Goal: Task Accomplishment & Management: Complete application form

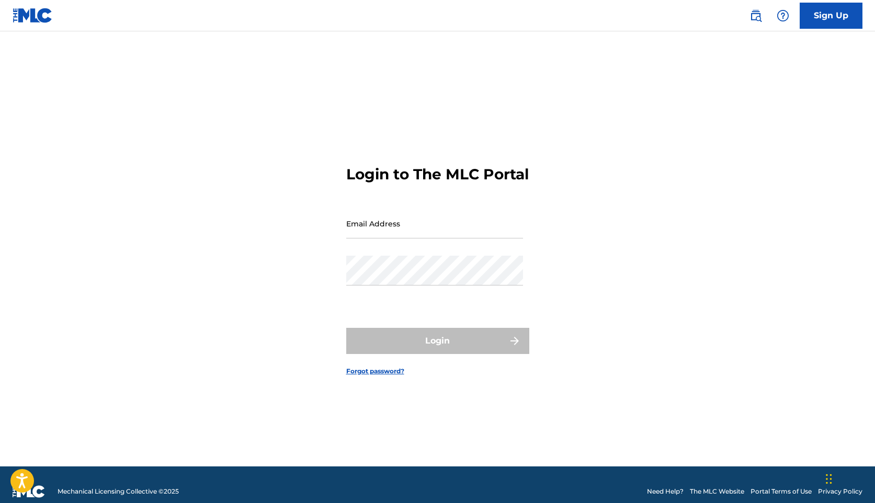
click at [414, 234] on input "Email Address" at bounding box center [434, 224] width 177 height 30
type input "[EMAIL_ADDRESS][DOMAIN_NAME]"
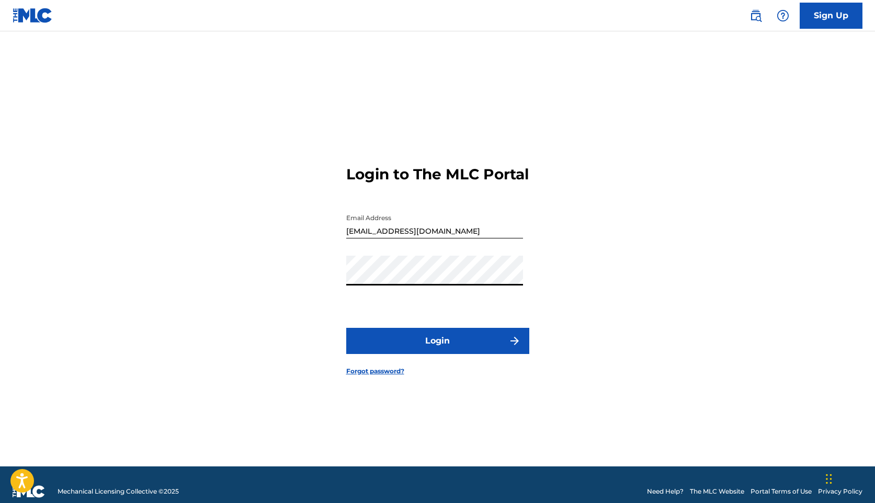
click at [346, 328] on button "Login" at bounding box center [437, 341] width 183 height 26
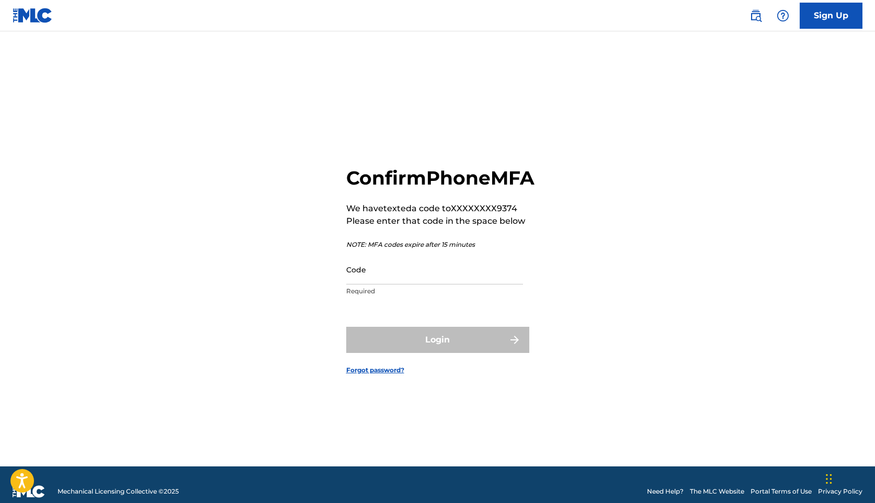
click at [422, 284] on input "Code" at bounding box center [434, 270] width 177 height 30
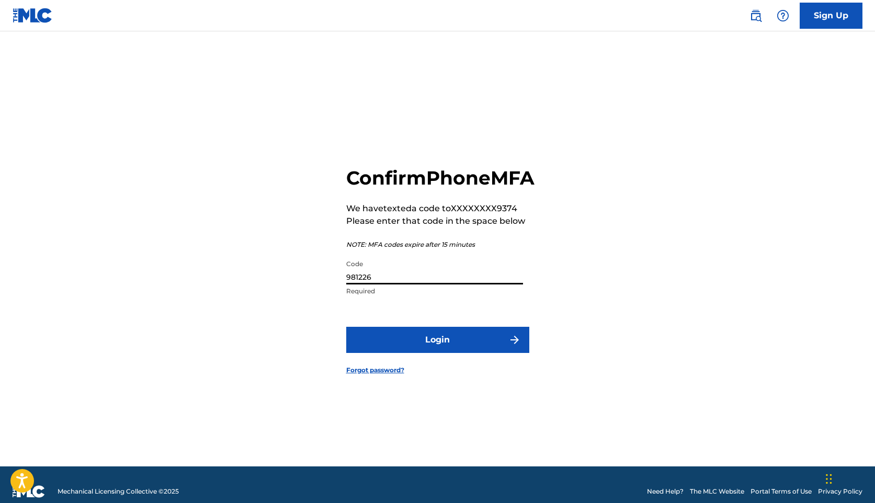
type input "981226"
click at [480, 345] on button "Login" at bounding box center [437, 340] width 183 height 26
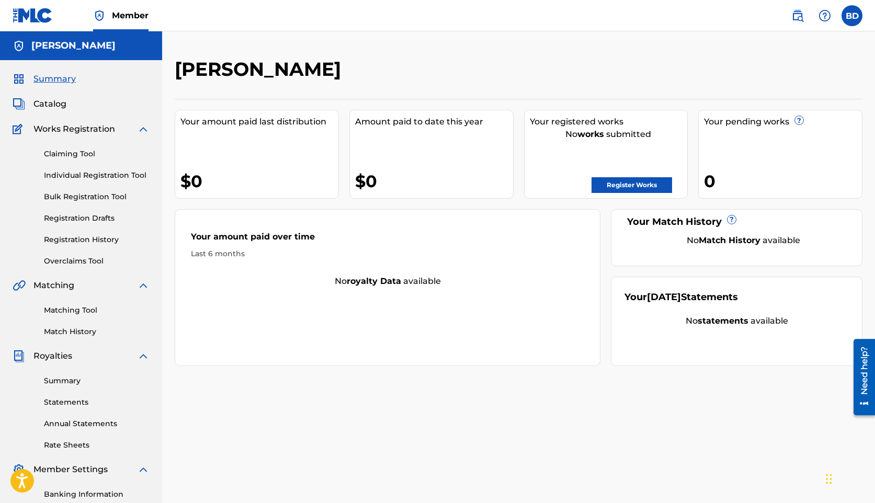
click at [109, 242] on link "Registration History" at bounding box center [97, 239] width 106 height 11
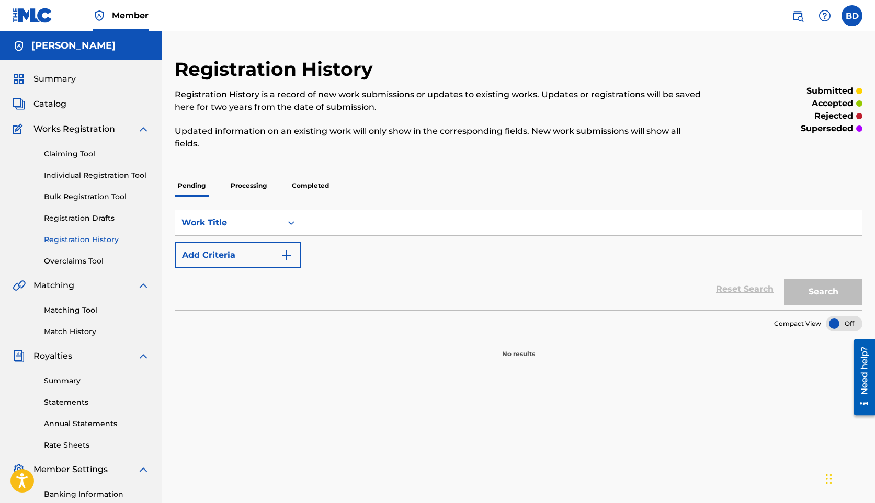
click at [93, 259] on link "Overclaims Tool" at bounding box center [97, 261] width 106 height 11
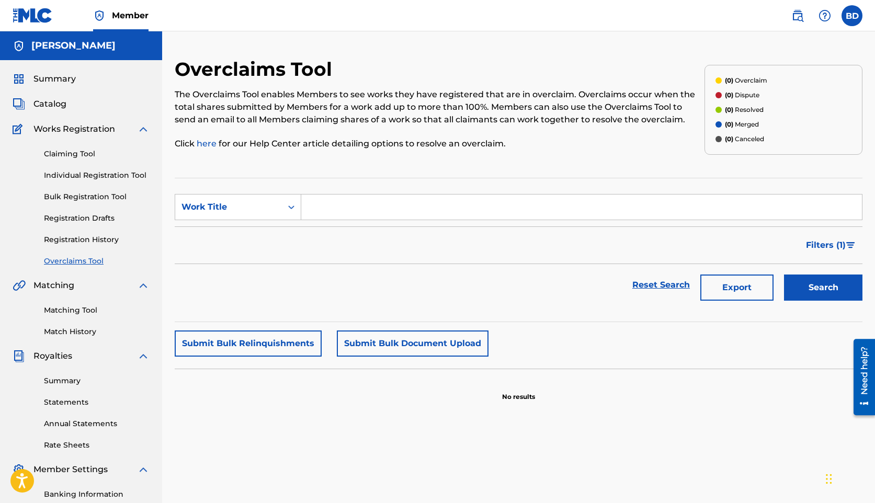
click at [81, 242] on link "Registration History" at bounding box center [97, 239] width 106 height 11
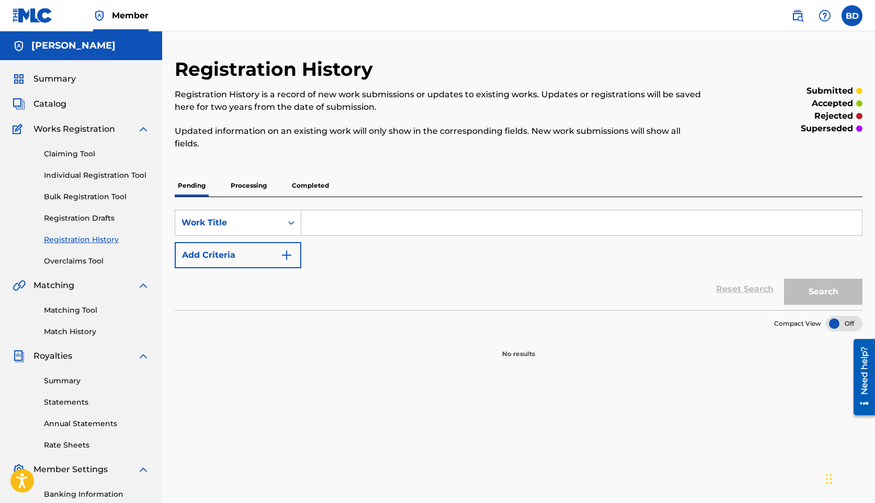
click at [341, 216] on input "Search Form" at bounding box center [581, 222] width 561 height 25
type input "do me like that"
click at [800, 291] on button "Search" at bounding box center [823, 292] width 78 height 26
click at [242, 220] on div "Work Title" at bounding box center [228, 223] width 94 height 13
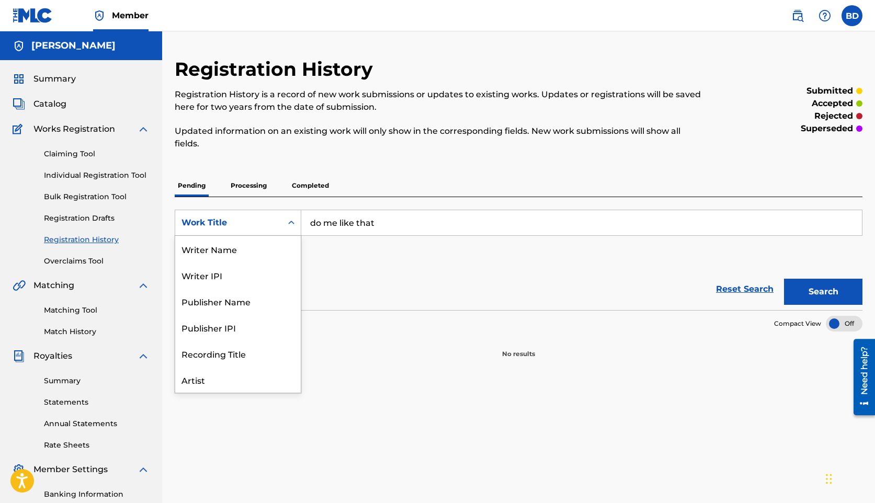
scroll to position [52, 0]
click at [232, 307] on div "Recording Title" at bounding box center [238, 301] width 126 height 26
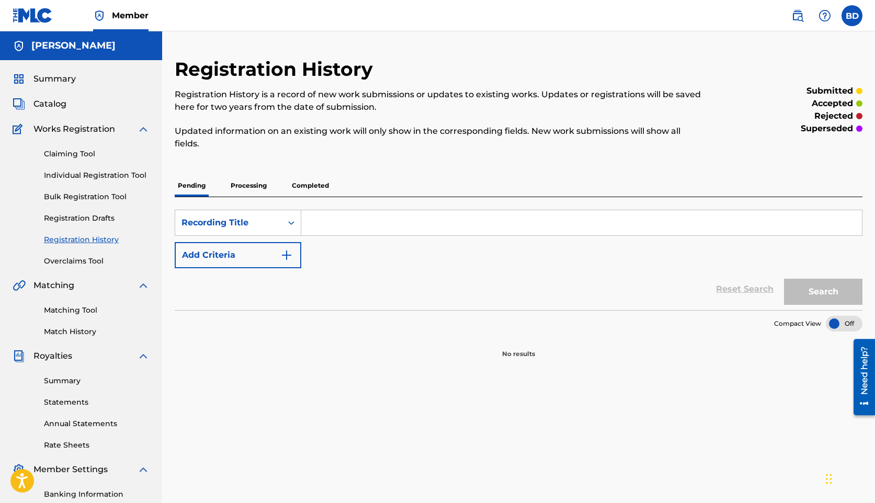
click at [621, 217] on input "Search Form" at bounding box center [581, 222] width 561 height 25
type input "do me like that"
click at [843, 301] on button "Search" at bounding box center [823, 292] width 78 height 26
click at [263, 226] on div "Recording Title" at bounding box center [228, 223] width 94 height 13
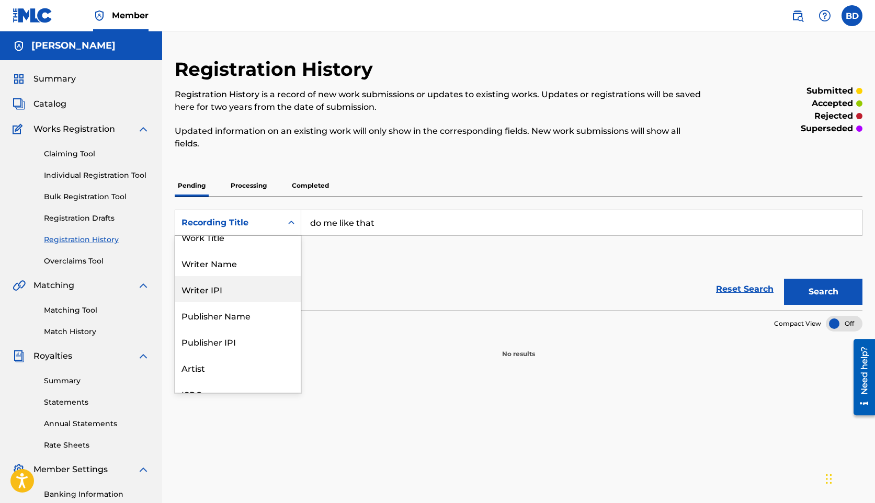
scroll to position [0, 0]
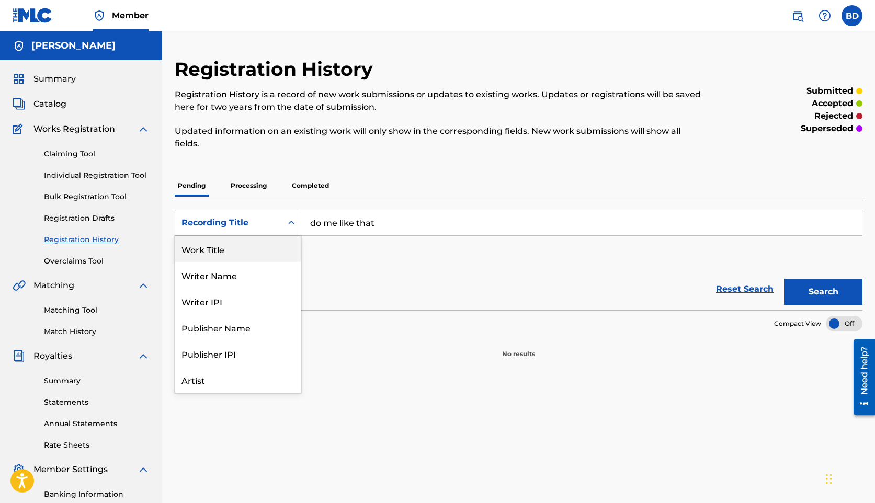
click at [257, 159] on div "Registration History Registration History is a record of new work submissions o…" at bounding box center [440, 110] width 530 height 105
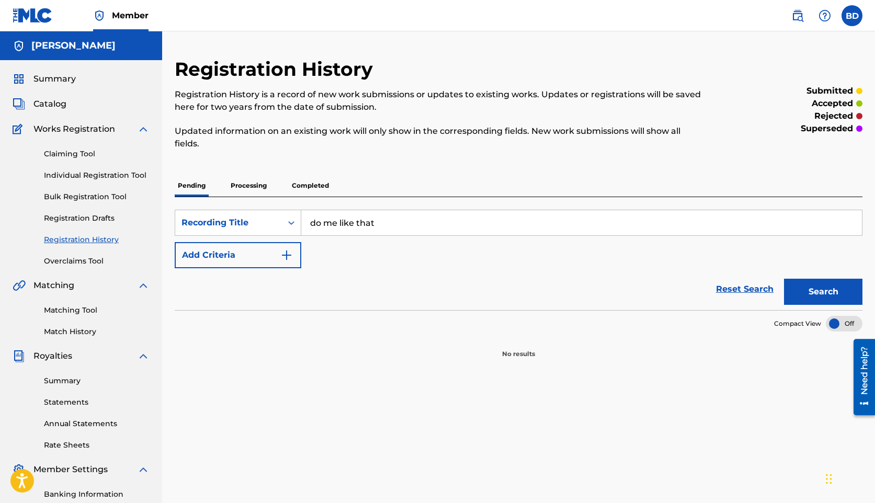
click at [85, 153] on link "Claiming Tool" at bounding box center [97, 154] width 106 height 11
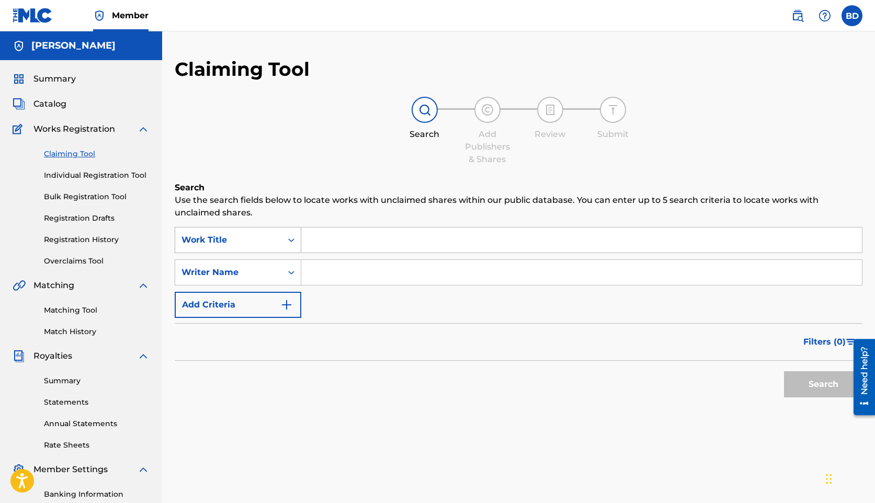
click at [284, 248] on div "Search Form" at bounding box center [291, 240] width 19 height 19
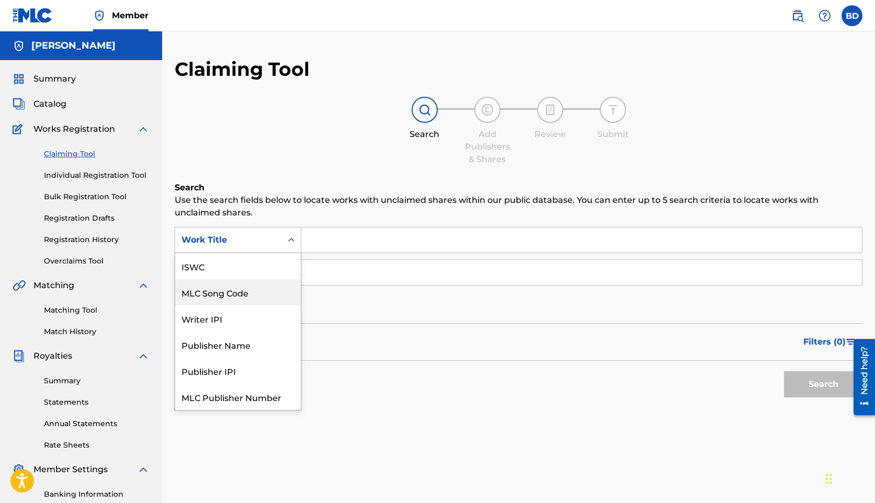
click at [252, 295] on div "MLC Song Code" at bounding box center [238, 292] width 126 height 26
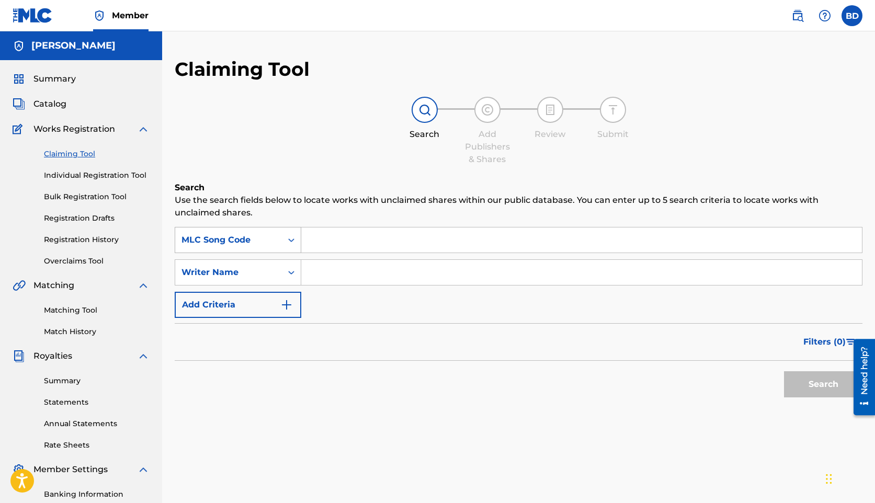
click at [264, 250] on div "MLC Song Code" at bounding box center [238, 240] width 127 height 26
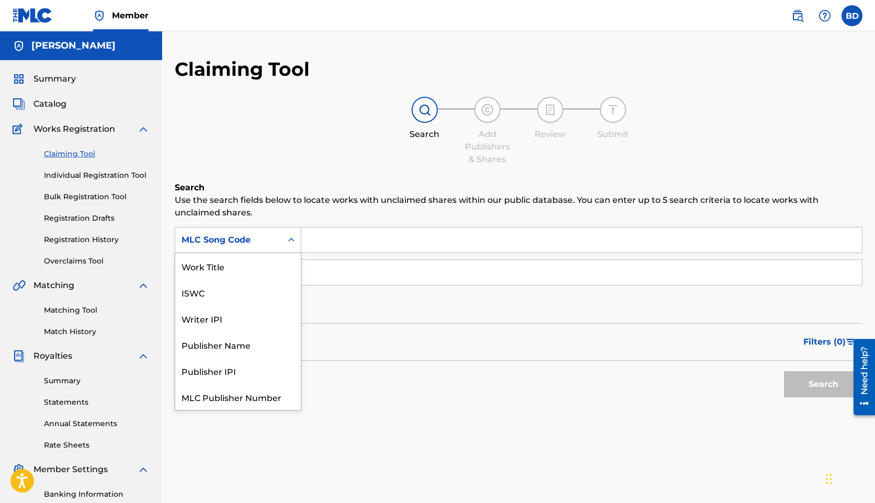
scroll to position [26, 0]
click at [254, 297] on div "Writer IPI" at bounding box center [238, 292] width 126 height 26
click at [197, 244] on div "Writer IPI" at bounding box center [228, 240] width 94 height 13
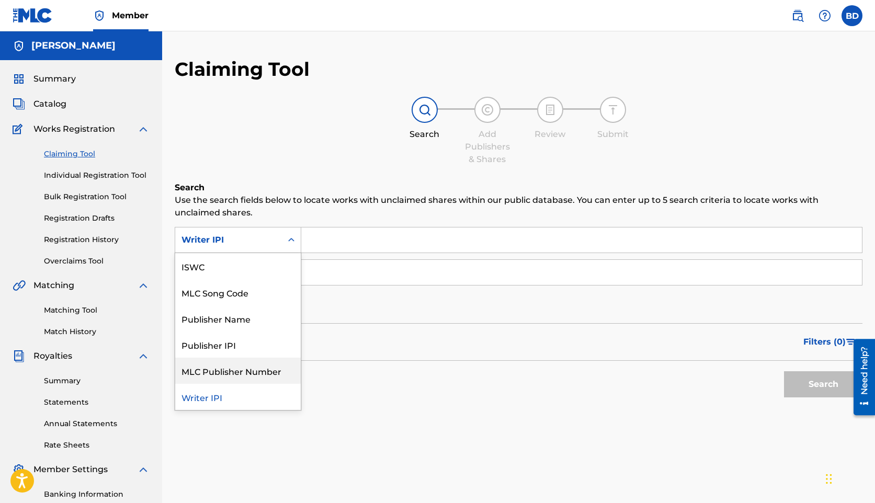
click at [211, 367] on div "MLC Publisher Number" at bounding box center [238, 371] width 126 height 26
click at [262, 249] on div "MLC Publisher Number" at bounding box center [228, 240] width 107 height 20
click at [247, 367] on div "Publisher IPI" at bounding box center [238, 371] width 126 height 26
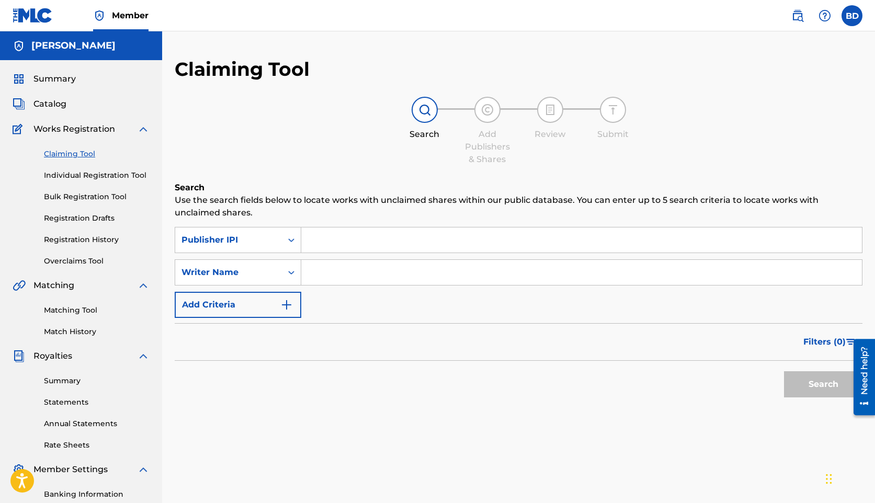
click at [344, 245] on input "Search Form" at bounding box center [581, 239] width 561 height 25
paste input "QMTND2500162"
type input "QMTND2500162"
click at [822, 385] on button "Search" at bounding box center [823, 384] width 78 height 26
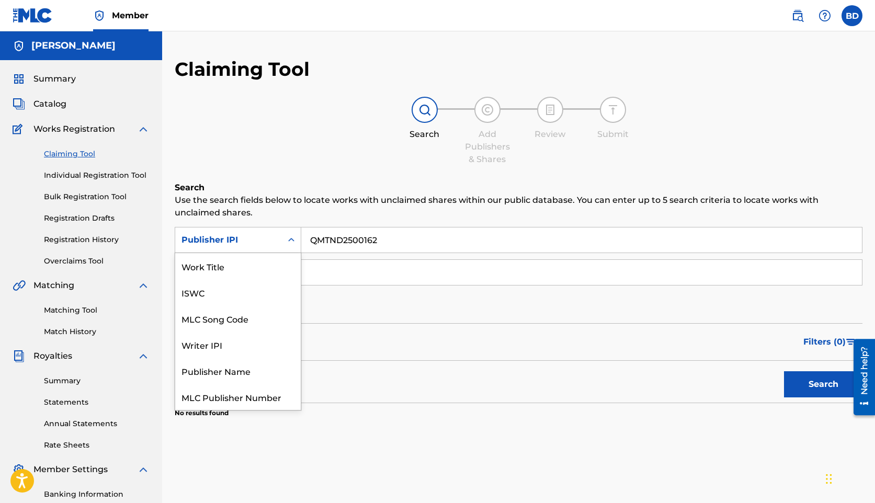
click at [223, 233] on div "Publisher IPI" at bounding box center [228, 240] width 107 height 20
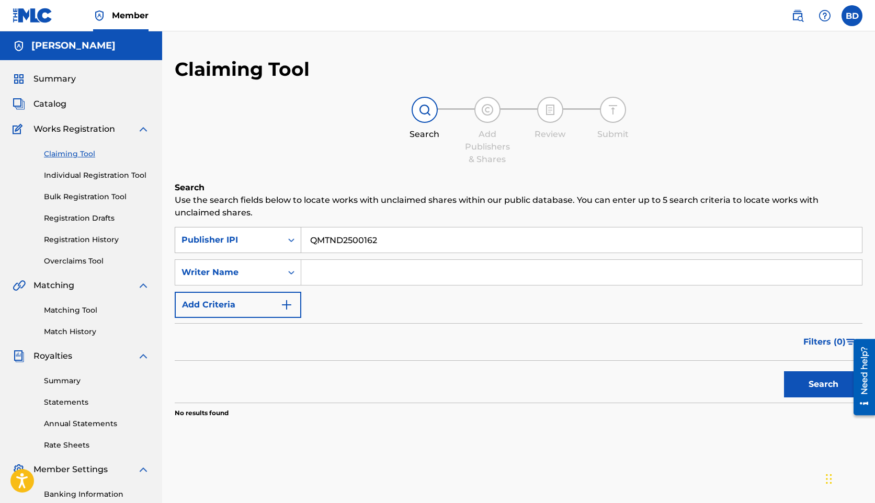
click at [225, 243] on div "Publisher IPI" at bounding box center [228, 240] width 94 height 13
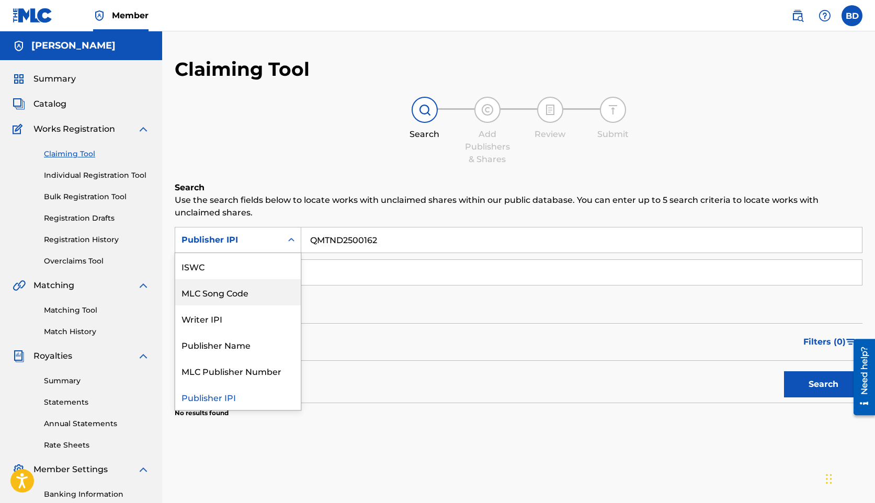
click at [222, 300] on div "MLC Song Code" at bounding box center [238, 292] width 126 height 26
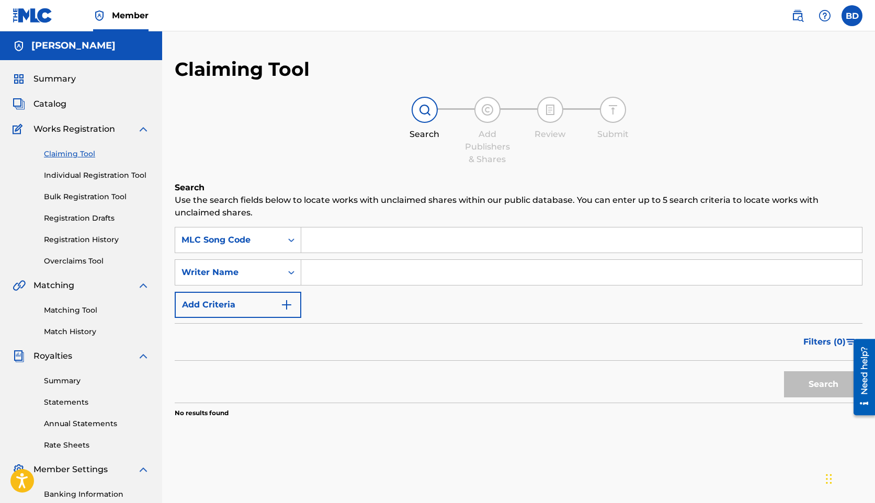
click at [571, 243] on input "Search Form" at bounding box center [581, 239] width 561 height 25
paste input "QMTND2500162"
type input "QMTND2500162"
click at [808, 382] on button "Search" at bounding box center [823, 384] width 78 height 26
click at [226, 238] on div "MLC Song Code" at bounding box center [228, 240] width 94 height 13
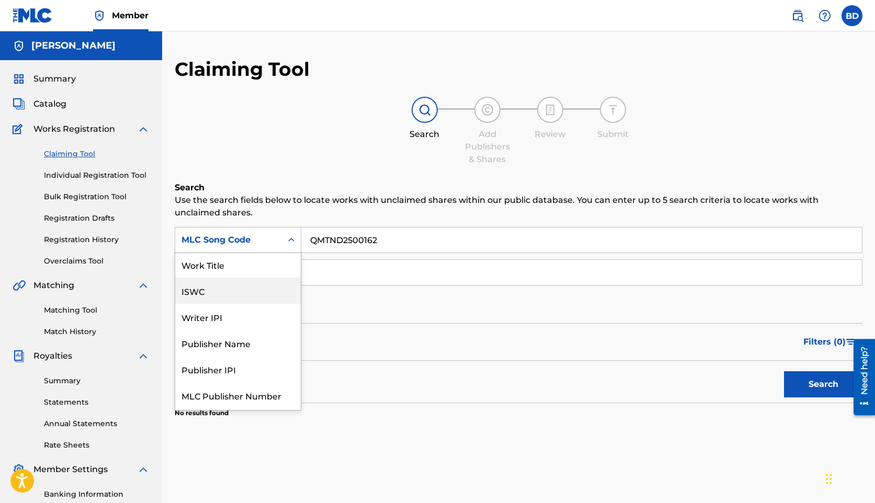
scroll to position [0, 0]
click at [235, 271] on div "Work Title" at bounding box center [238, 266] width 126 height 26
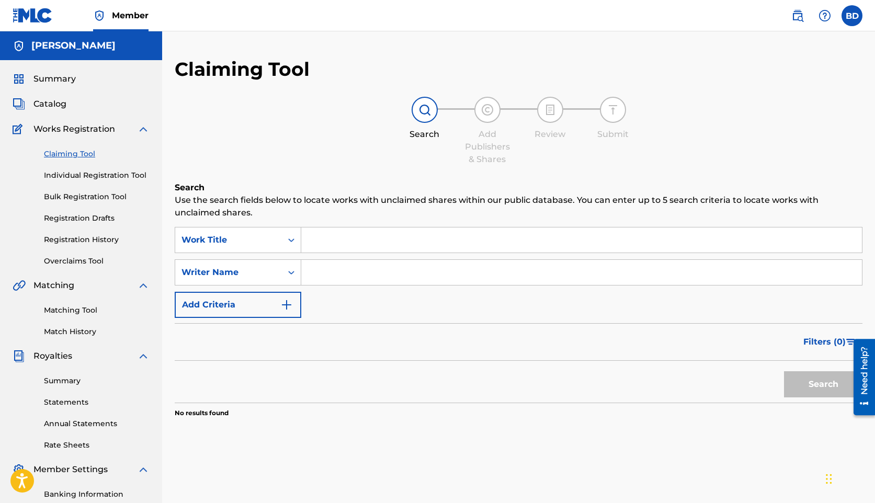
click at [339, 245] on input "Search Form" at bounding box center [581, 239] width 561 height 25
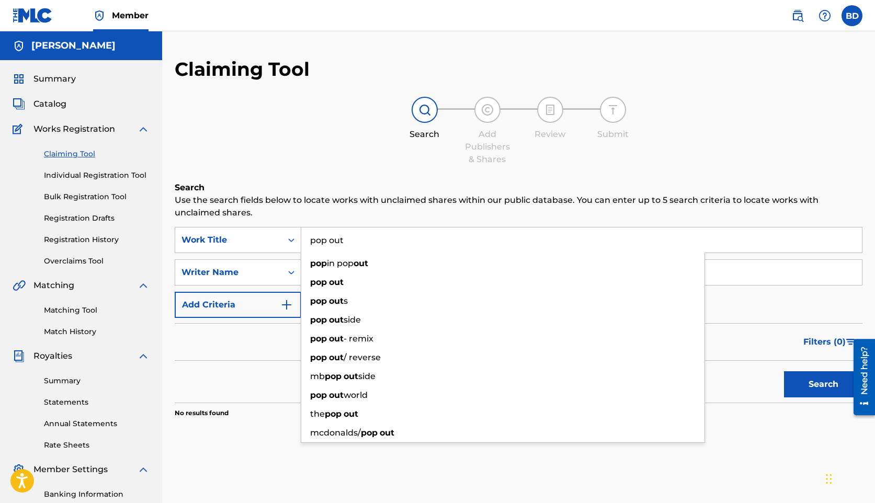
type input "pop out"
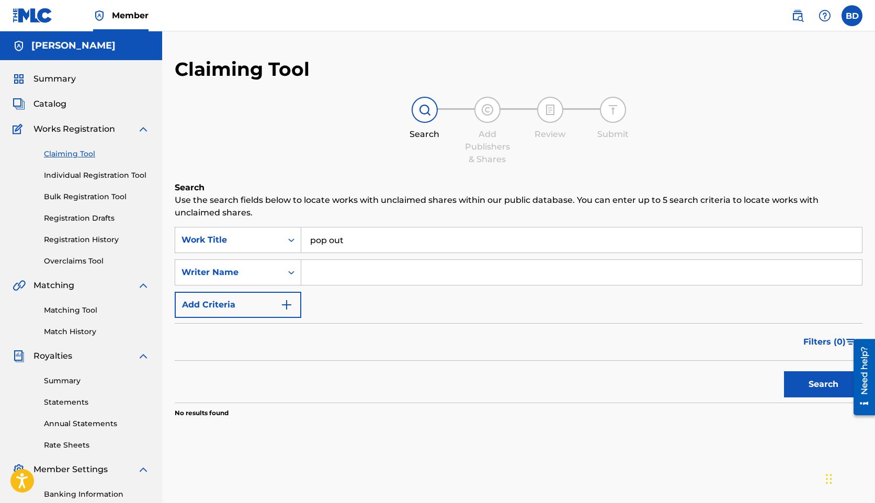
click at [350, 225] on div "Search Use the search fields below to locate works with unclaimed shares within…" at bounding box center [519, 325] width 688 height 289
click at [802, 382] on button "Search" at bounding box center [823, 384] width 78 height 26
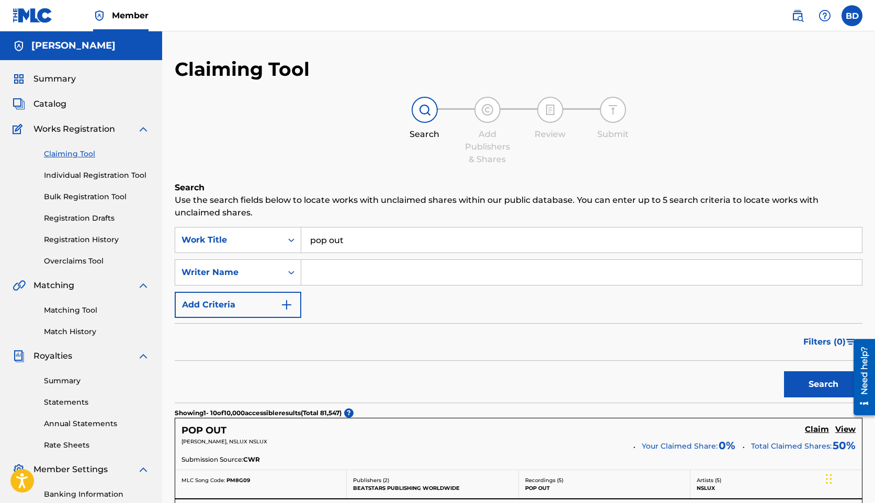
click at [344, 279] on input "Search Form" at bounding box center [581, 272] width 561 height 25
click at [784, 371] on button "Search" at bounding box center [823, 384] width 78 height 26
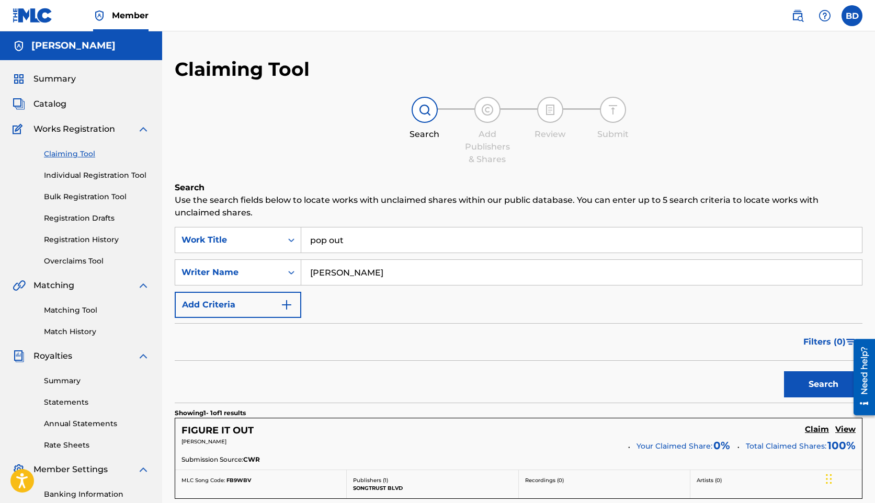
type input "[PERSON_NAME]"
click at [784, 371] on button "Search" at bounding box center [823, 384] width 78 height 26
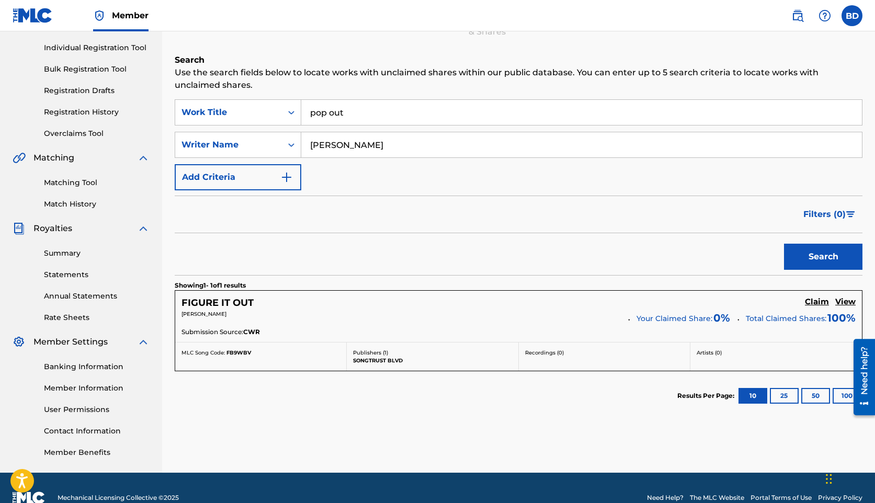
scroll to position [147, 0]
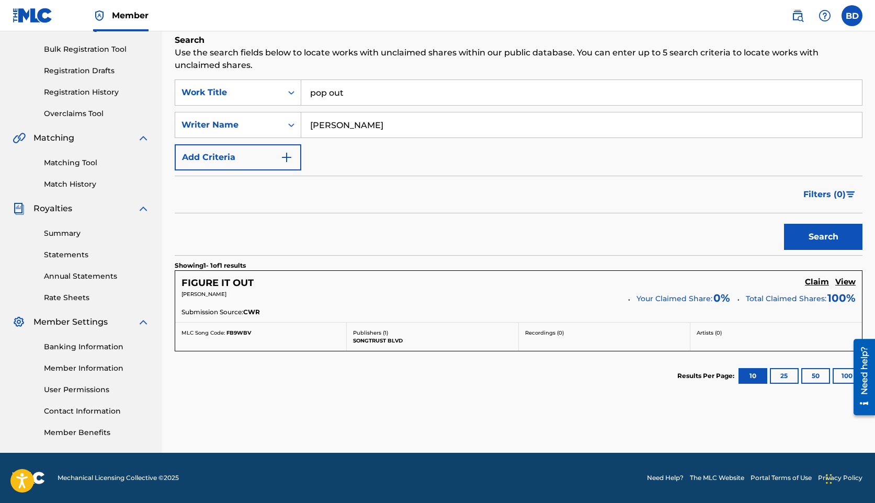
click at [351, 129] on input "[PERSON_NAME]" at bounding box center [581, 124] width 561 height 25
type input "trendsetter sense"
click at [784, 224] on button "Search" at bounding box center [823, 237] width 78 height 26
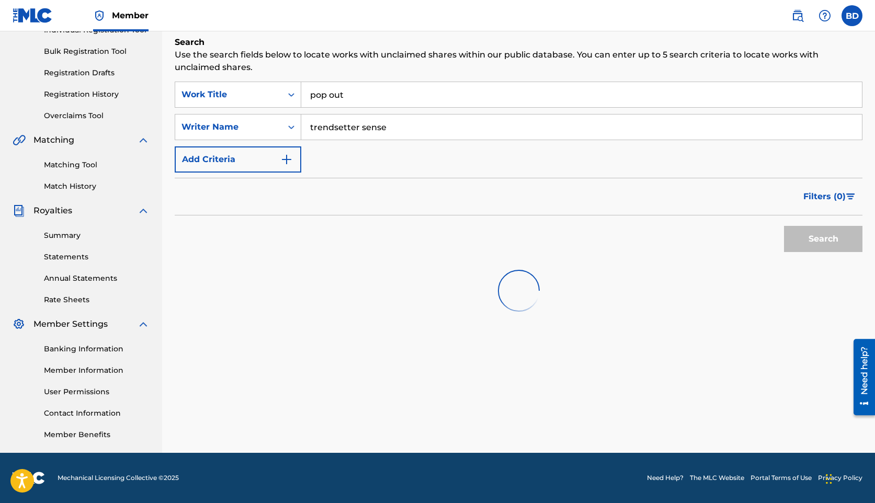
scroll to position [145, 0]
click at [365, 120] on input "trendsetter sense" at bounding box center [581, 127] width 561 height 25
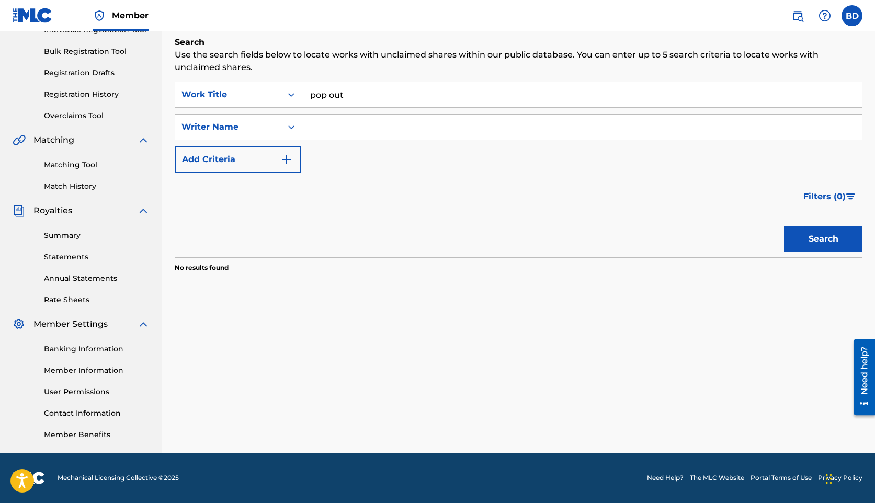
click at [784, 226] on button "Search" at bounding box center [823, 239] width 78 height 26
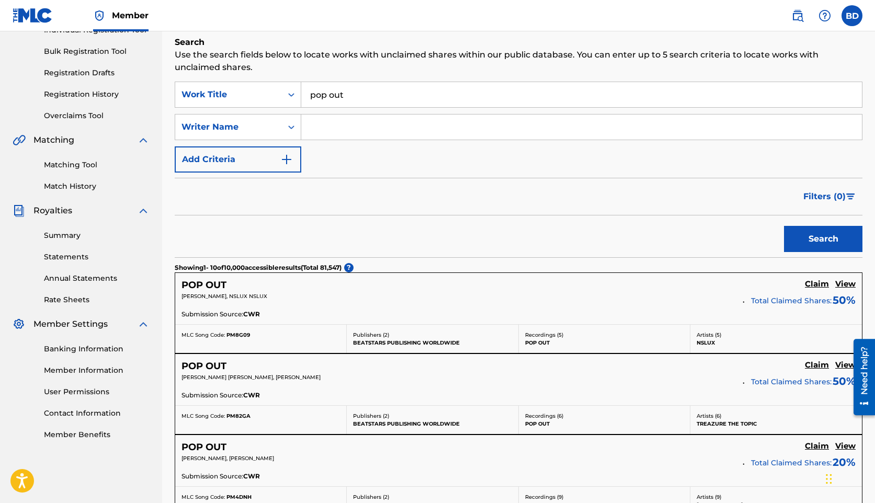
scroll to position [147, 0]
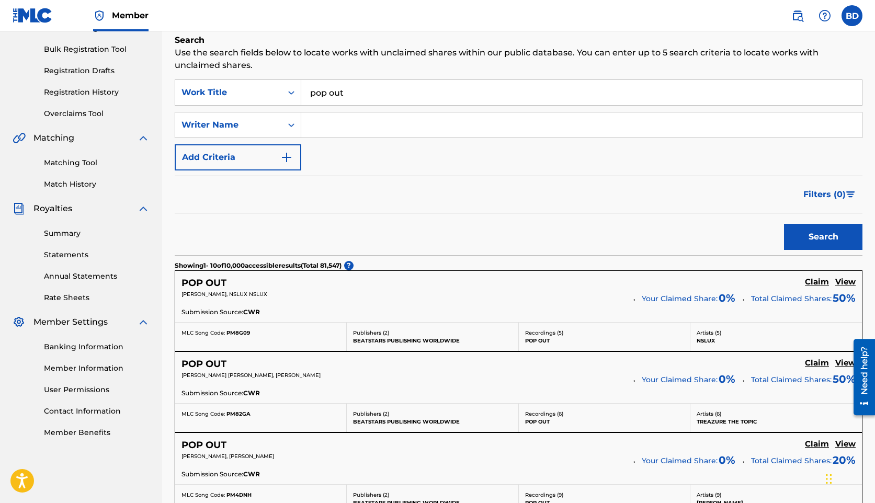
click at [325, 133] on input "Search Form" at bounding box center [581, 124] width 561 height 25
type input "big breeze"
click at [784, 224] on button "Search" at bounding box center [823, 237] width 78 height 26
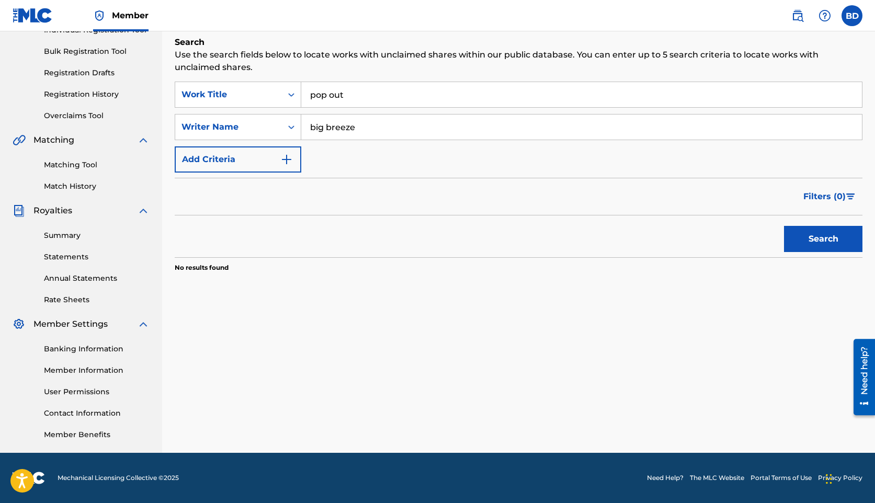
click at [336, 127] on input "big breeze" at bounding box center [581, 127] width 561 height 25
type input "]"
click at [342, 110] on div "SearchWithCriteria2d130e13-c0b8-4780-9c9b-60cbac09bc30 Work Title pop out Searc…" at bounding box center [519, 127] width 688 height 91
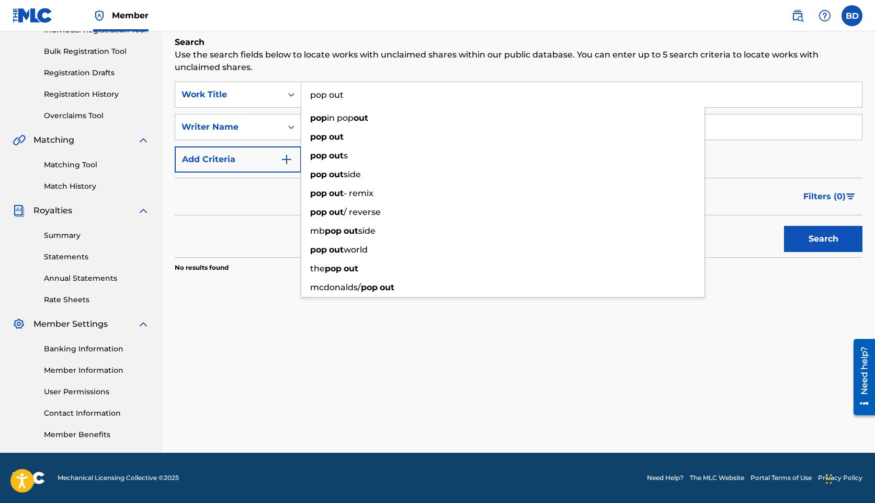
click at [342, 104] on input "pop out" at bounding box center [581, 94] width 561 height 25
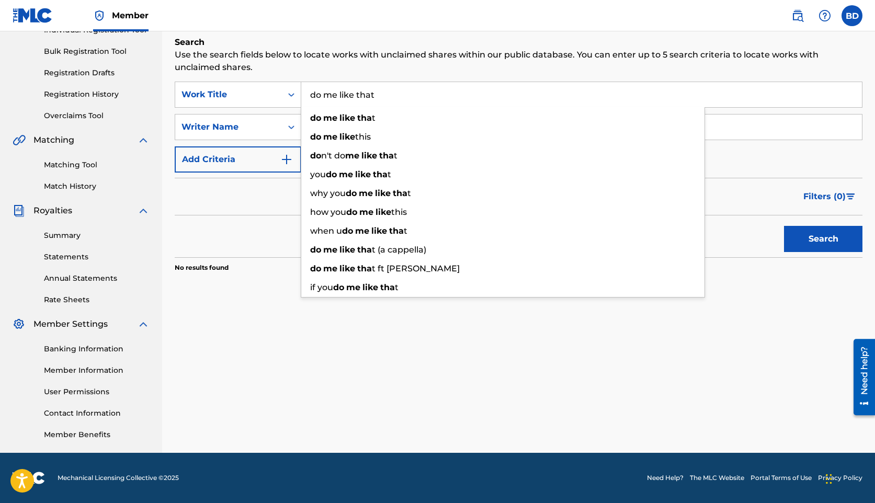
type input "do me like that"
click at [784, 226] on button "Search" at bounding box center [823, 239] width 78 height 26
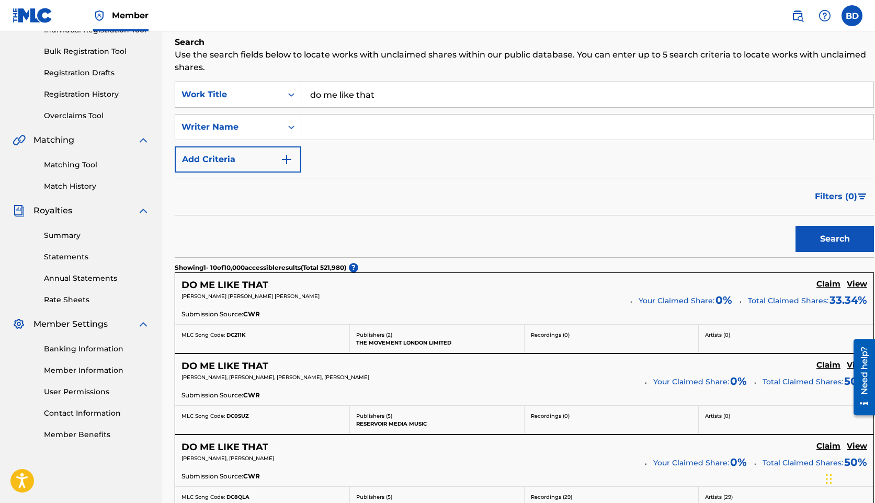
click at [378, 136] on input "Search Form" at bounding box center [587, 127] width 572 height 25
click at [795, 226] on button "Search" at bounding box center [834, 239] width 78 height 26
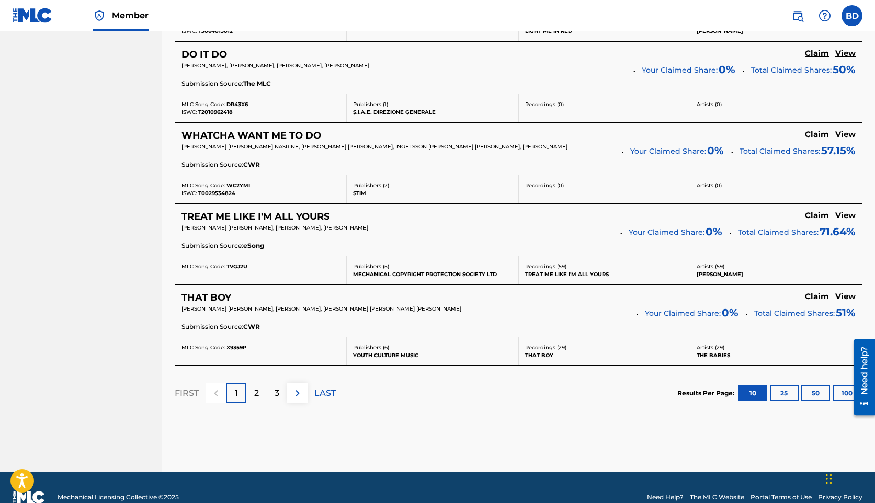
scroll to position [859, 0]
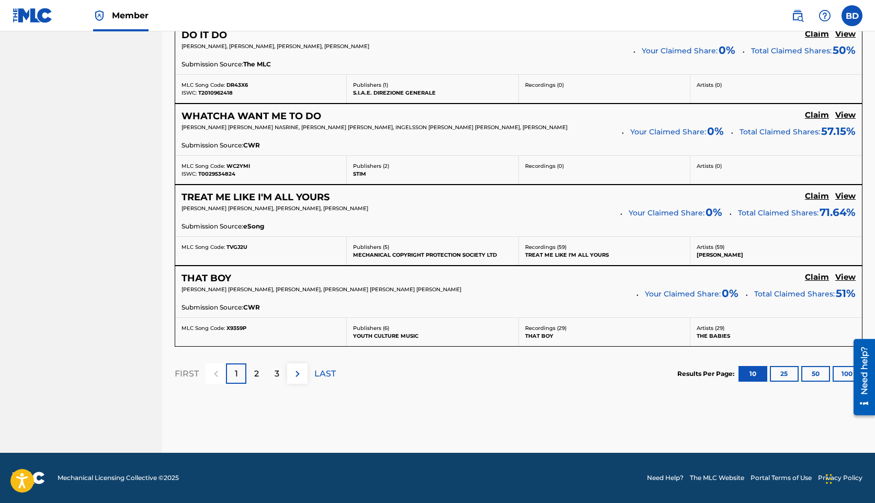
click at [848, 375] on div at bounding box center [860, 377] width 29 height 84
drag, startPoint x: 848, startPoint y: 380, endPoint x: 1690, endPoint y: 712, distance: 904.8
click at [848, 380] on div at bounding box center [860, 377] width 29 height 84
click at [847, 374] on div at bounding box center [860, 377] width 29 height 84
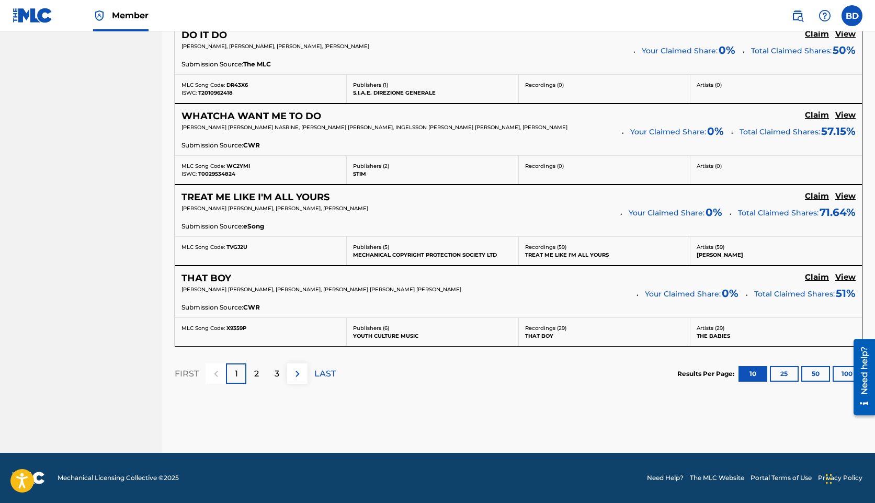
click at [849, 368] on div at bounding box center [860, 377] width 29 height 84
click at [842, 374] on button "100" at bounding box center [847, 374] width 29 height 16
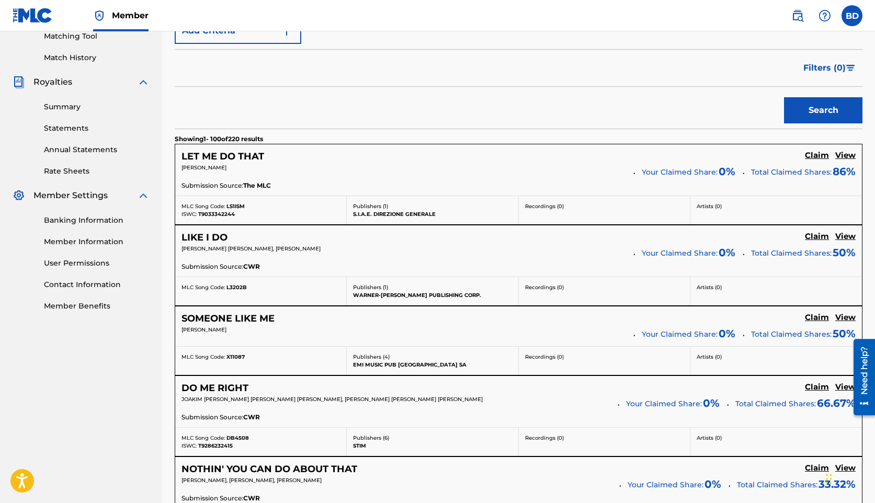
scroll to position [0, 0]
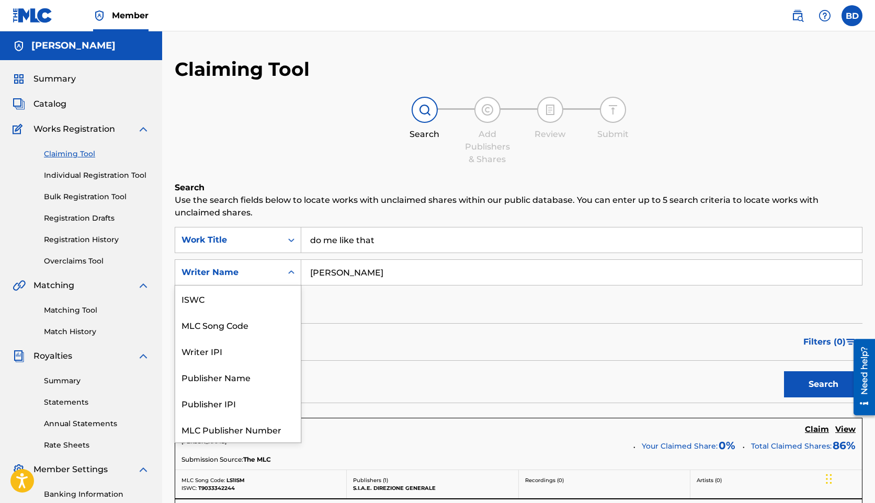
click at [249, 277] on div "Writer Name" at bounding box center [228, 272] width 94 height 13
click at [366, 270] on input "[PERSON_NAME]" at bounding box center [581, 272] width 561 height 25
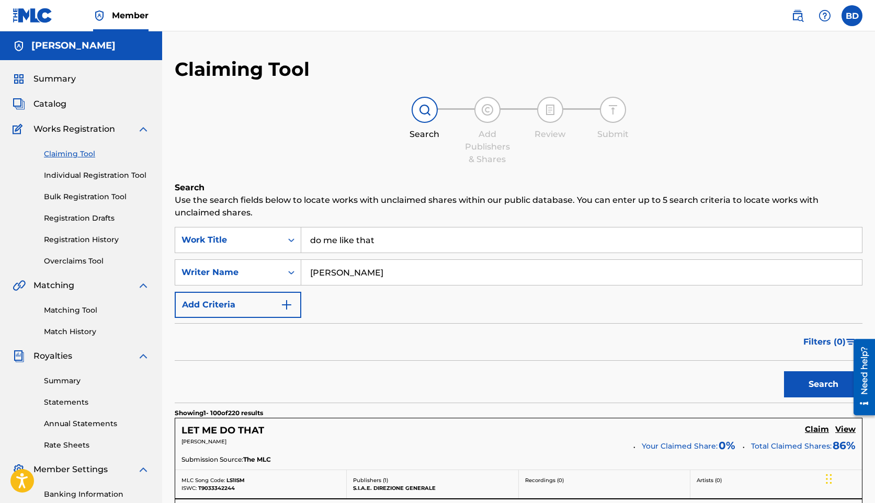
click at [366, 270] on input "[PERSON_NAME]" at bounding box center [581, 272] width 561 height 25
type input "trendsetter sense"
click at [784, 371] on button "Search" at bounding box center [823, 384] width 78 height 26
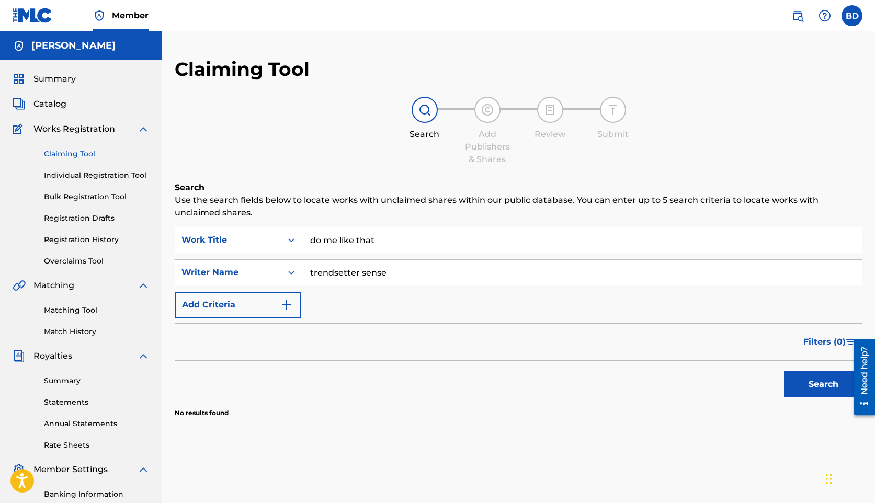
click at [338, 242] on input "do me like that" at bounding box center [581, 239] width 561 height 25
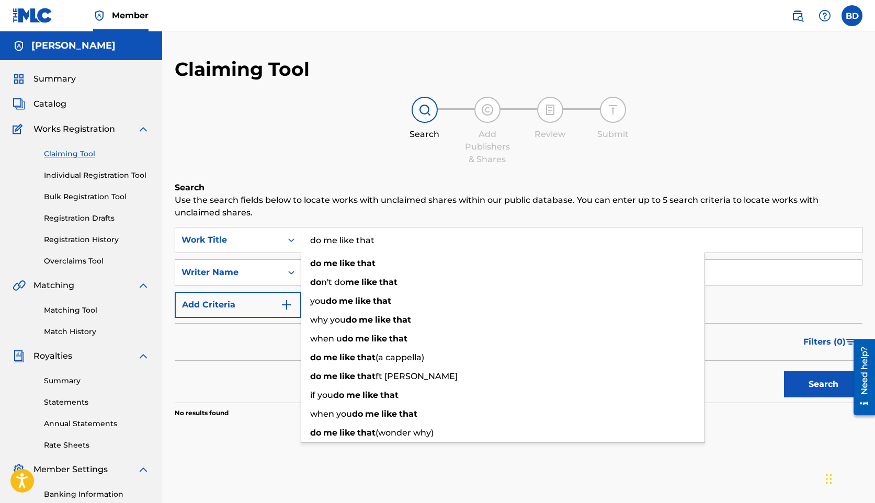
click at [338, 242] on input "do me like that" at bounding box center [581, 239] width 561 height 25
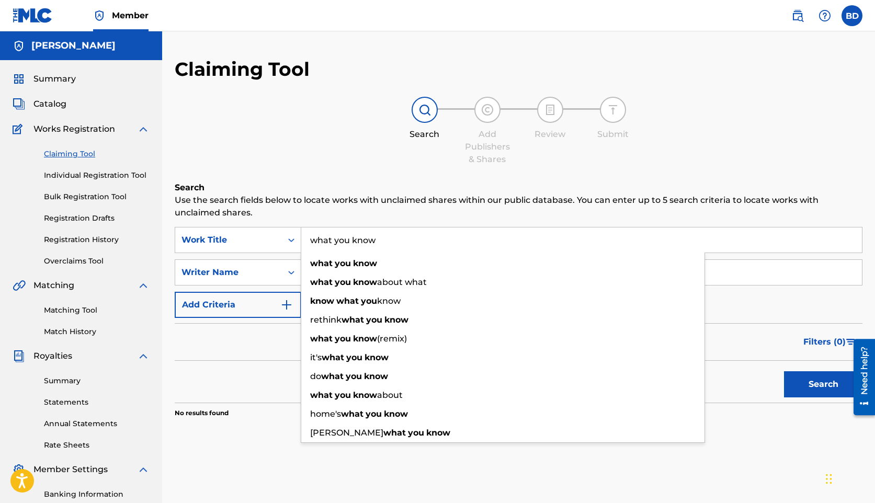
type input "what you know"
click at [784, 371] on button "Search" at bounding box center [823, 384] width 78 height 26
click at [318, 187] on h6 "Search" at bounding box center [519, 187] width 688 height 13
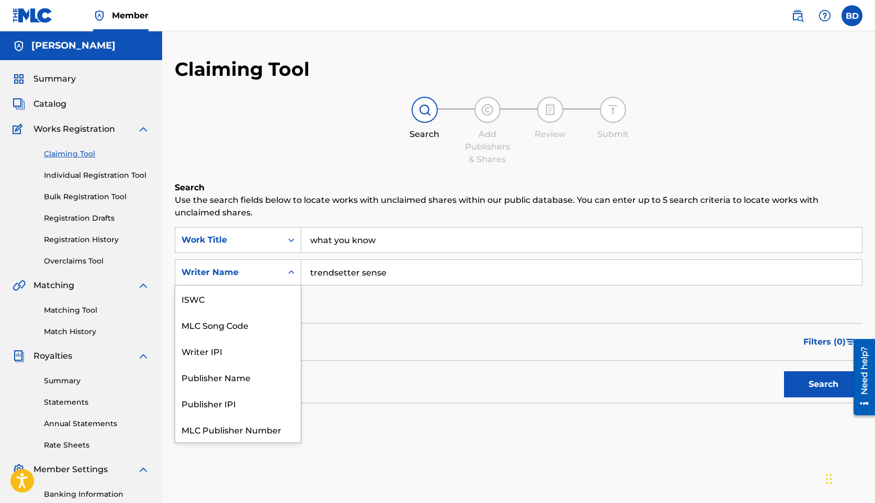
click at [223, 276] on div "Writer Name" at bounding box center [228, 272] width 94 height 13
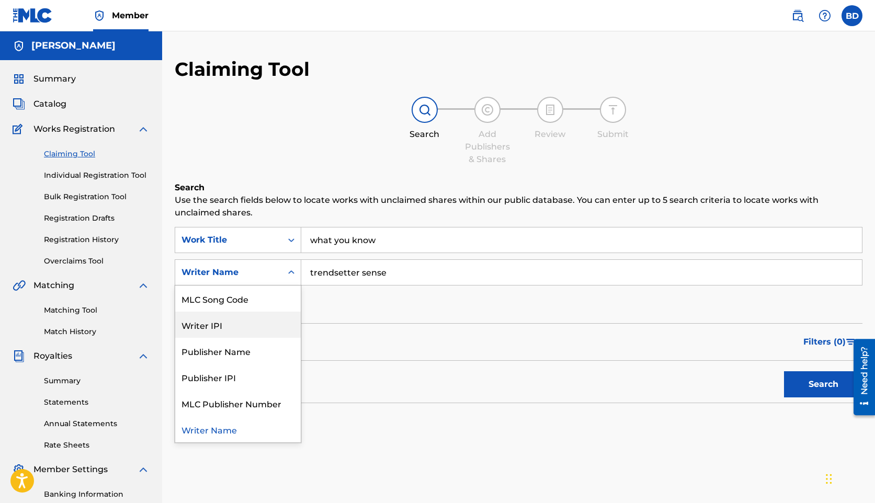
click at [344, 261] on input "trendsetter sense" at bounding box center [581, 272] width 561 height 25
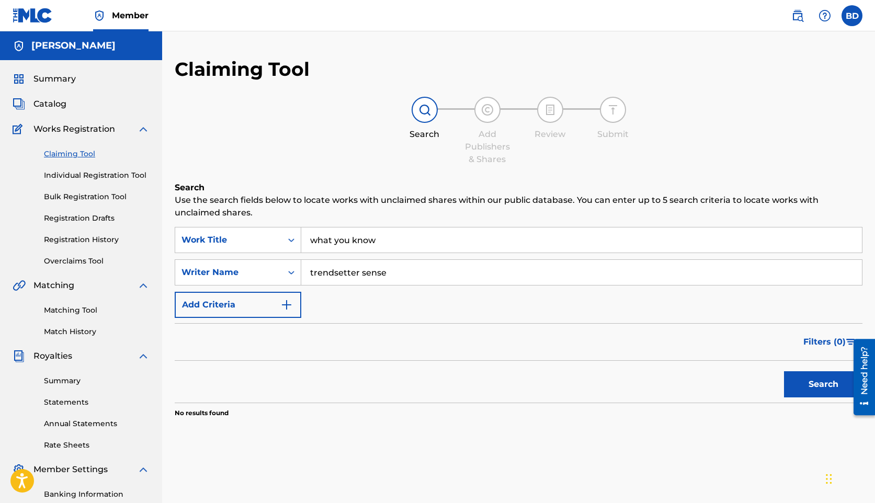
click at [345, 269] on input "trendsetter sense" at bounding box center [581, 272] width 561 height 25
click at [257, 299] on button "Add Criteria" at bounding box center [238, 305] width 127 height 26
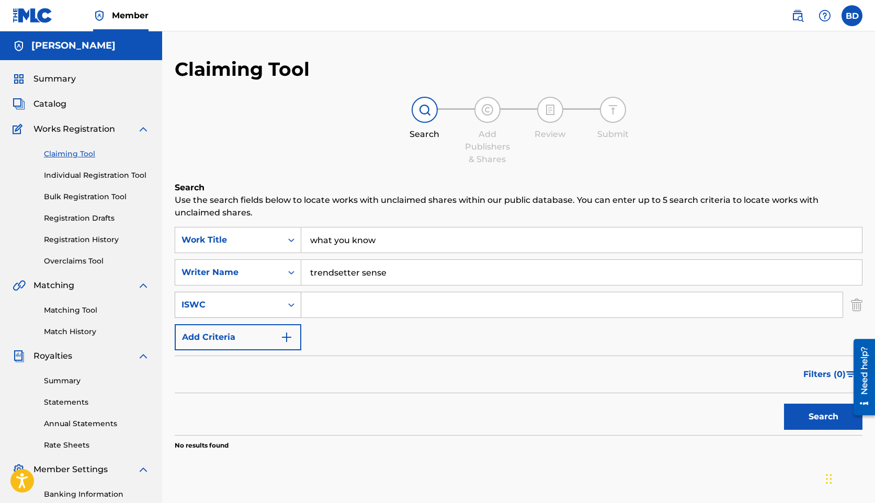
click at [242, 309] on div "ISWC" at bounding box center [228, 305] width 94 height 13
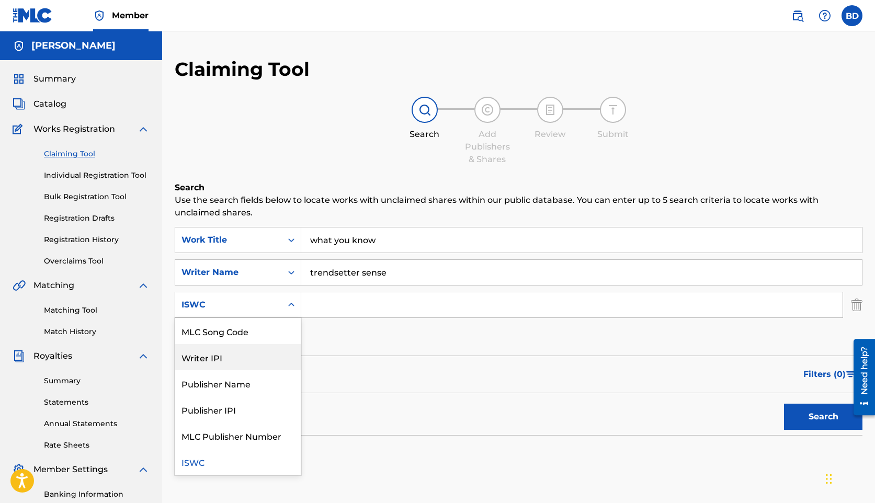
click at [242, 362] on div "Writer IPI" at bounding box center [238, 357] width 126 height 26
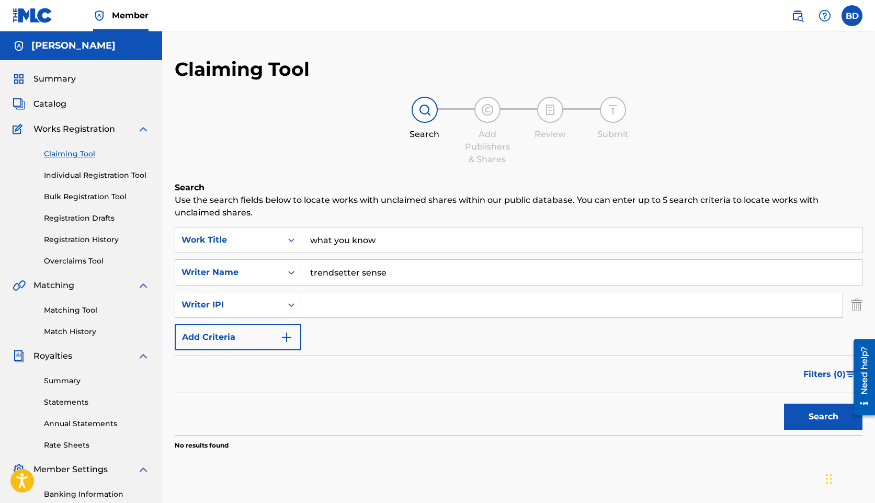
click at [335, 309] on input "Search Form" at bounding box center [571, 304] width 541 height 25
paste input "00768099192"
type input "00768099192"
click at [398, 276] on input "trendsetter sense" at bounding box center [581, 272] width 561 height 25
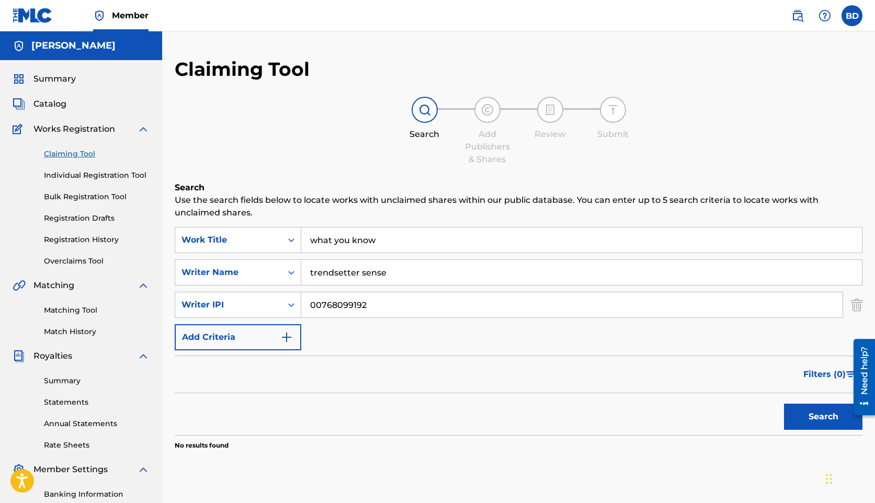
click at [398, 276] on input "trendsetter sense" at bounding box center [581, 272] width 561 height 25
click at [825, 416] on button "Search" at bounding box center [823, 417] width 78 height 26
click at [279, 274] on div "Writer Name" at bounding box center [228, 273] width 107 height 20
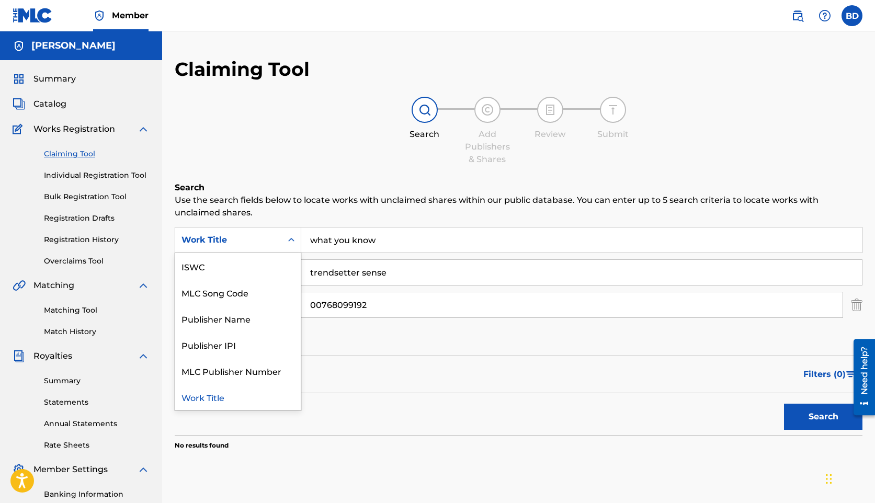
click at [257, 251] on div "Work Title" at bounding box center [238, 240] width 127 height 26
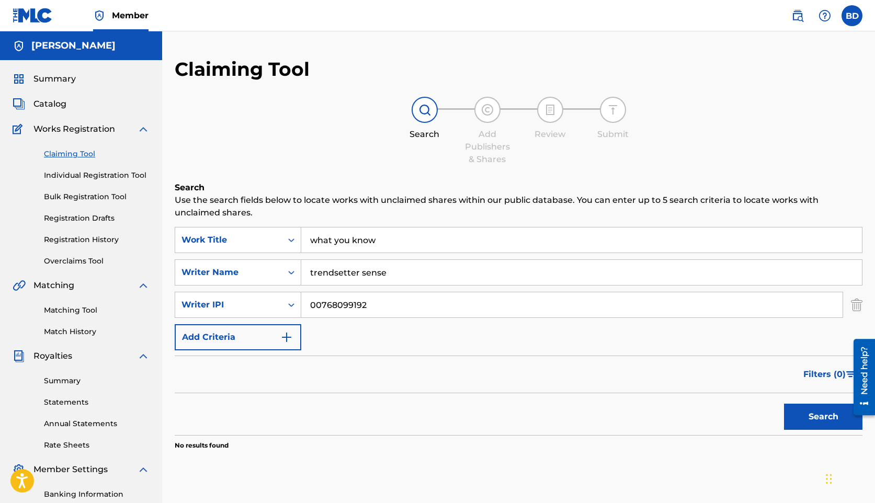
click at [257, 239] on div "Work Title" at bounding box center [228, 240] width 94 height 13
click at [265, 244] on div "Work Title" at bounding box center [228, 240] width 94 height 13
click at [858, 307] on img "Search Form" at bounding box center [857, 305] width 12 height 26
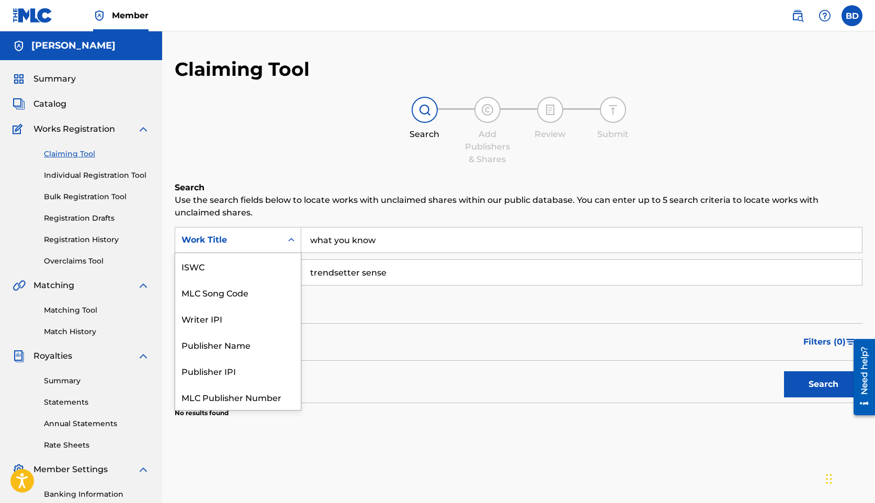
click at [241, 240] on div "Work Title" at bounding box center [228, 240] width 94 height 13
click at [238, 291] on div "Writer IPI" at bounding box center [238, 292] width 126 height 26
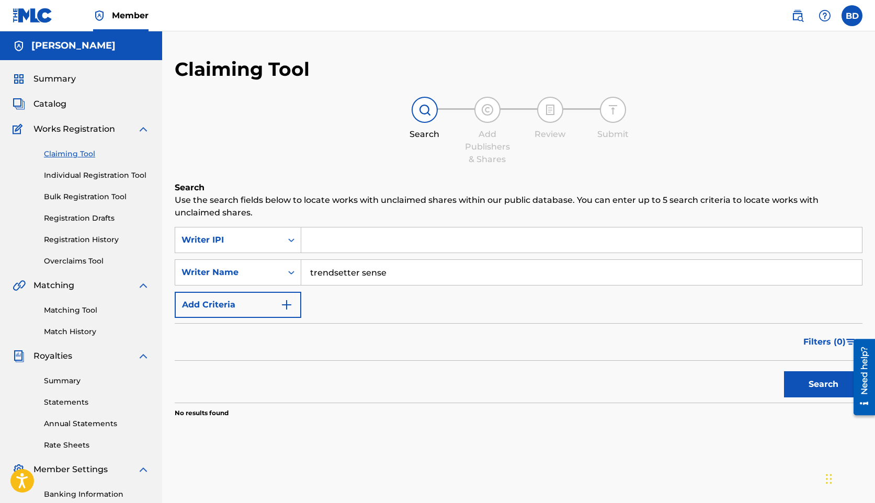
click at [351, 246] on input "Search Form" at bounding box center [581, 239] width 561 height 25
paste input "00768099192"
type input "00768099192"
click at [363, 269] on input "trendsetter sense" at bounding box center [581, 272] width 561 height 25
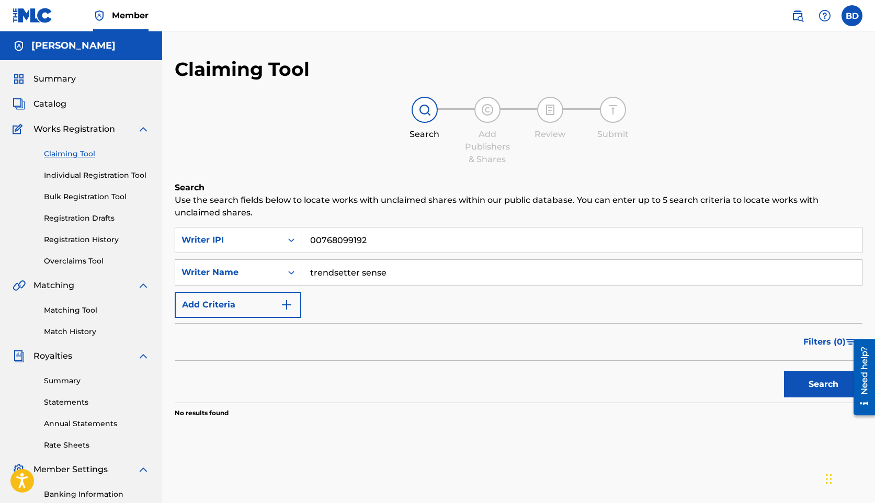
click at [363, 269] on input "trendsetter sense" at bounding box center [581, 272] width 561 height 25
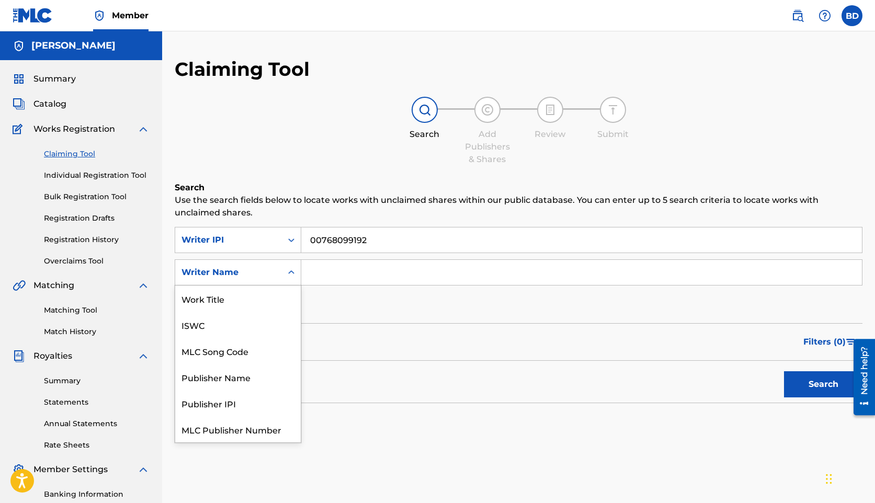
click at [206, 262] on div "Writer Name" at bounding box center [238, 272] width 127 height 26
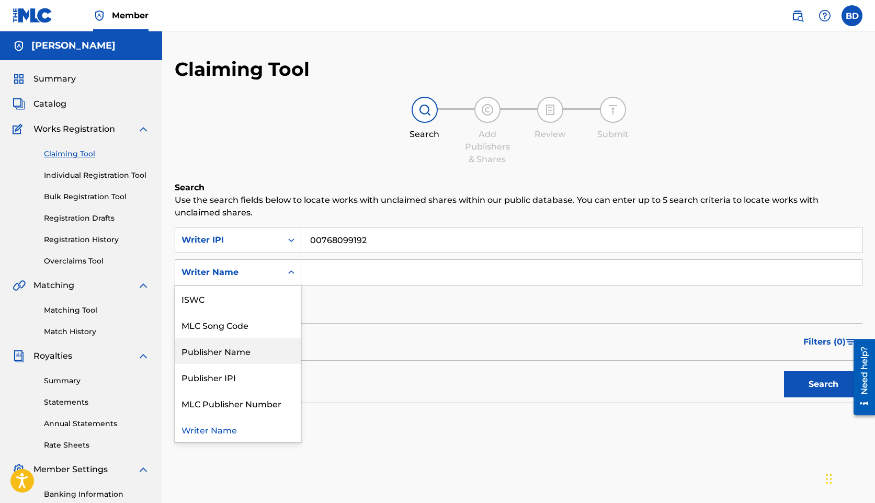
scroll to position [0, 0]
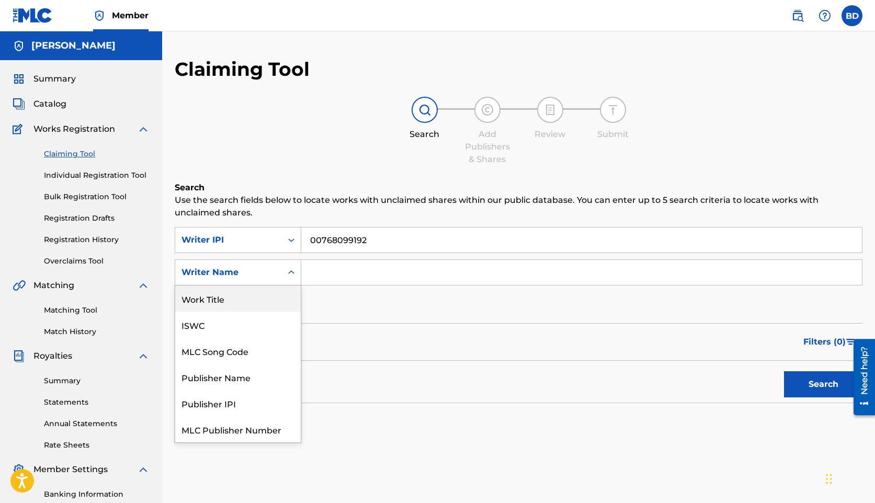
click at [237, 307] on div "Work Title" at bounding box center [238, 299] width 126 height 26
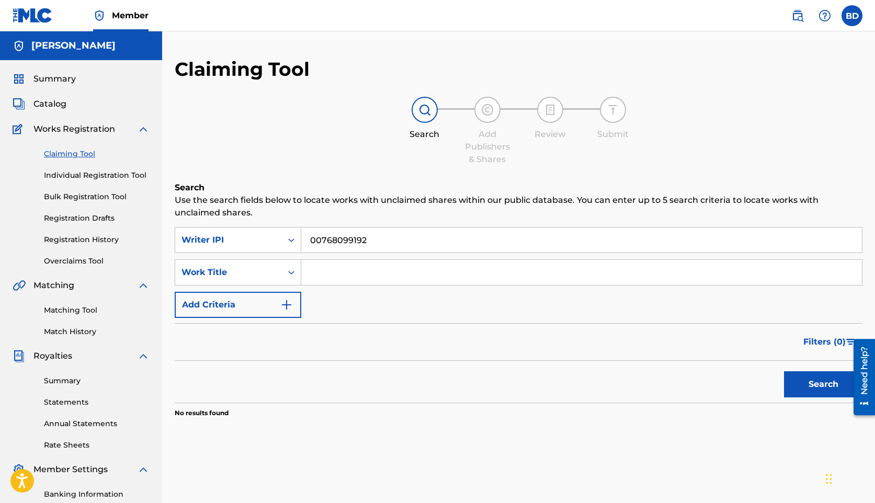
click at [317, 272] on input "Search Form" at bounding box center [581, 272] width 561 height 25
click at [833, 400] on div "Search" at bounding box center [821, 382] width 84 height 42
click at [814, 388] on button "Search" at bounding box center [823, 384] width 78 height 26
click at [370, 269] on input "Search Form" at bounding box center [581, 272] width 561 height 25
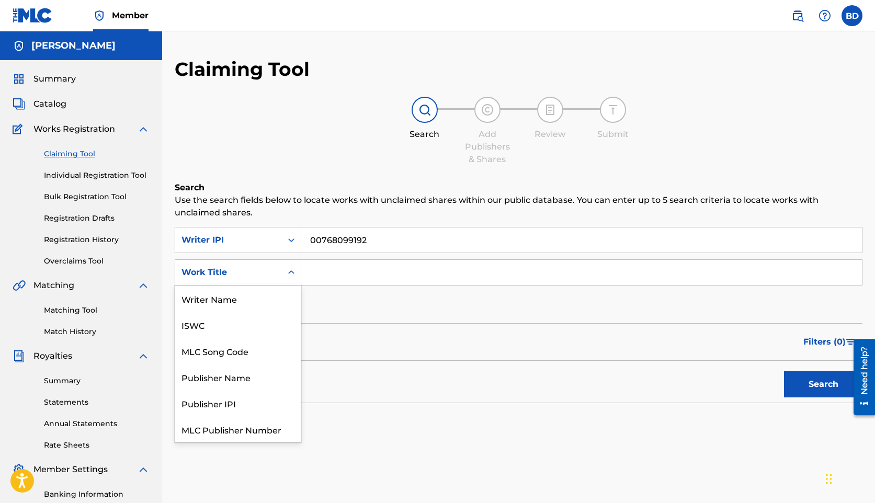
click at [237, 272] on div "Work Title" at bounding box center [228, 272] width 94 height 13
click at [223, 295] on div "Writer Name" at bounding box center [238, 299] width 126 height 26
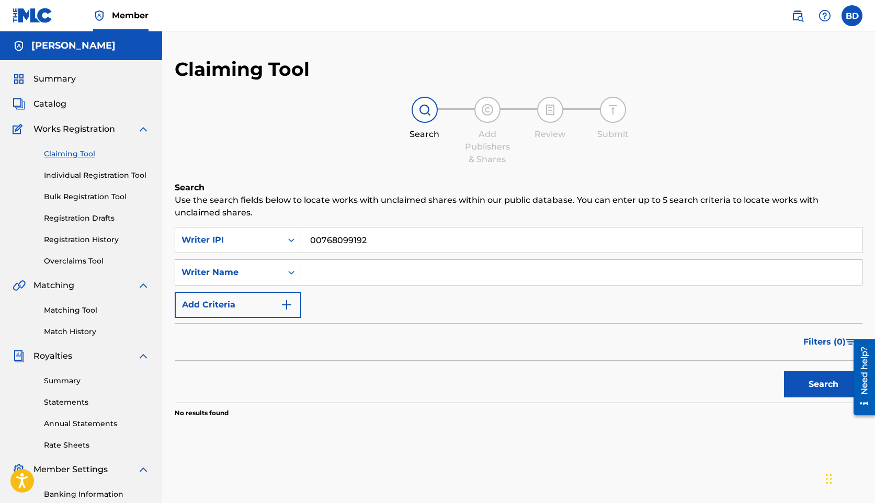
click at [321, 279] on input "Search Form" at bounding box center [581, 272] width 561 height 25
type input "[PERSON_NAME]"
click at [784, 371] on button "Search" at bounding box center [823, 384] width 78 height 26
click at [350, 270] on input "[PERSON_NAME]" at bounding box center [581, 272] width 561 height 25
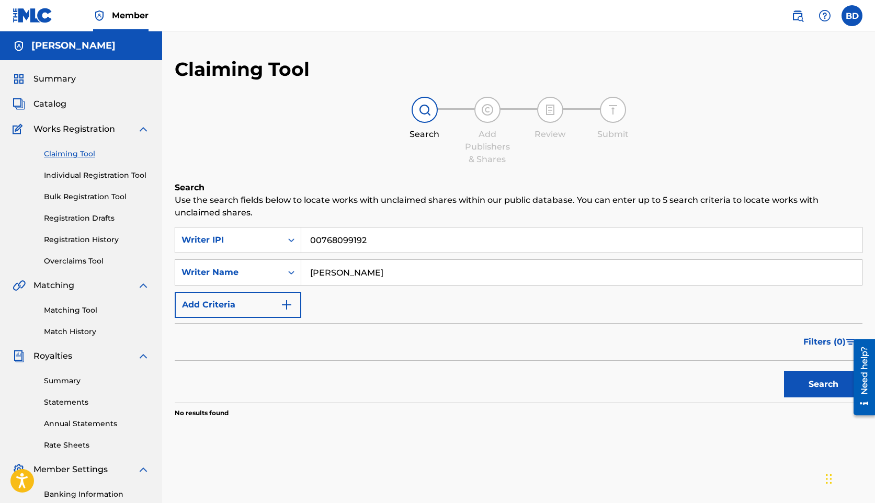
click at [350, 270] on input "[PERSON_NAME]" at bounding box center [581, 272] width 561 height 25
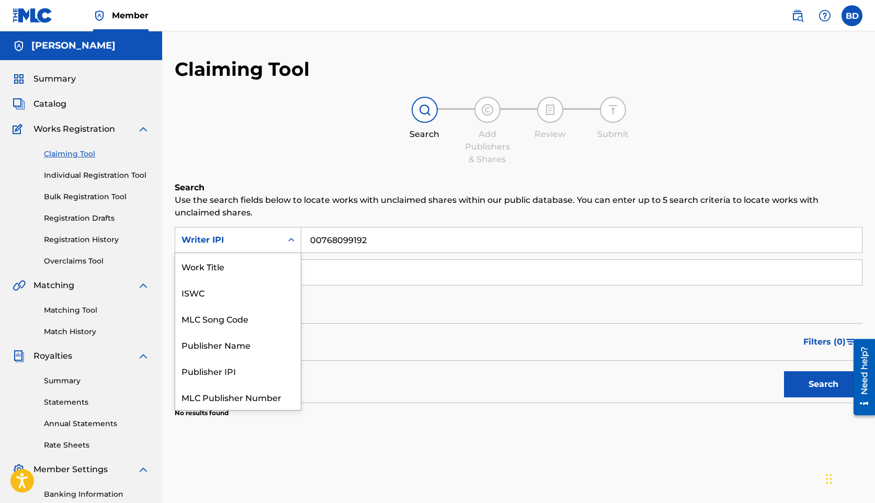
click at [272, 238] on div "Writer IPI" at bounding box center [228, 240] width 94 height 13
click at [238, 272] on div "Work Title" at bounding box center [238, 266] width 126 height 26
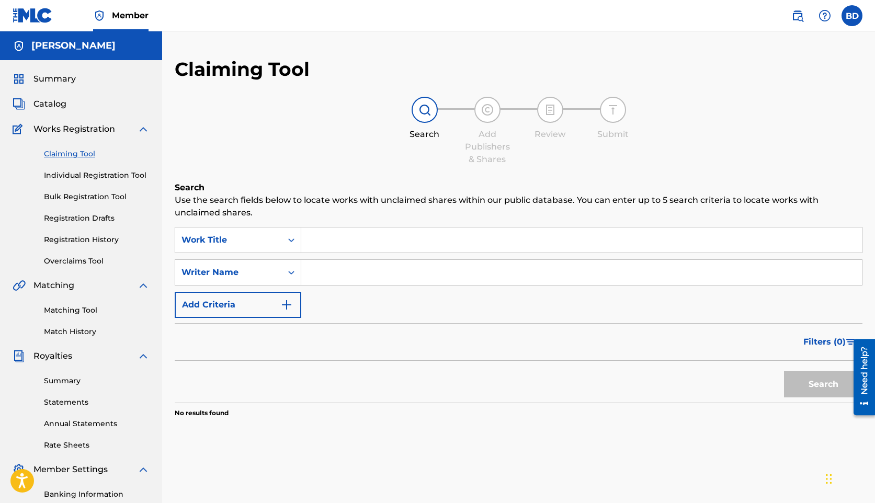
click at [358, 244] on input "Search Form" at bounding box center [581, 239] width 561 height 25
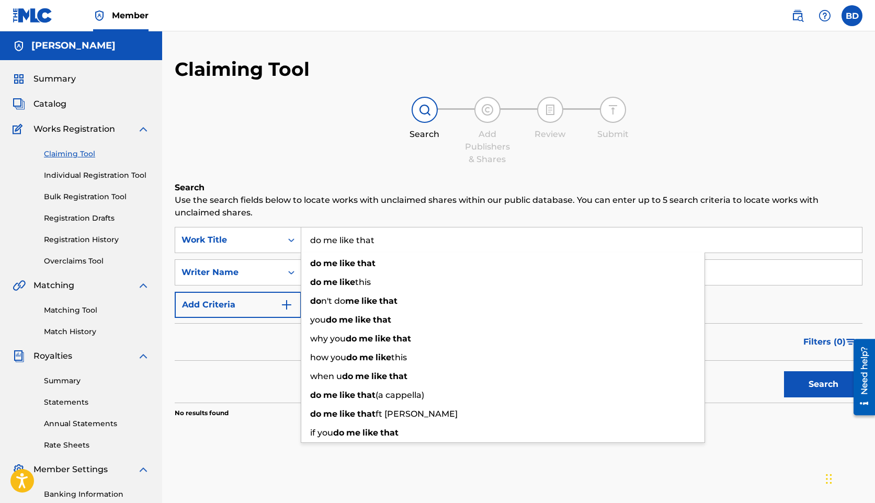
type input "do me like that"
click at [784, 371] on button "Search" at bounding box center [823, 384] width 78 height 26
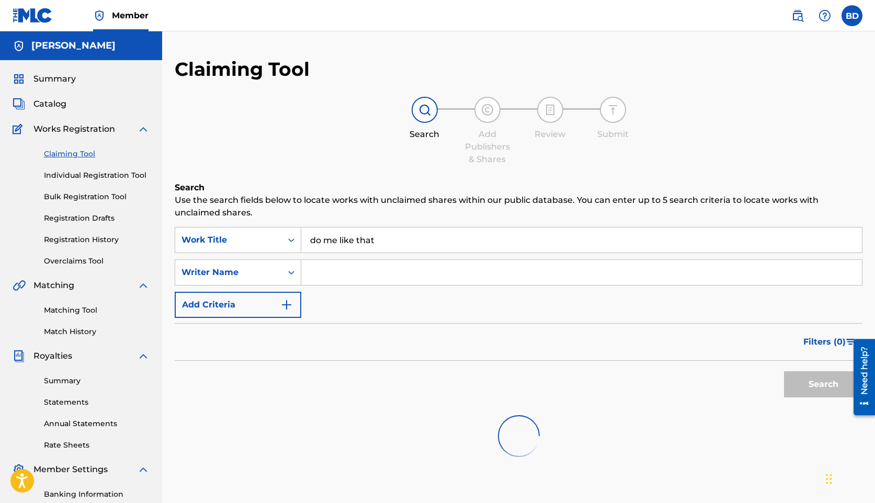
scroll to position [145, 0]
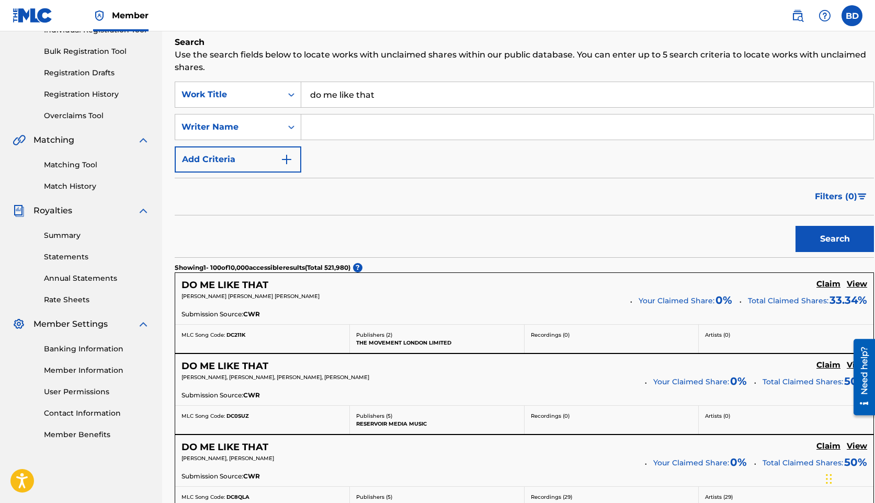
click at [311, 122] on input "Search Form" at bounding box center [587, 127] width 572 height 25
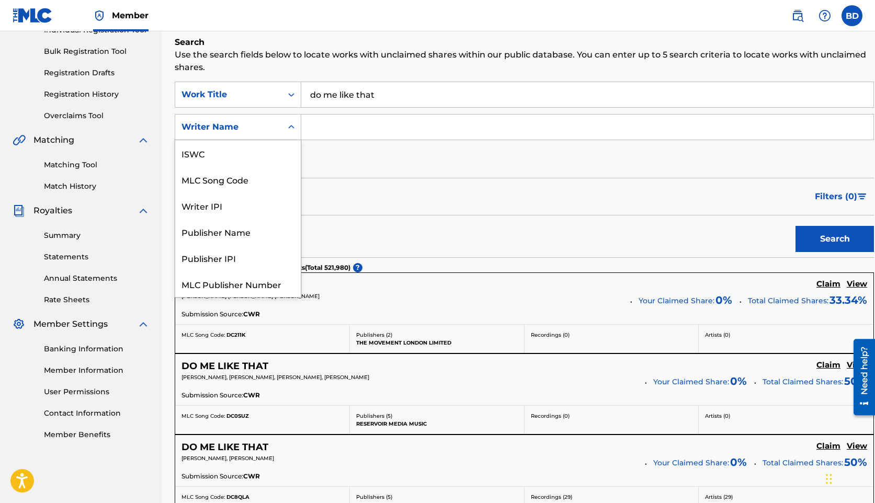
click at [264, 126] on div "Writer Name" at bounding box center [228, 127] width 94 height 13
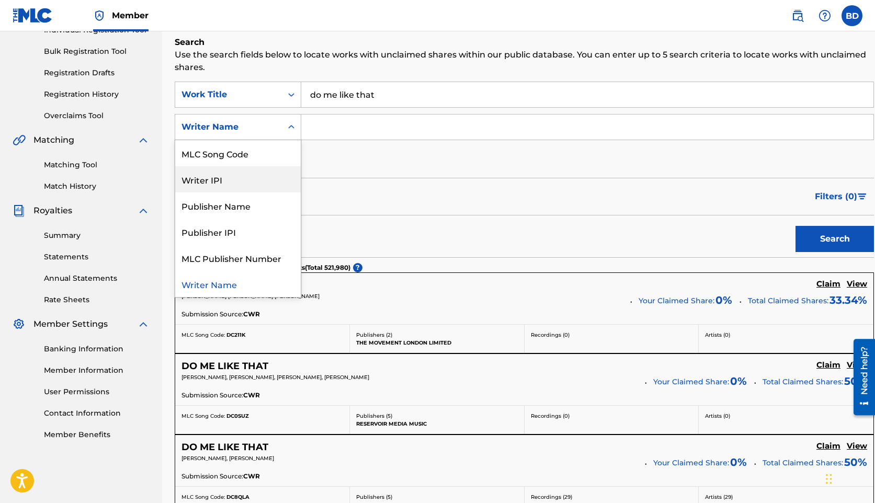
click at [248, 176] on div "Writer IPI" at bounding box center [238, 179] width 126 height 26
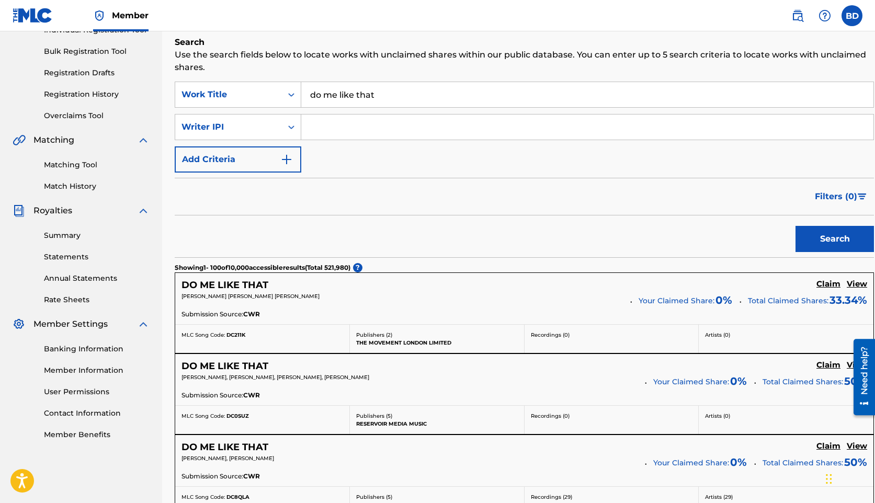
click at [332, 131] on input "Search Form" at bounding box center [587, 127] width 572 height 25
paste input "00768099192"
type input "00768099192"
click at [801, 235] on button "Search" at bounding box center [834, 239] width 78 height 26
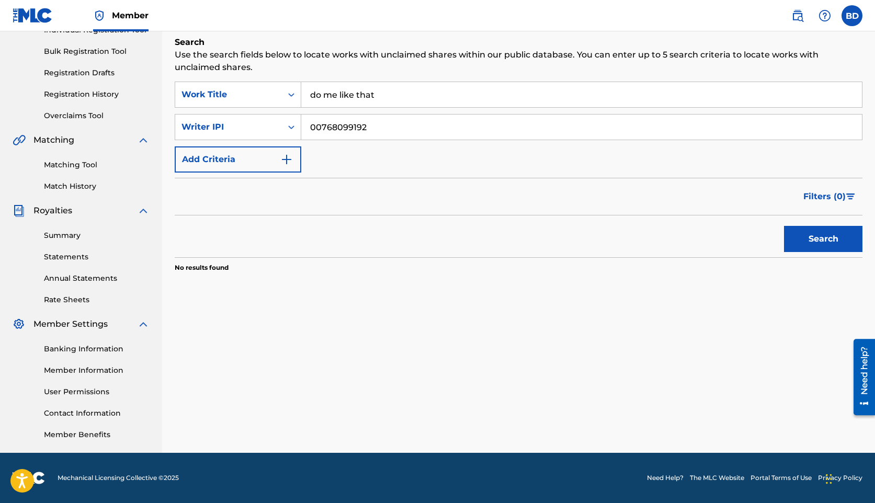
click at [356, 124] on input "00768099192" at bounding box center [581, 127] width 561 height 25
drag, startPoint x: 356, startPoint y: 124, endPoint x: 352, endPoint y: 107, distance: 17.2
click at [355, 120] on input "00768099192" at bounding box center [581, 127] width 561 height 25
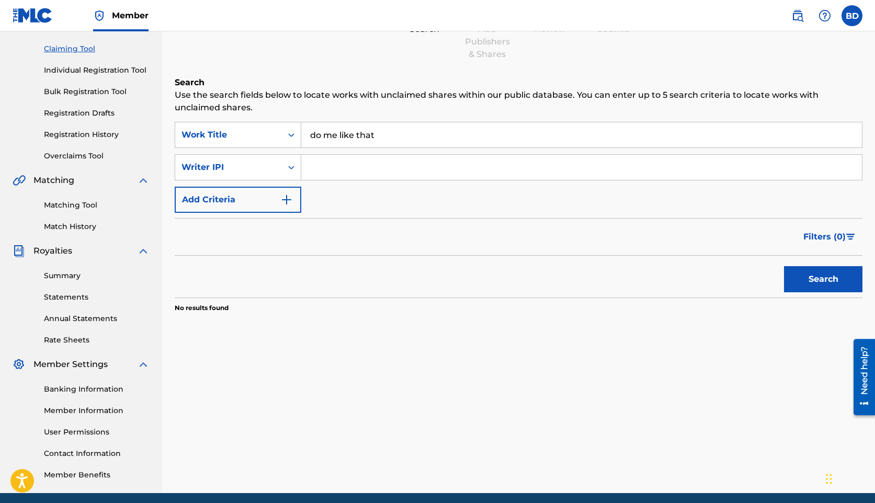
scroll to position [100, 0]
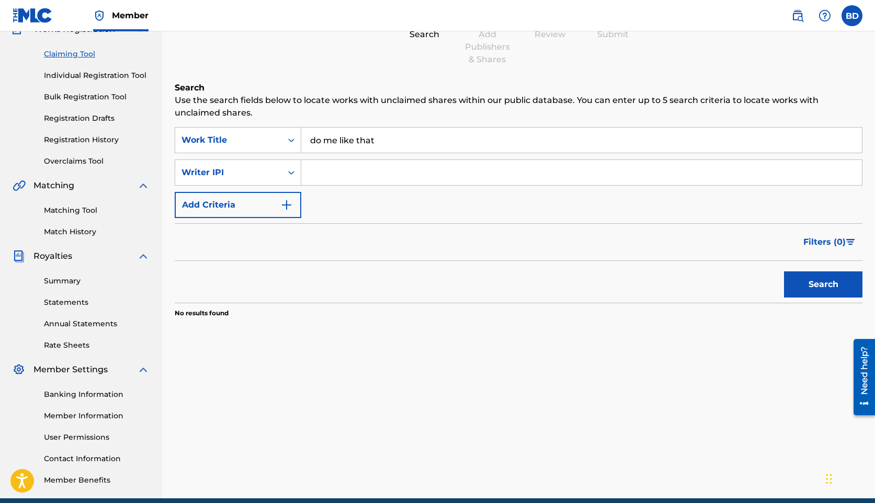
click at [122, 78] on link "Individual Registration Tool" at bounding box center [97, 75] width 106 height 11
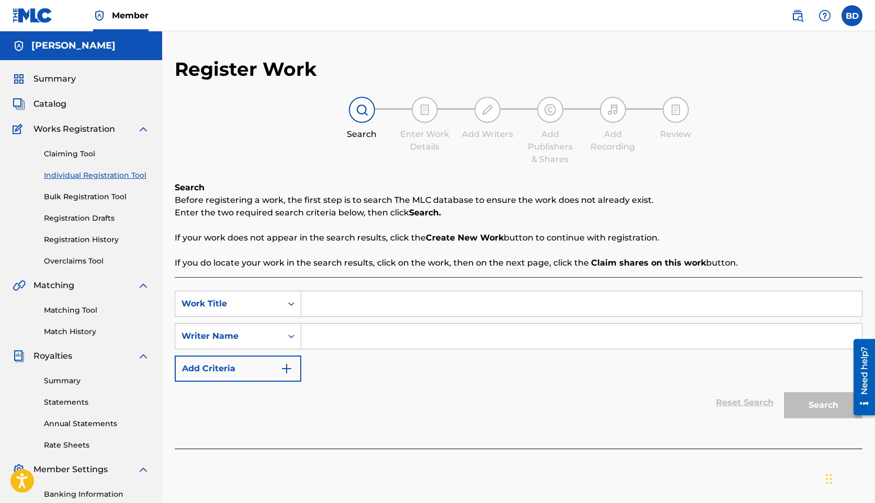
click at [331, 301] on input "Search Form" at bounding box center [581, 303] width 561 height 25
type input "s"
type input "do me like that"
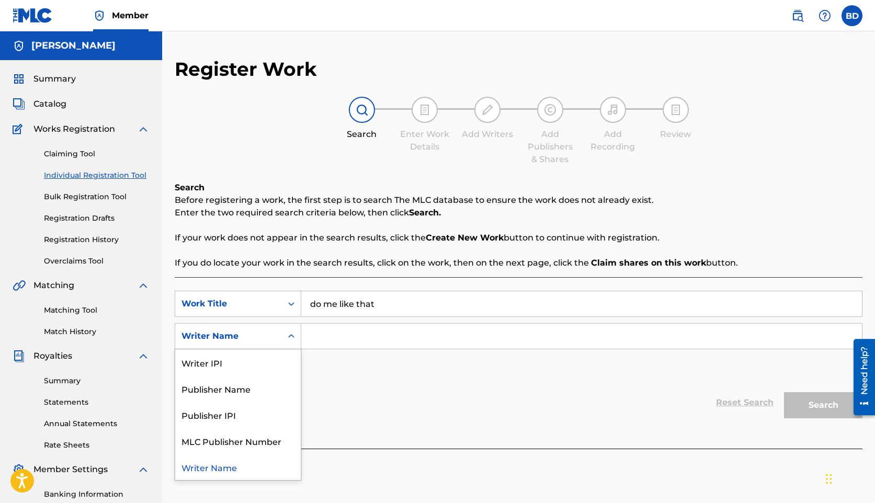
click at [241, 338] on div "Writer Name" at bounding box center [228, 336] width 94 height 13
click at [238, 371] on div "Writer IPI" at bounding box center [238, 362] width 126 height 26
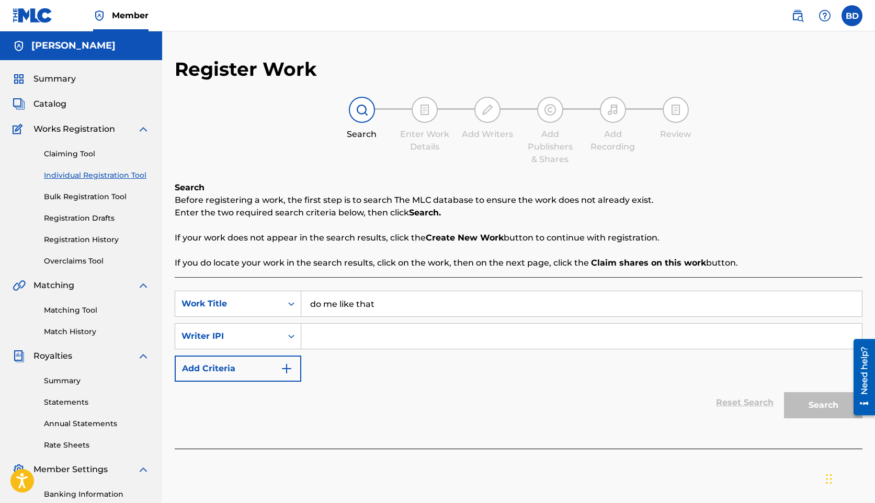
click at [341, 333] on input "Search Form" at bounding box center [581, 336] width 561 height 25
paste input "00768099192"
type input "00768099192"
click at [826, 404] on button "Search" at bounding box center [823, 405] width 78 height 26
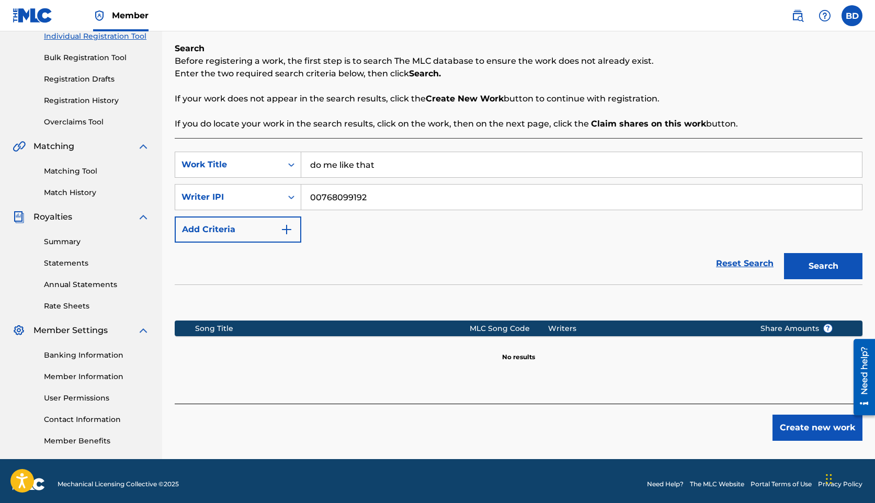
scroll to position [145, 0]
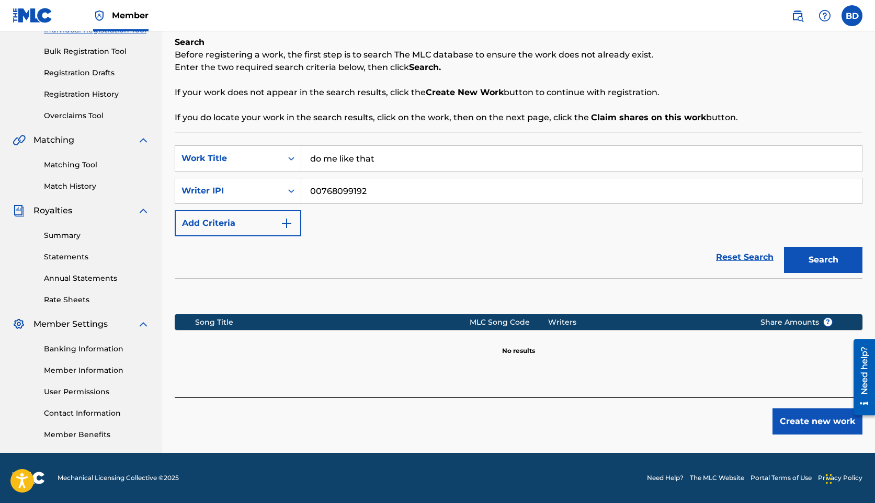
click at [846, 433] on button "Create new work" at bounding box center [817, 421] width 90 height 26
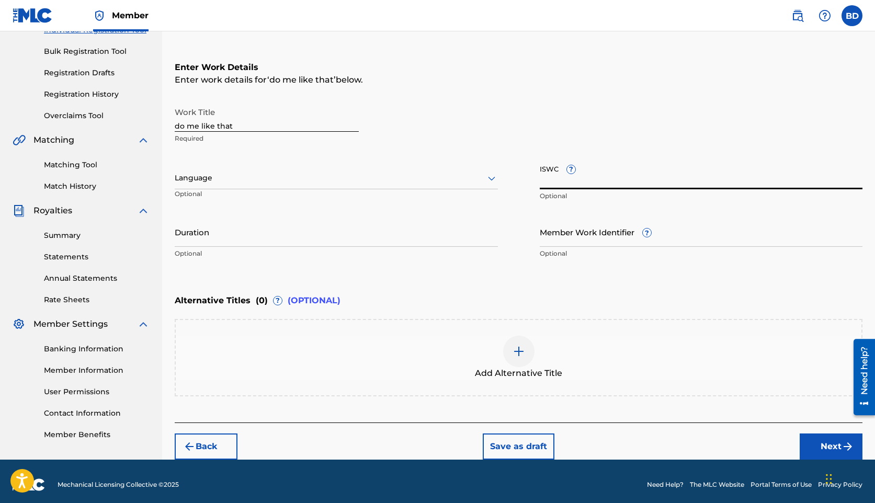
click at [560, 169] on input "ISWC ?" at bounding box center [701, 175] width 323 height 30
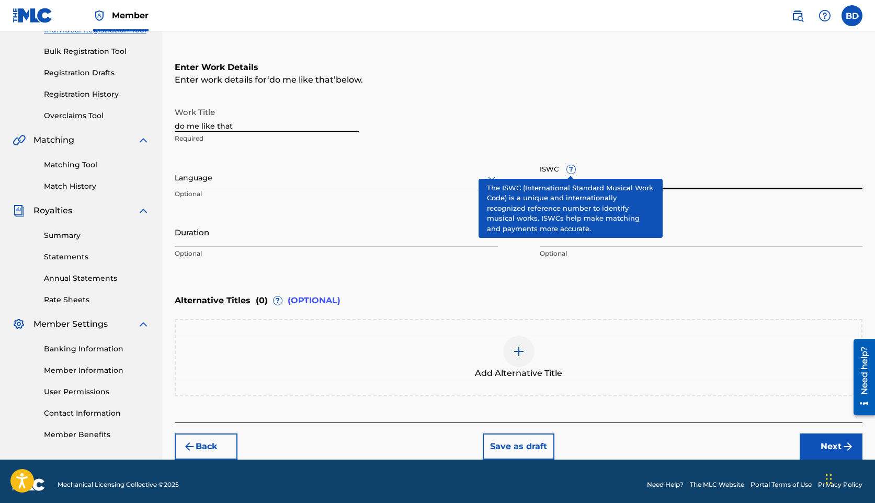
click at [571, 170] on div "ISWC ? Optional" at bounding box center [701, 183] width 323 height 47
click at [570, 170] on div "ISWC ? Optional" at bounding box center [701, 183] width 323 height 47
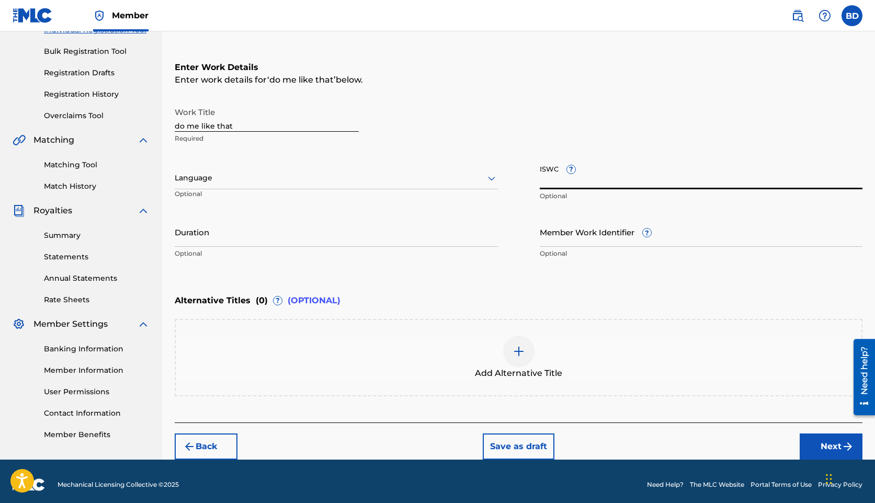
click at [475, 148] on div "Work Title do me like that Required" at bounding box center [519, 125] width 688 height 47
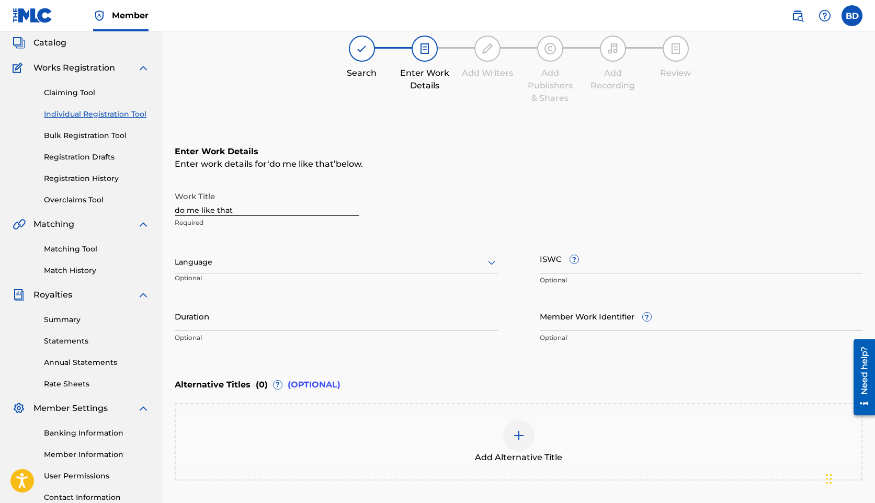
scroll to position [62, 0]
click at [103, 135] on link "Bulk Registration Tool" at bounding box center [97, 135] width 106 height 11
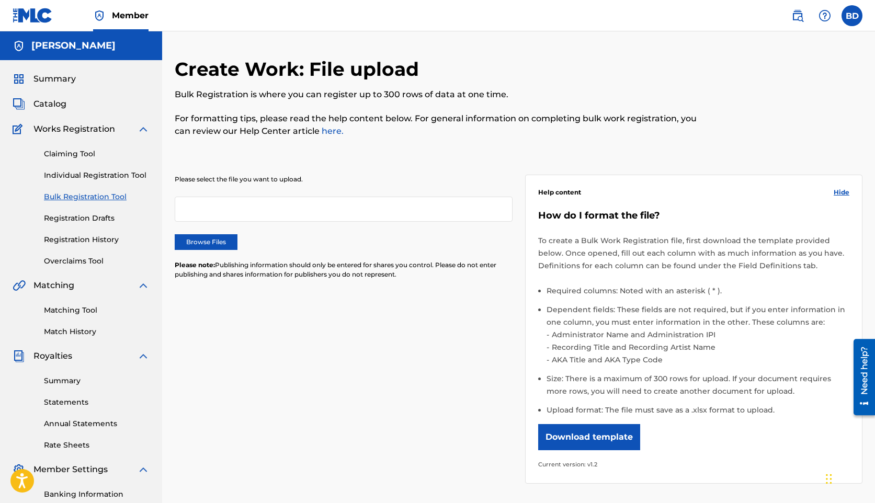
scroll to position [2, 0]
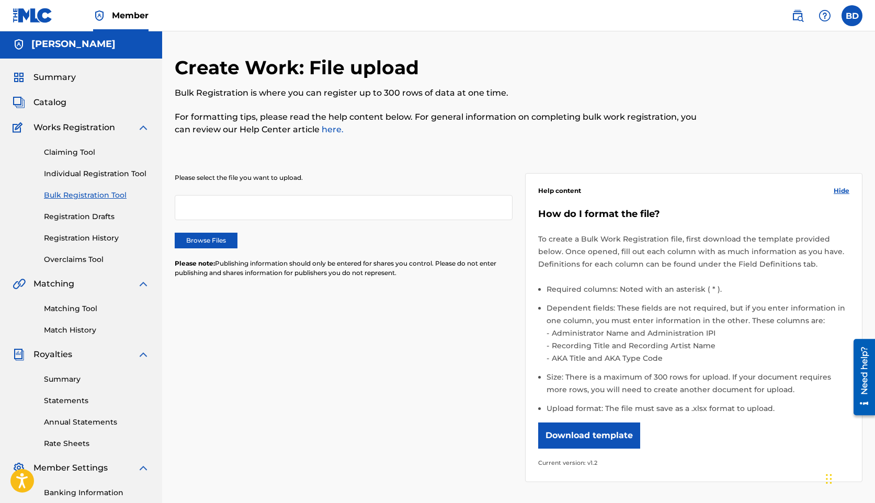
click at [74, 214] on link "Registration Drafts" at bounding box center [97, 216] width 106 height 11
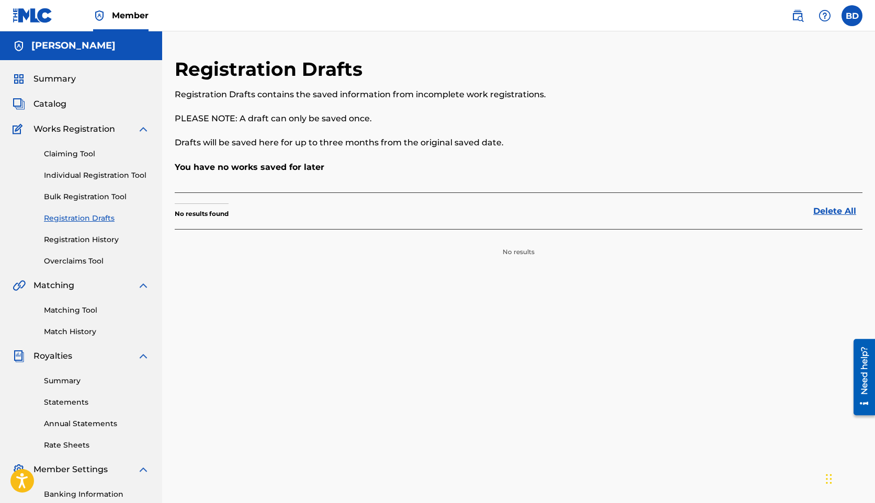
click at [75, 237] on link "Registration History" at bounding box center [97, 239] width 106 height 11
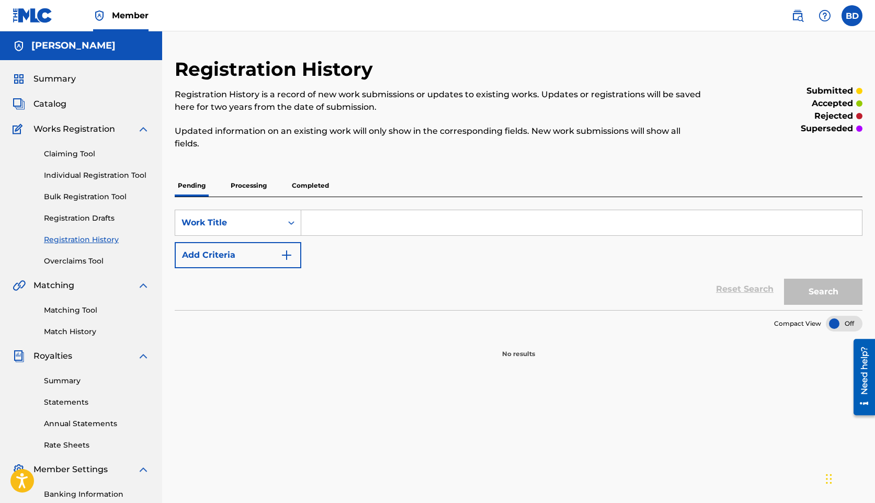
click at [79, 261] on link "Overclaims Tool" at bounding box center [97, 261] width 106 height 11
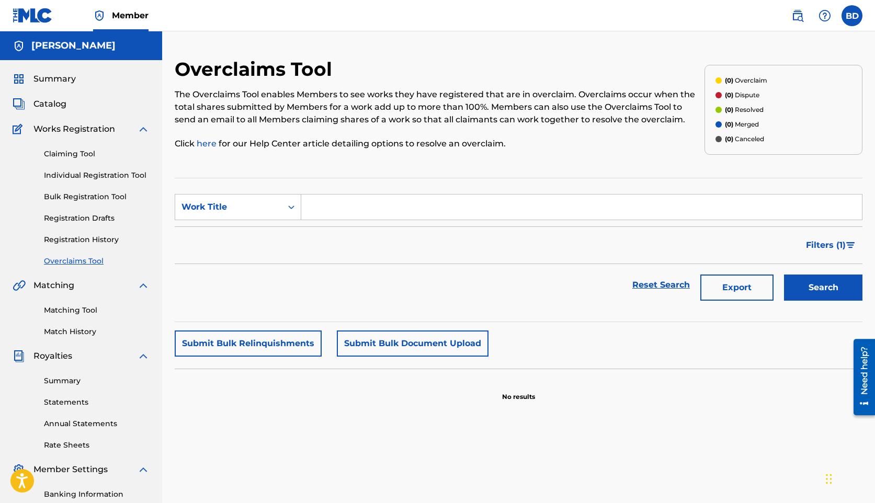
click at [338, 201] on input "Search Form" at bounding box center [581, 207] width 561 height 25
type input "do me like that"
click at [784, 275] on button "Search" at bounding box center [823, 288] width 78 height 26
click at [369, 215] on input "do me like that" at bounding box center [581, 207] width 561 height 25
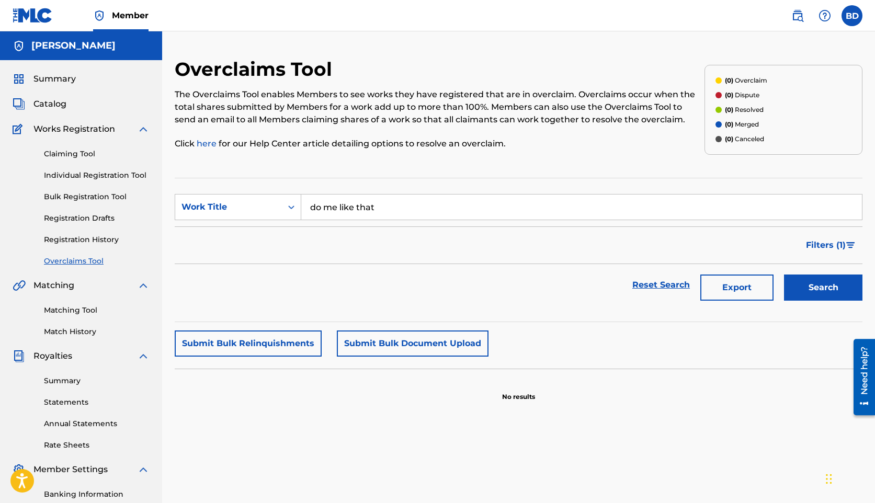
click at [369, 215] on input "do me like that" at bounding box center [581, 207] width 561 height 25
click at [109, 175] on link "Individual Registration Tool" at bounding box center [97, 175] width 106 height 11
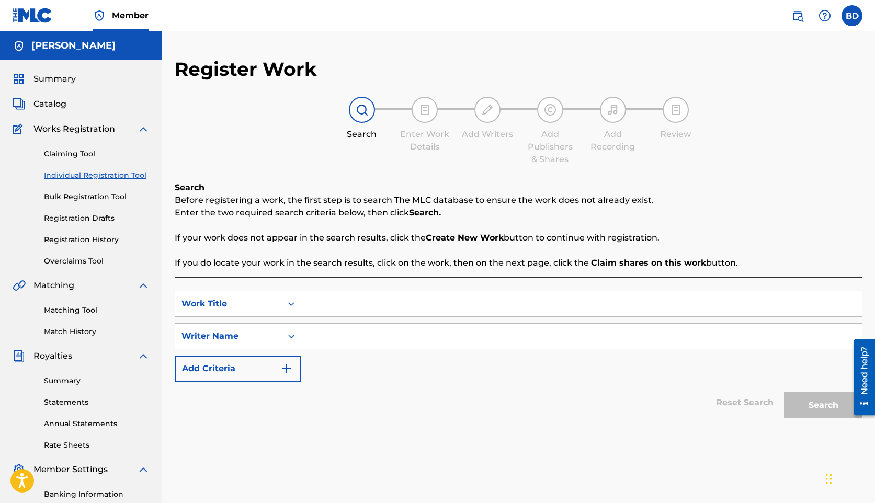
click at [108, 196] on link "Bulk Registration Tool" at bounding box center [97, 196] width 106 height 11
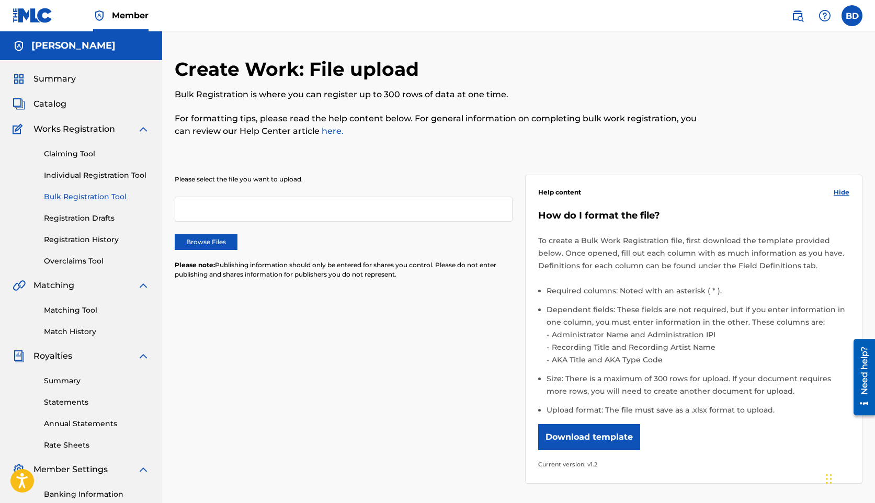
click at [582, 444] on button "Download template" at bounding box center [589, 437] width 102 height 26
click at [742, 108] on div at bounding box center [783, 104] width 158 height 92
click at [122, 172] on link "Individual Registration Tool" at bounding box center [97, 175] width 106 height 11
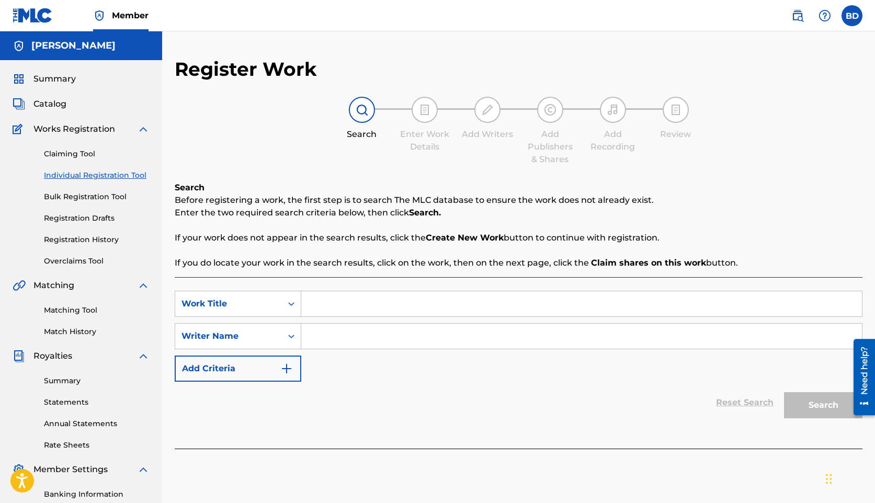
click at [314, 311] on input "Search Form" at bounding box center [581, 303] width 561 height 25
type input "do me like that"
click at [88, 179] on link "Individual Registration Tool" at bounding box center [97, 175] width 106 height 11
drag, startPoint x: 393, startPoint y: 304, endPoint x: 291, endPoint y: 271, distance: 107.7
click at [291, 293] on div "SearchWithCriteriaefa801d2-81f1-49e7-8fa7-4fec9100d3f4 Work Title do me like th…" at bounding box center [519, 304] width 688 height 26
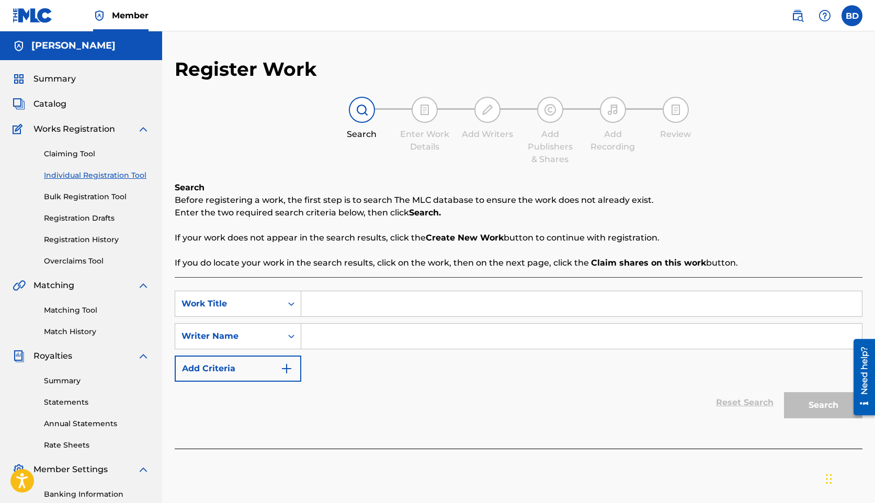
click at [466, 236] on strong "Create New Work" at bounding box center [465, 238] width 78 height 10
click at [58, 155] on link "Claiming Tool" at bounding box center [97, 154] width 106 height 11
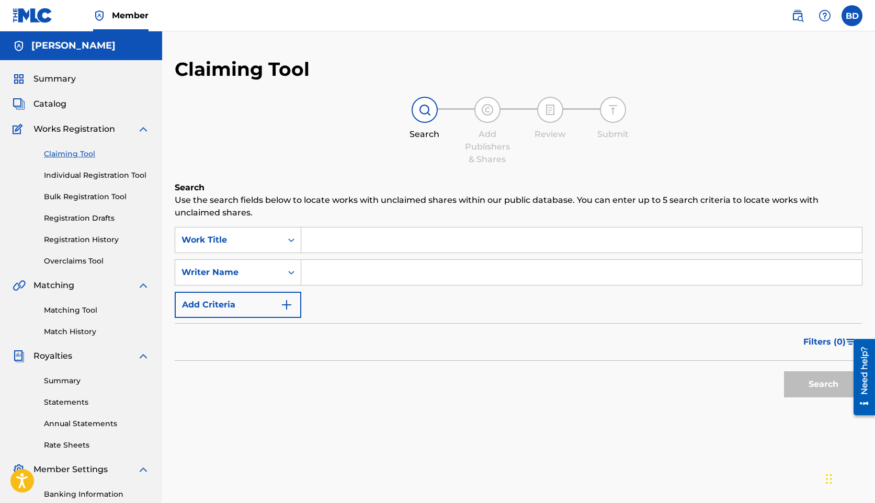
click at [68, 178] on link "Individual Registration Tool" at bounding box center [97, 175] width 106 height 11
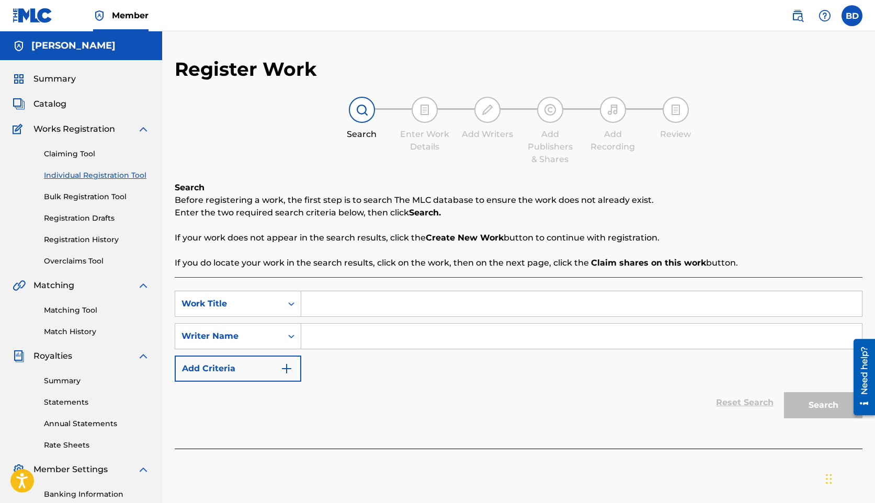
click at [335, 302] on input "Search Form" at bounding box center [581, 303] width 561 height 25
type input "do me like that"
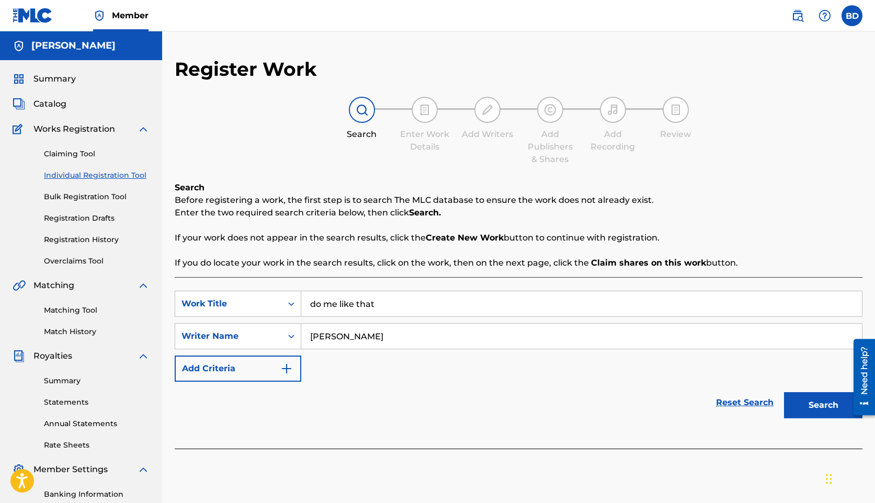
type input "[PERSON_NAME]"
click at [784, 392] on button "Search" at bounding box center [823, 405] width 78 height 26
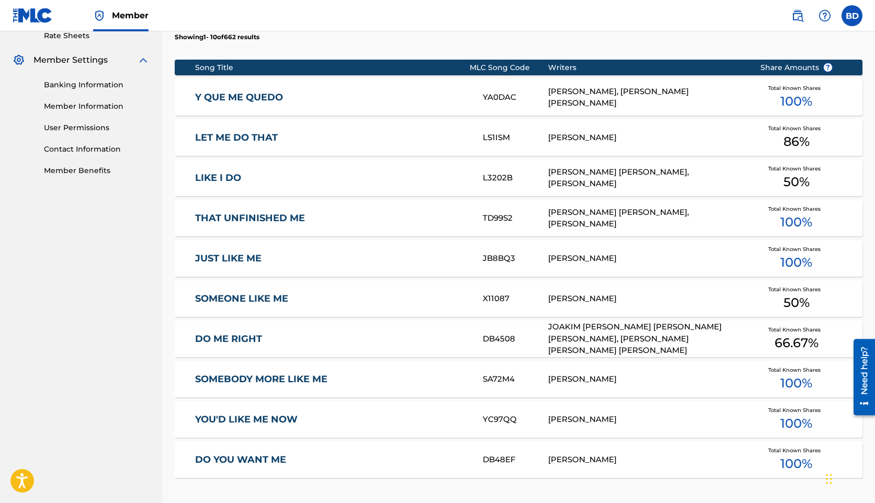
scroll to position [567, 0]
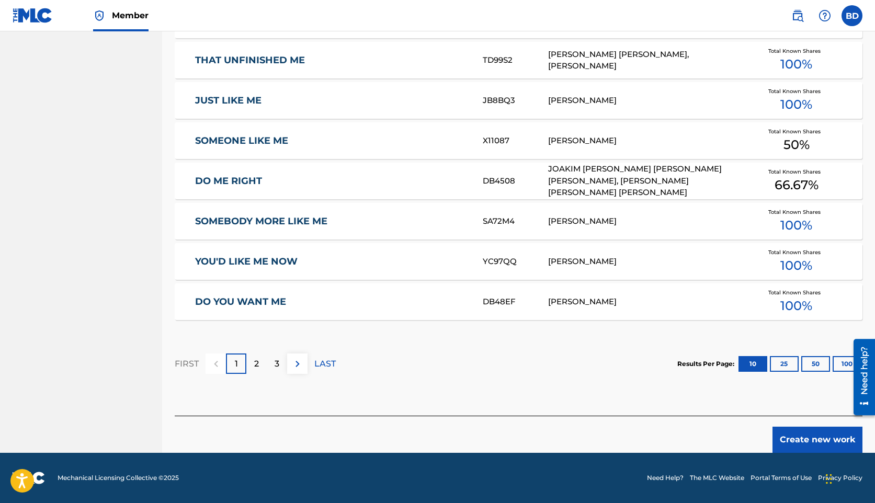
click at [803, 446] on button "Create new work" at bounding box center [817, 440] width 90 height 26
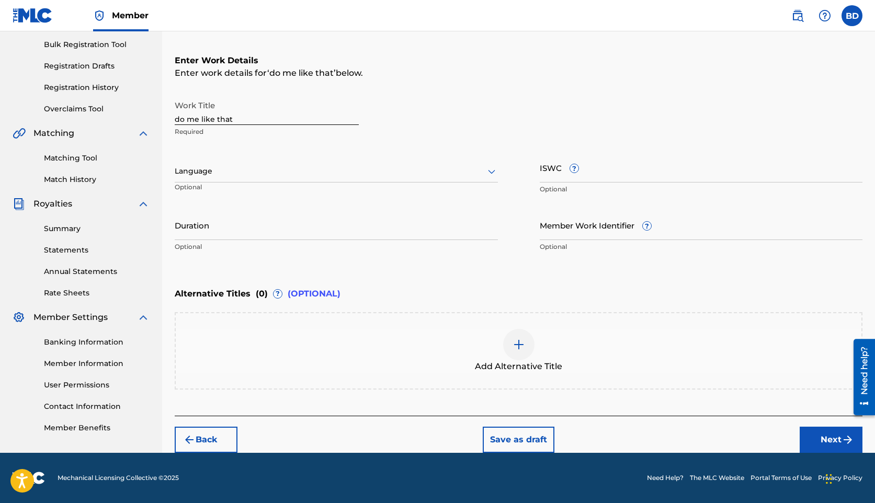
scroll to position [152, 0]
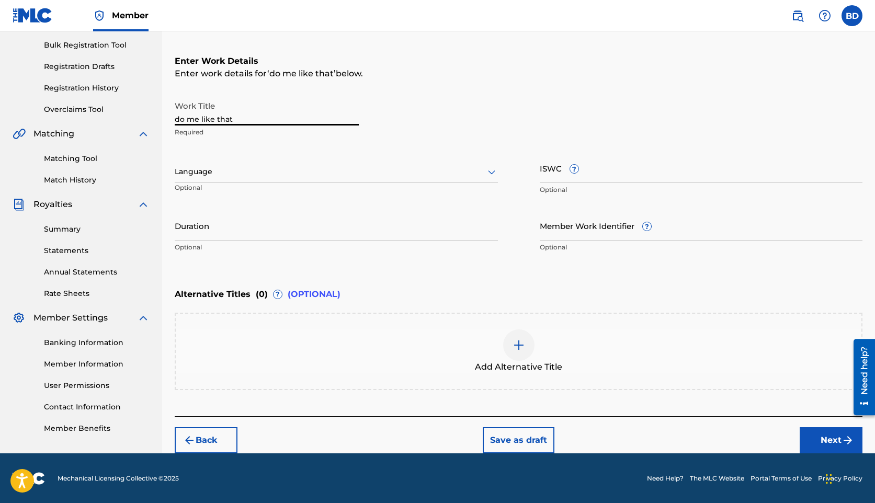
click at [251, 109] on input "do me like that" at bounding box center [267, 111] width 184 height 30
type input "Do Me Like That"
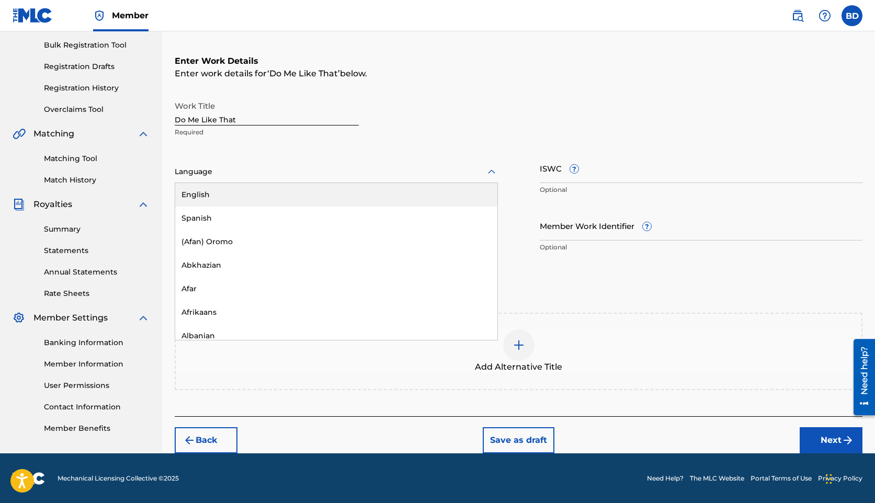
click at [454, 179] on div "Language" at bounding box center [336, 172] width 323 height 22
click at [271, 194] on div "English" at bounding box center [336, 195] width 322 height 24
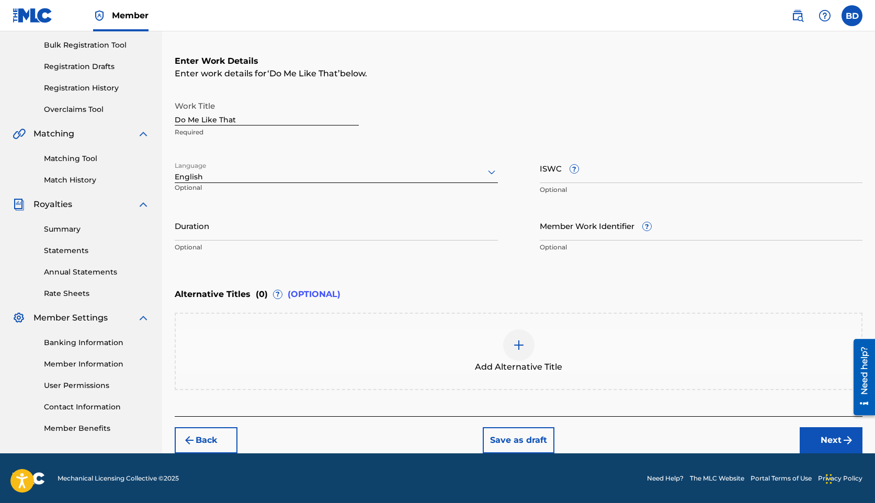
click at [379, 214] on input "Duration" at bounding box center [336, 226] width 323 height 30
click at [573, 232] on input "Member Work Identifier ?" at bounding box center [701, 226] width 323 height 30
click at [471, 261] on div "Enter Work Details Enter work details for ‘ Do Me Like That ’ below. Work Title…" at bounding box center [519, 156] width 688 height 253
click at [823, 438] on button "Next" at bounding box center [831, 440] width 63 height 26
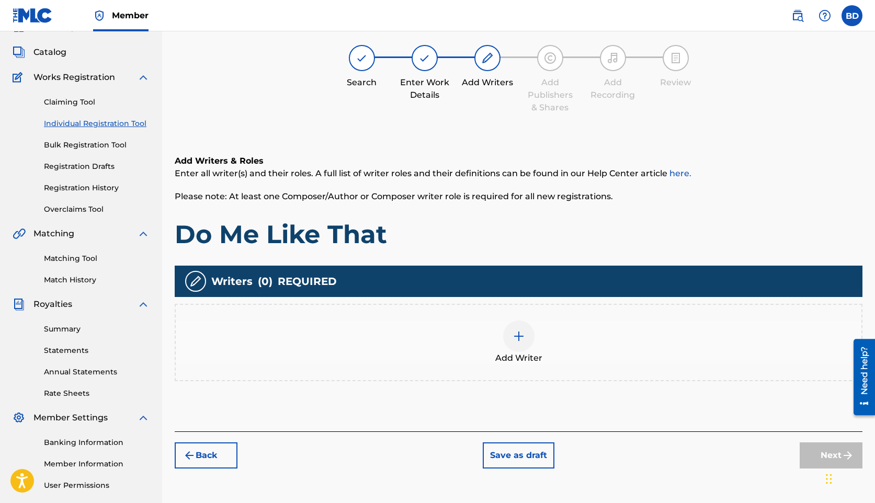
scroll to position [47, 0]
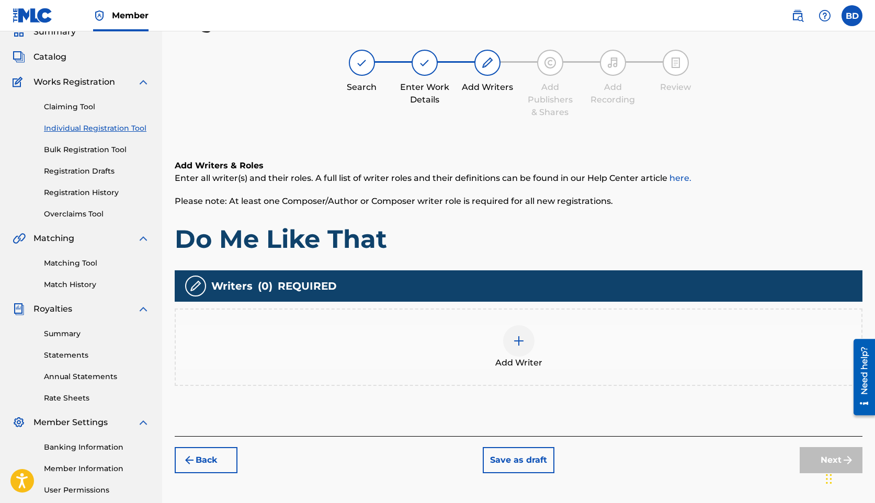
click at [518, 345] on img at bounding box center [518, 341] width 13 height 13
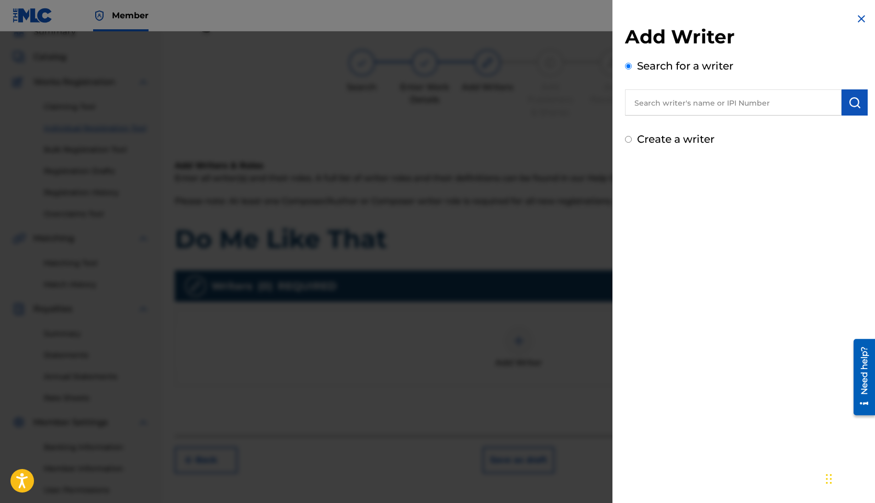
click at [668, 101] on input "text" at bounding box center [733, 102] width 217 height 26
click at [683, 143] on span "[PERSON_NAME]" at bounding box center [688, 145] width 73 height 10
type input "[PERSON_NAME] means"
click at [848, 110] on button "submit" at bounding box center [854, 102] width 26 height 26
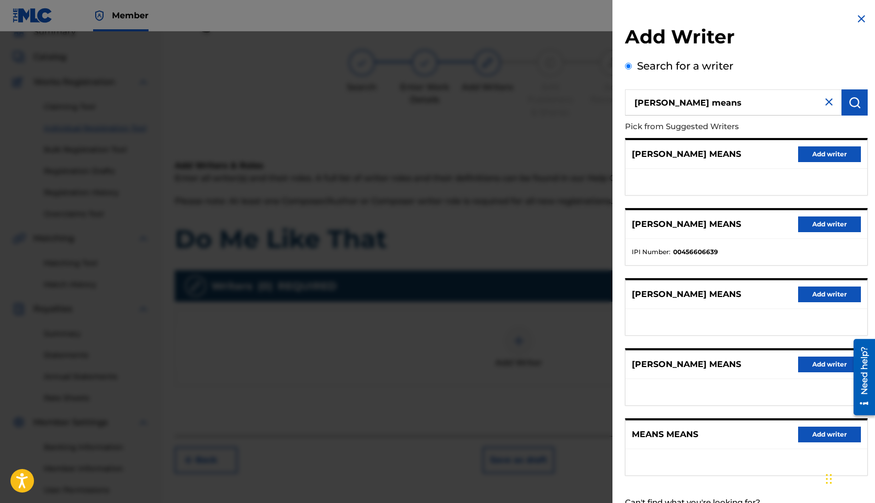
click at [813, 223] on button "Add writer" at bounding box center [829, 225] width 63 height 16
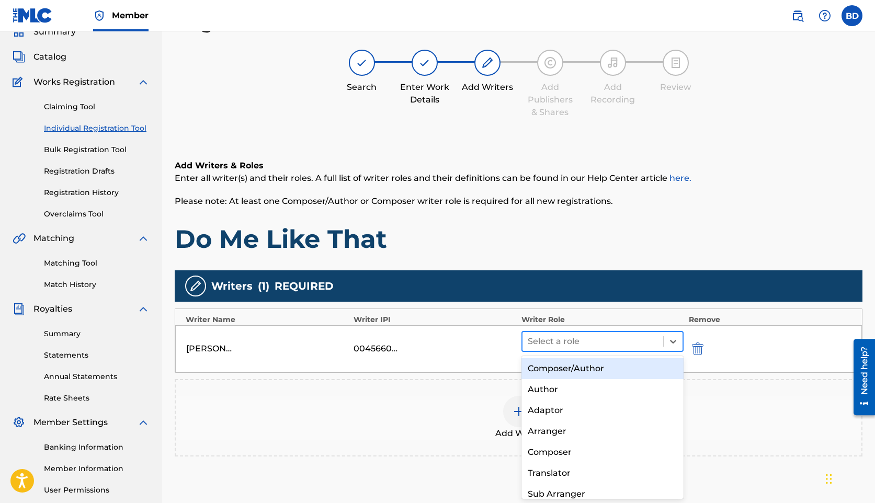
click at [567, 340] on div at bounding box center [593, 341] width 130 height 15
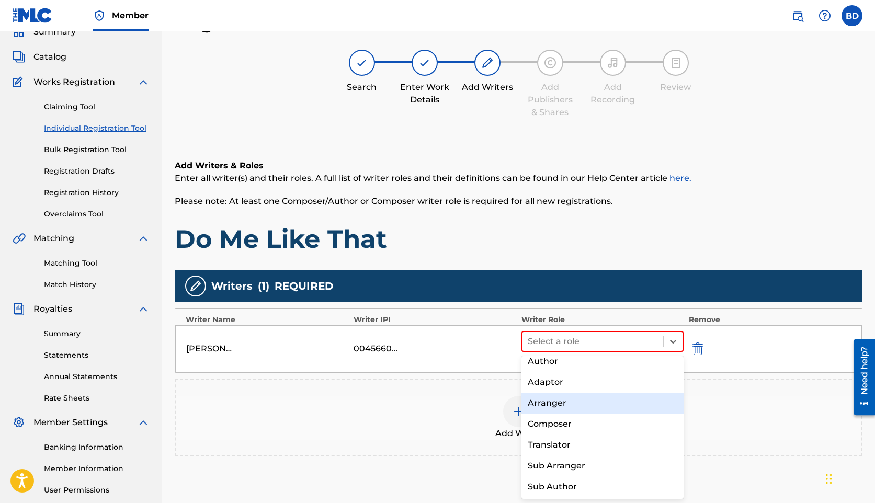
scroll to position [0, 0]
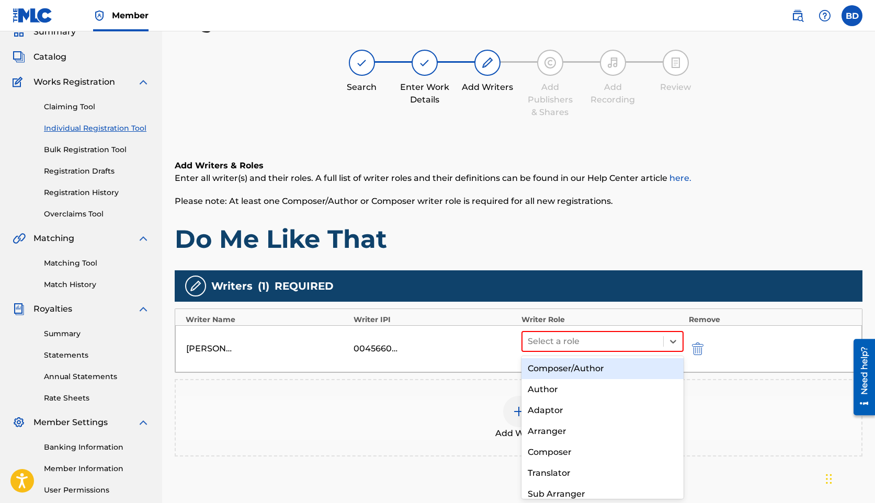
click at [555, 371] on div "Composer/Author" at bounding box center [602, 368] width 162 height 21
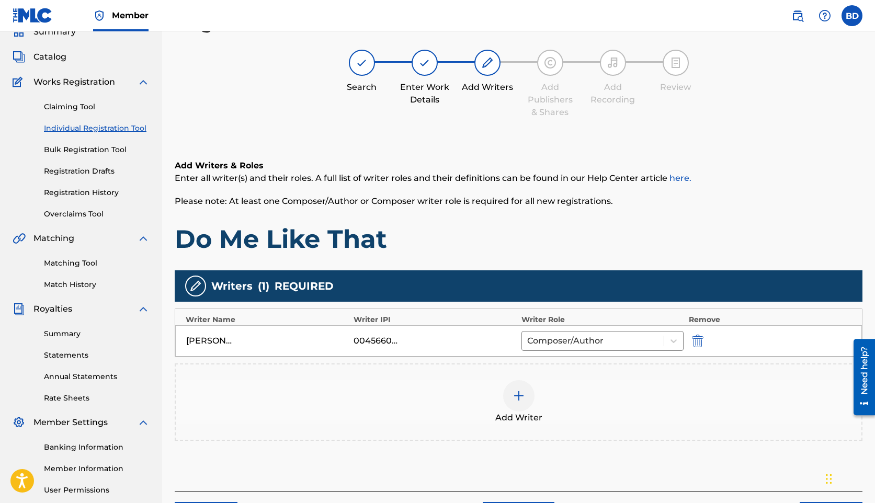
click at [525, 390] on img at bounding box center [518, 396] width 13 height 13
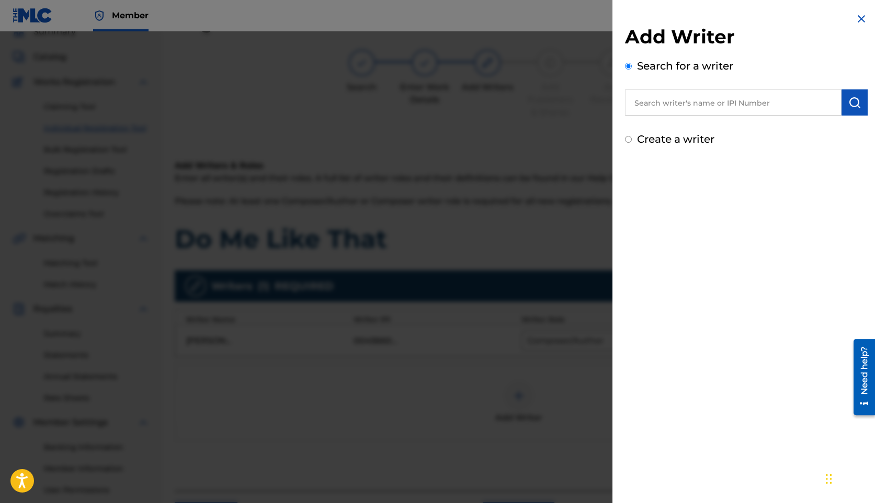
click at [694, 121] on div "Add Writer Search for a writer Create a writer" at bounding box center [746, 86] width 243 height 122
click at [694, 117] on div "Add Writer Search for a writer Create a writer" at bounding box center [746, 86] width 243 height 122
click at [694, 115] on input "text" at bounding box center [733, 102] width 217 height 26
type input "[PERSON_NAME]"
click at [711, 127] on strong "[PERSON_NAME]" at bounding box center [748, 126] width 75 height 10
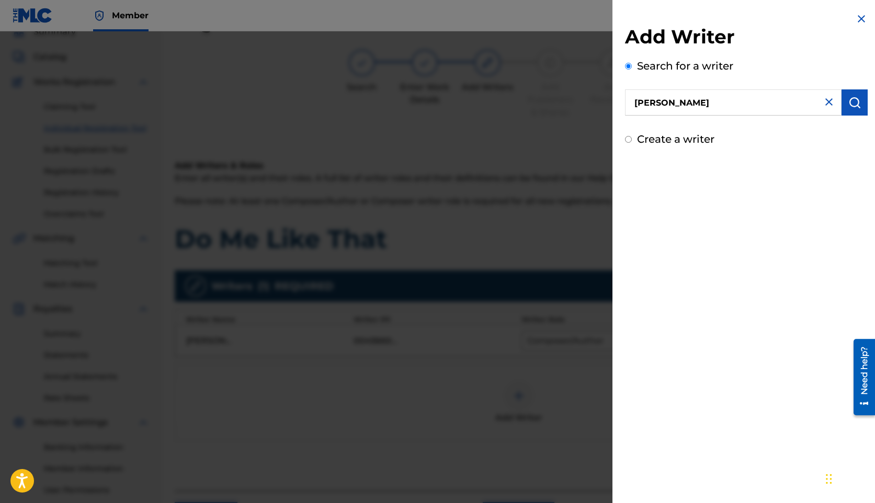
click at [855, 111] on button "submit" at bounding box center [854, 102] width 26 height 26
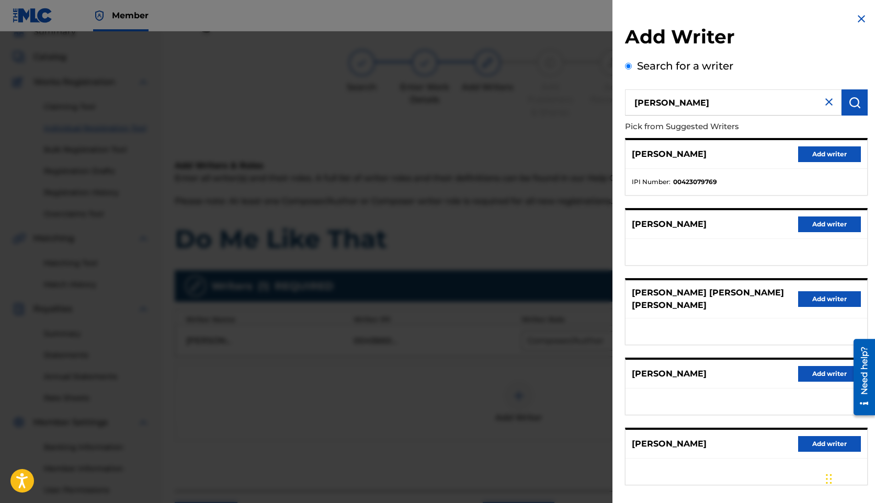
click at [827, 157] on button "Add writer" at bounding box center [829, 154] width 63 height 16
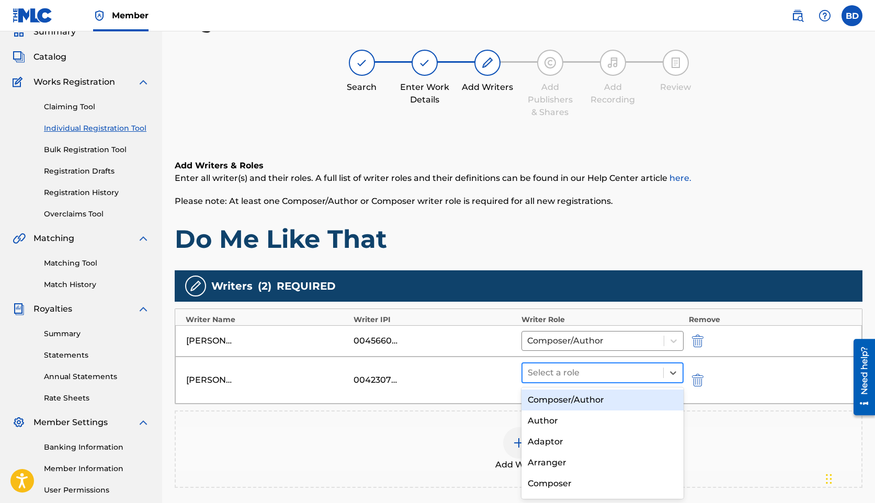
click at [552, 378] on div at bounding box center [593, 373] width 130 height 15
click at [550, 396] on div "Composer/Author" at bounding box center [602, 400] width 162 height 21
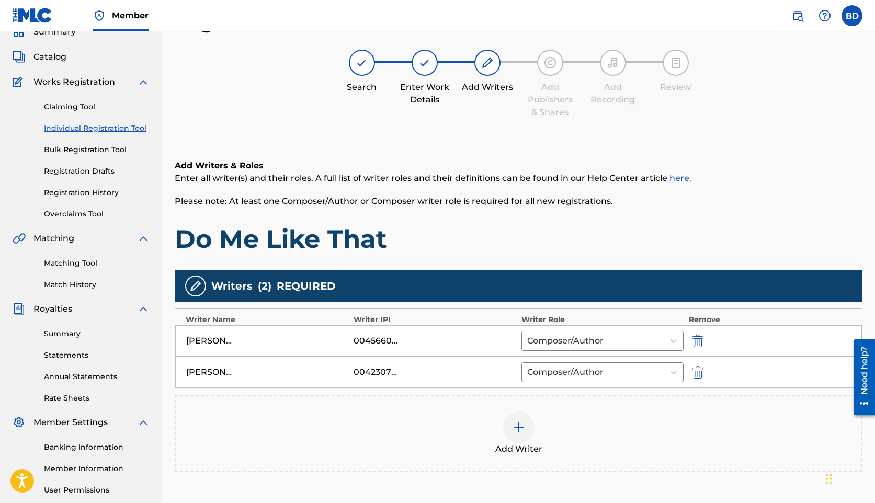
click at [522, 422] on img at bounding box center [518, 427] width 13 height 13
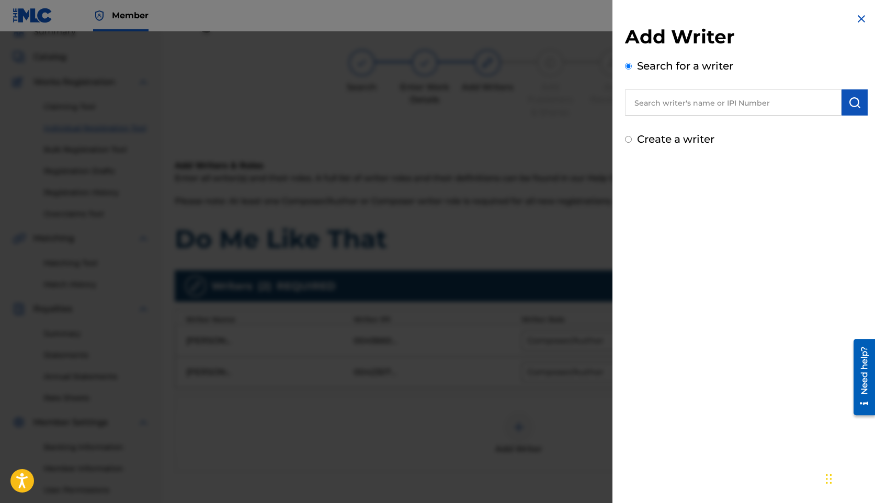
click at [732, 114] on input "text" at bounding box center [733, 102] width 217 height 26
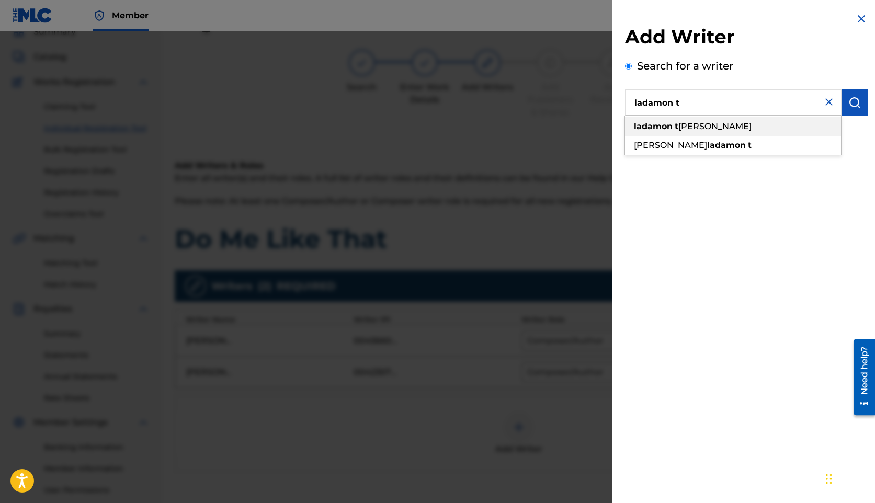
click at [680, 127] on span "[PERSON_NAME]" at bounding box center [714, 126] width 73 height 10
type input "[PERSON_NAME]"
click at [848, 106] on img "submit" at bounding box center [854, 102] width 13 height 13
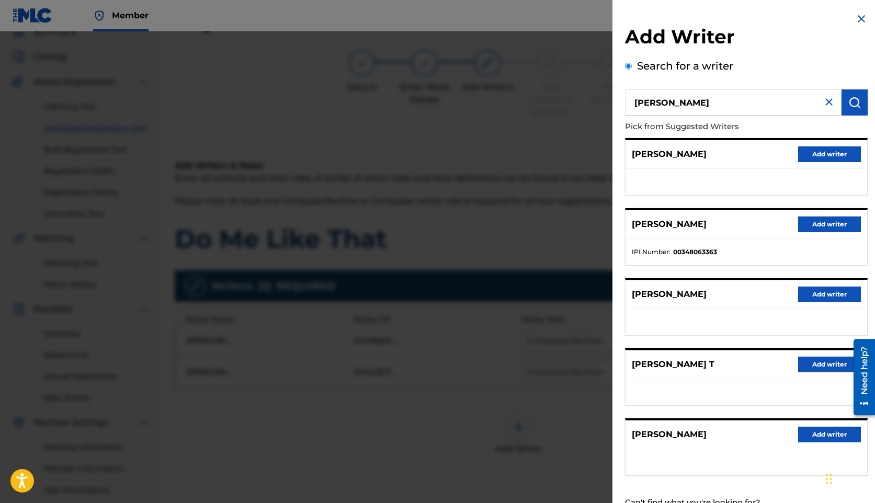
click at [844, 222] on button "Add writer" at bounding box center [829, 225] width 63 height 16
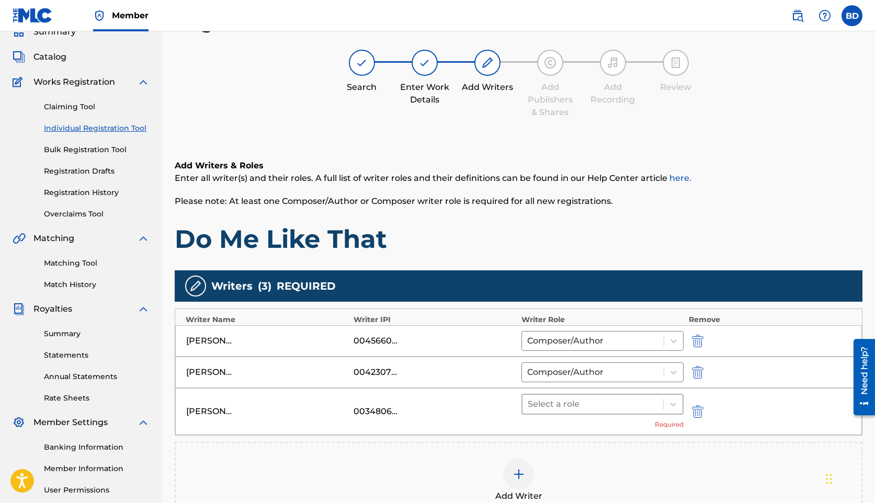
click at [550, 407] on div at bounding box center [593, 404] width 130 height 15
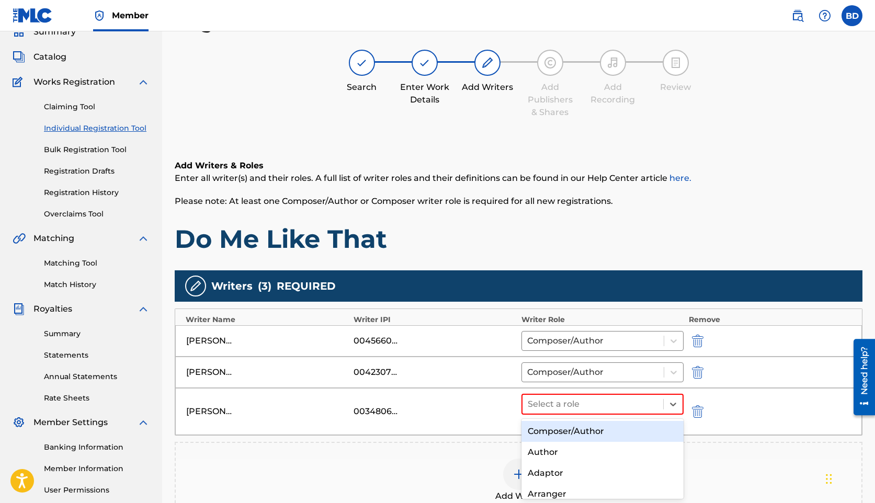
click at [546, 422] on div "Composer/Author" at bounding box center [602, 431] width 162 height 21
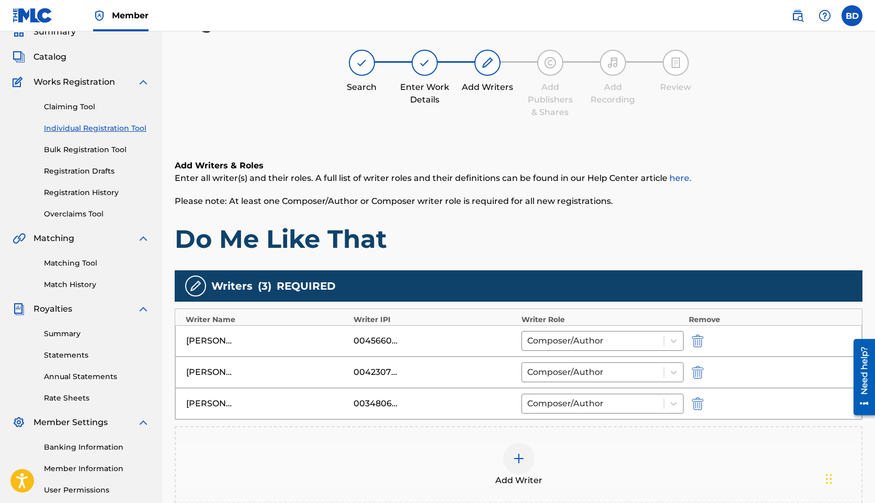
click at [517, 460] on img at bounding box center [518, 458] width 13 height 13
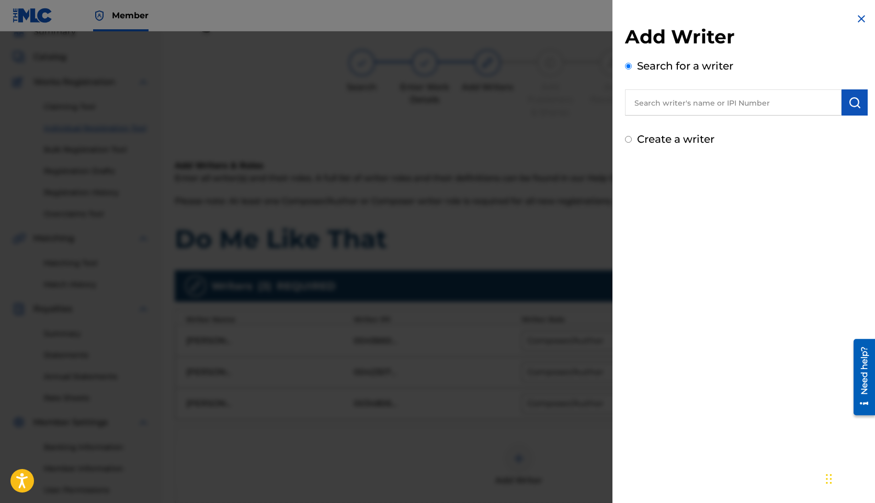
click at [678, 108] on input "text" at bounding box center [733, 102] width 217 height 26
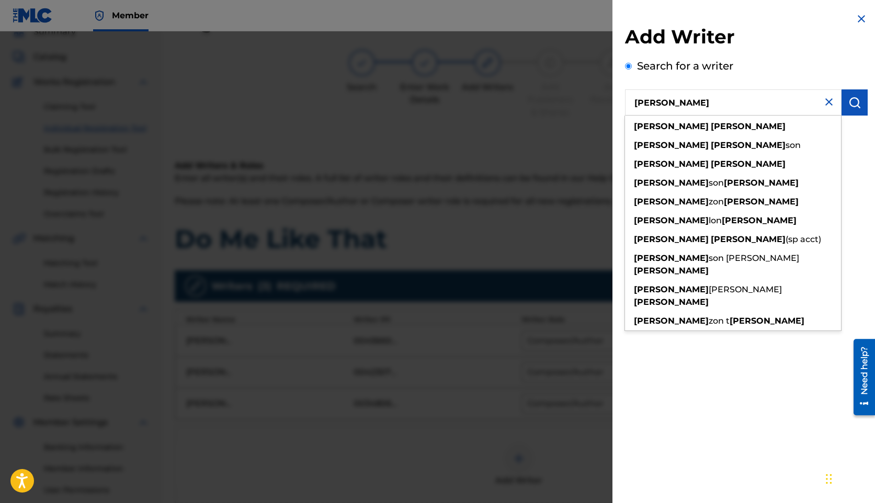
type input "[PERSON_NAME]"
click at [711, 124] on strong "[PERSON_NAME]" at bounding box center [748, 126] width 75 height 10
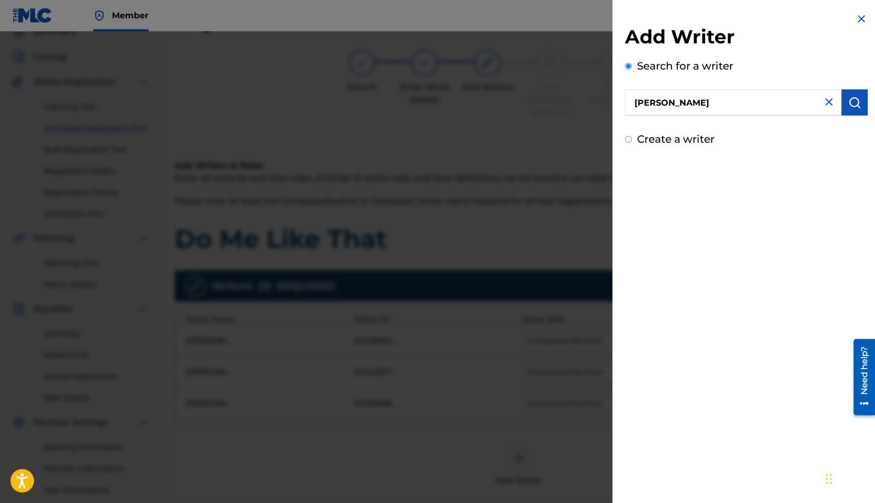
click at [858, 108] on button "submit" at bounding box center [854, 102] width 26 height 26
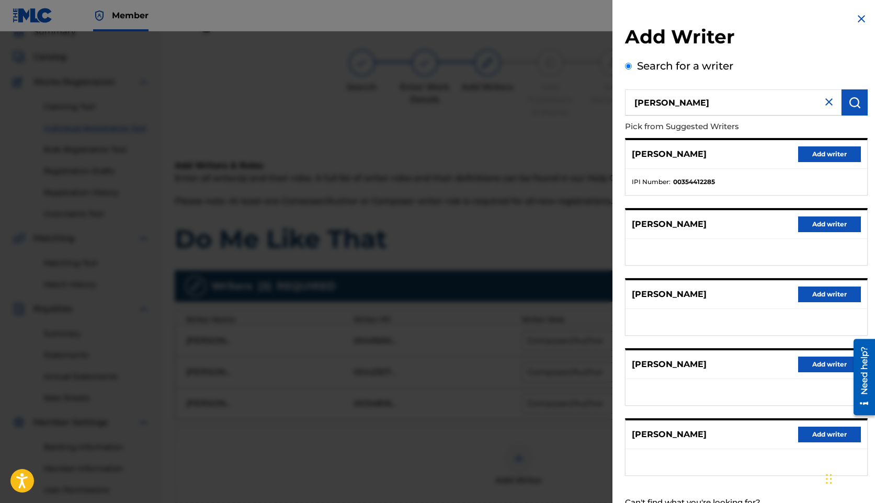
click at [828, 152] on button "Add writer" at bounding box center [829, 154] width 63 height 16
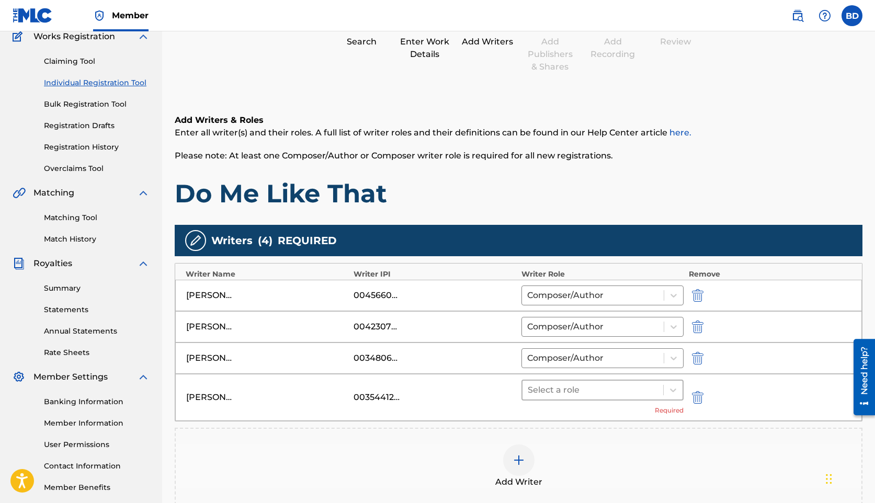
scroll to position [97, 0]
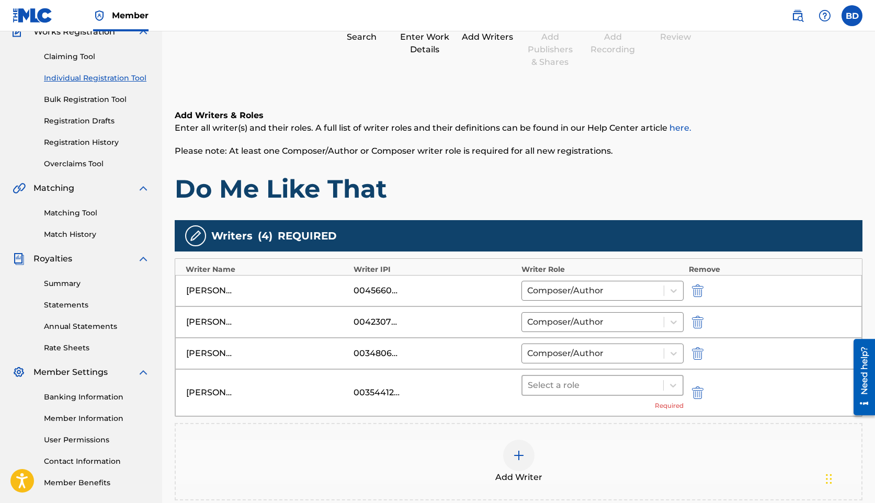
click at [607, 386] on div at bounding box center [593, 385] width 130 height 15
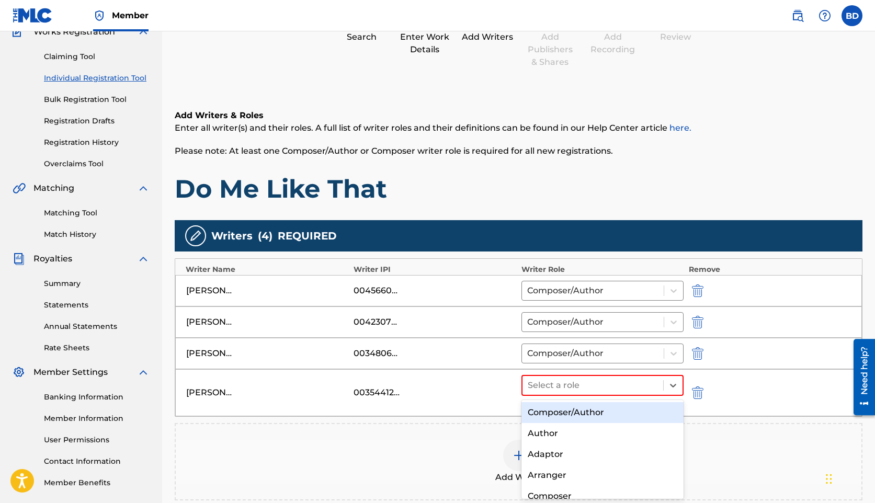
click at [594, 407] on div "Composer/Author" at bounding box center [602, 412] width 162 height 21
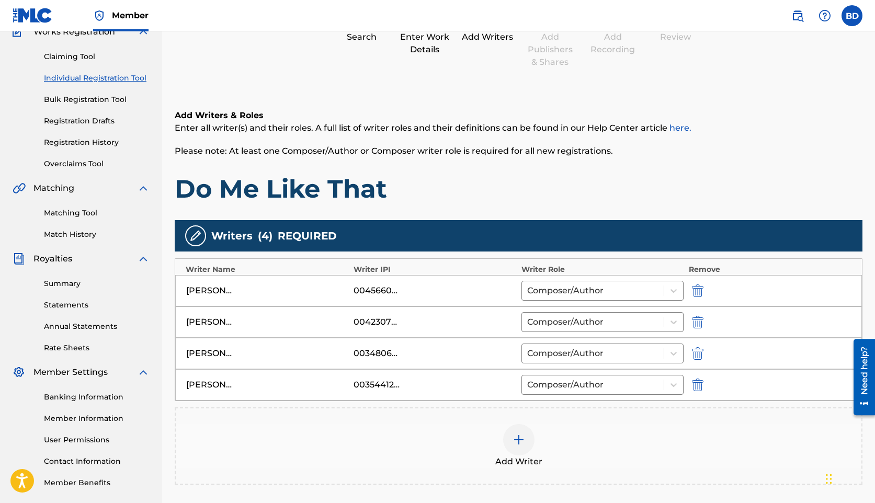
click at [522, 442] on img at bounding box center [518, 440] width 13 height 13
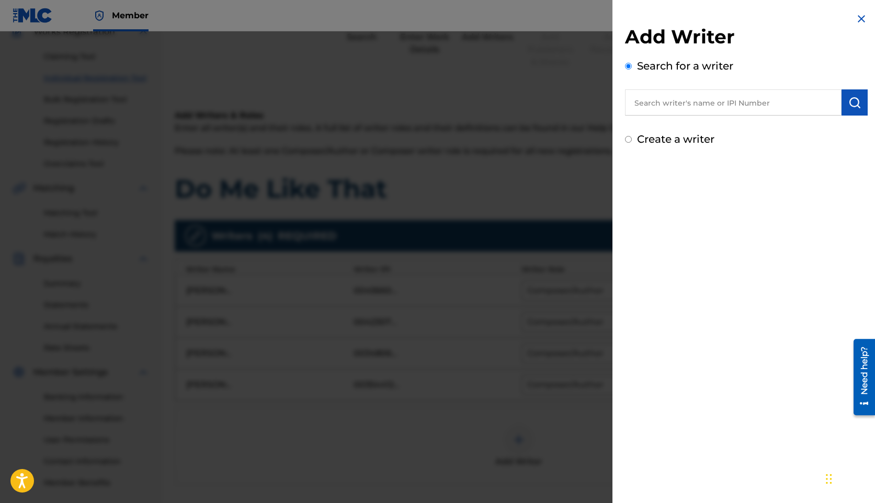
click at [725, 105] on input "text" at bounding box center [733, 102] width 217 height 26
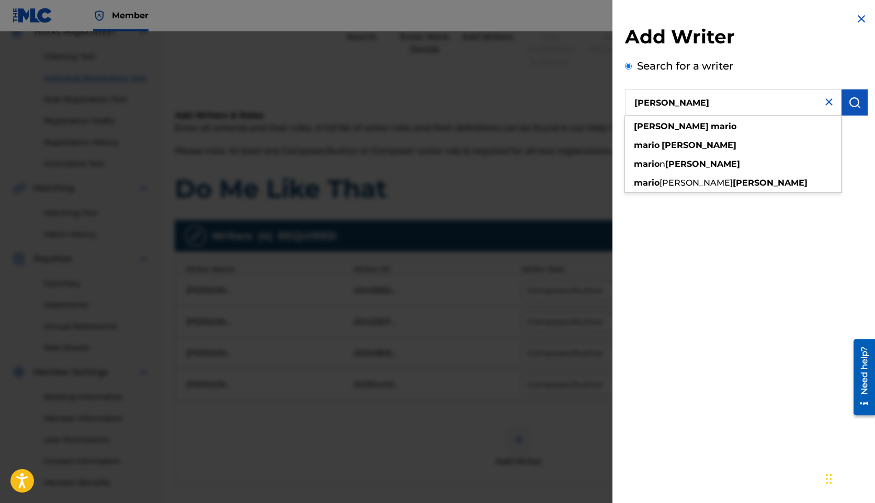
type input "[PERSON_NAME]"
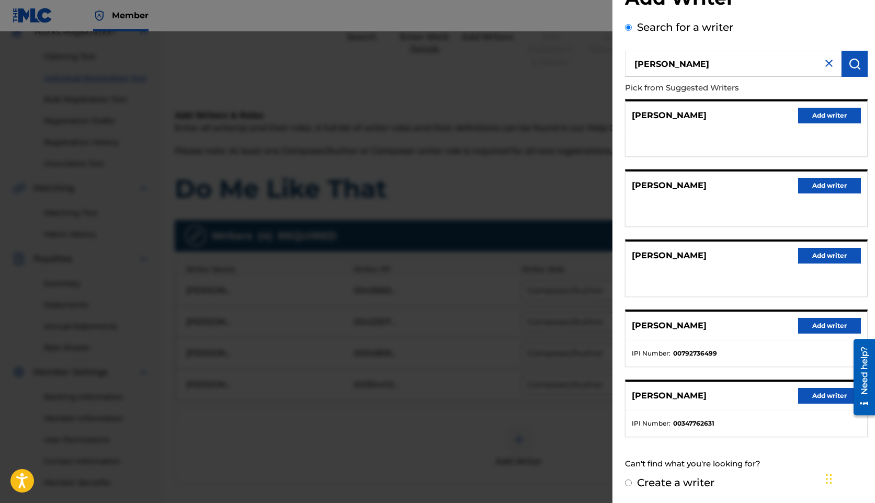
scroll to position [37, 0]
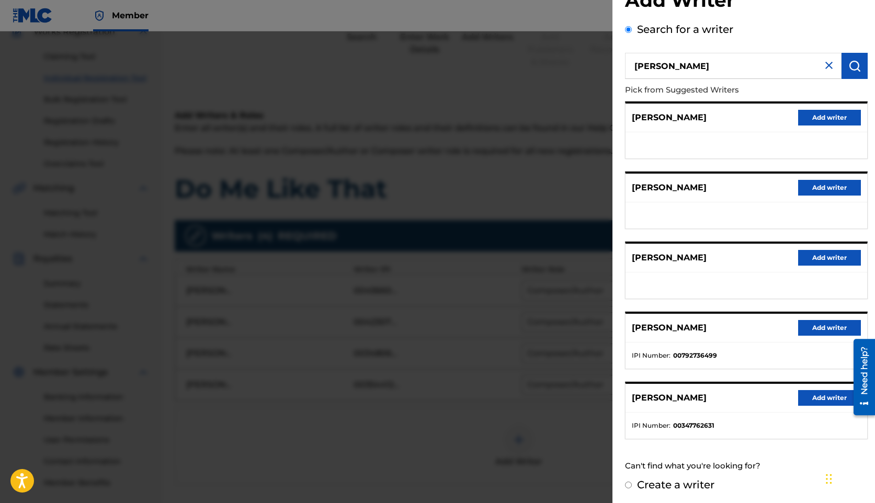
click at [812, 327] on button "Add writer" at bounding box center [829, 328] width 63 height 16
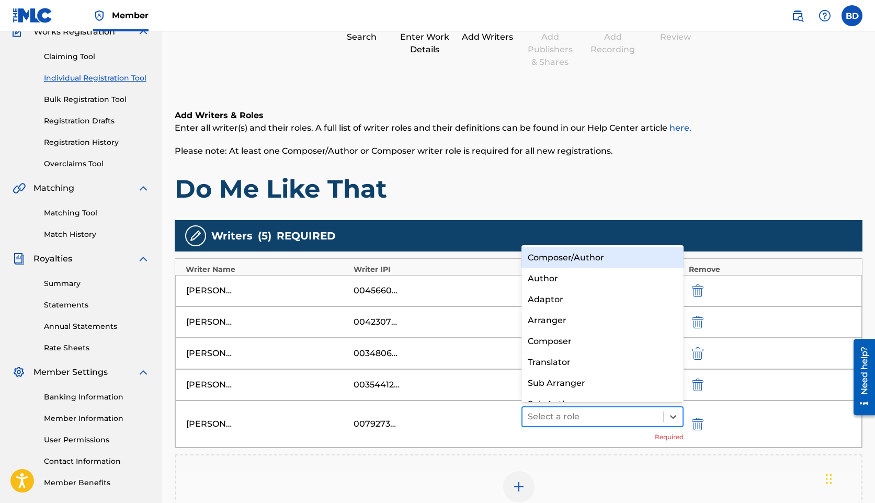
click at [551, 419] on div at bounding box center [593, 416] width 130 height 15
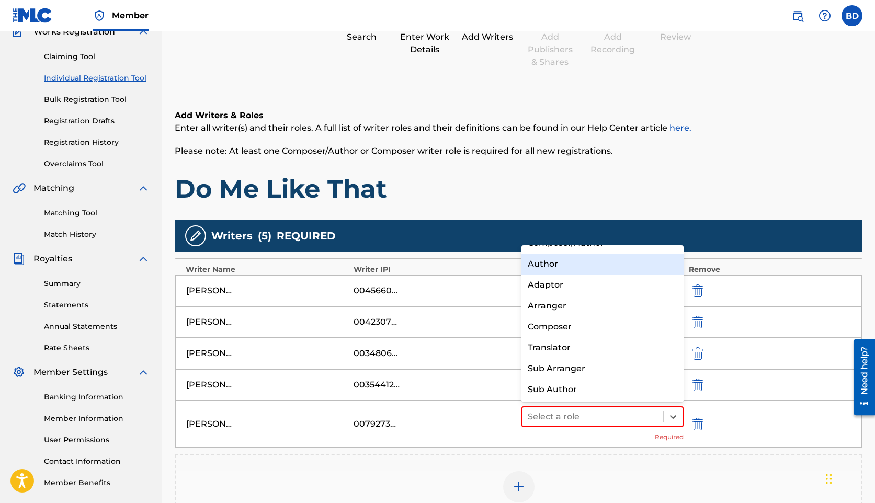
scroll to position [0, 0]
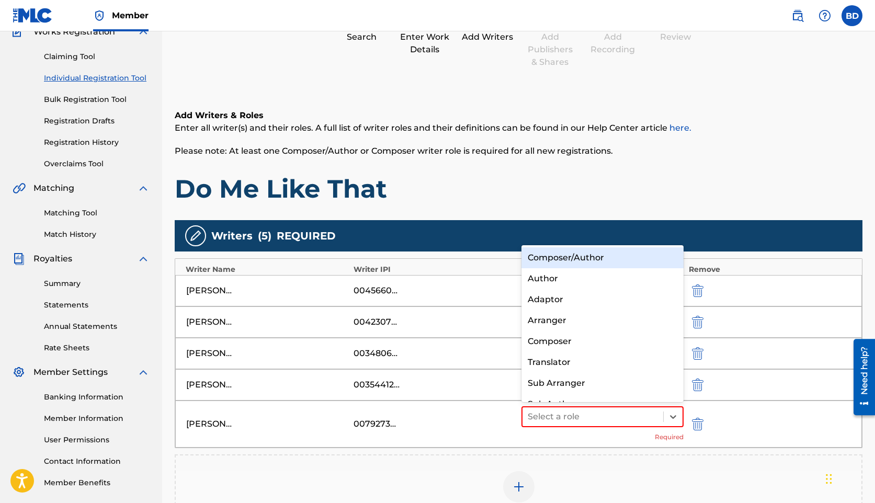
click at [534, 264] on div "Composer/Author" at bounding box center [602, 257] width 162 height 21
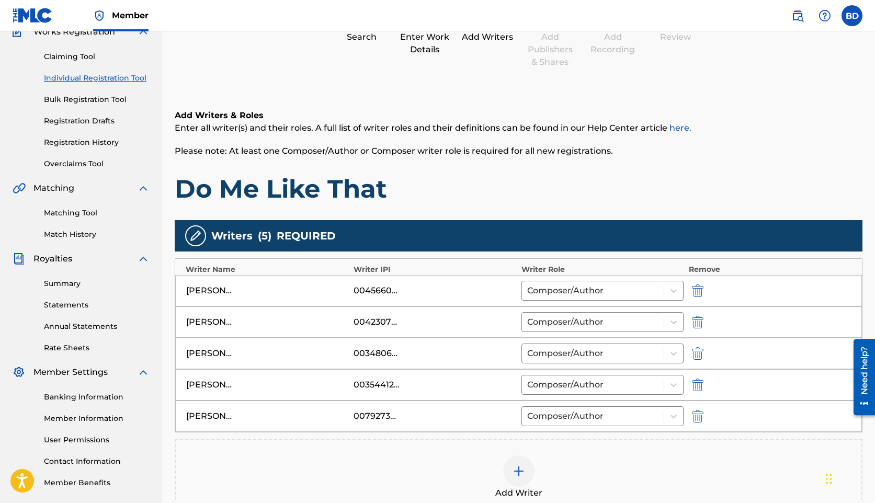
scroll to position [152, 0]
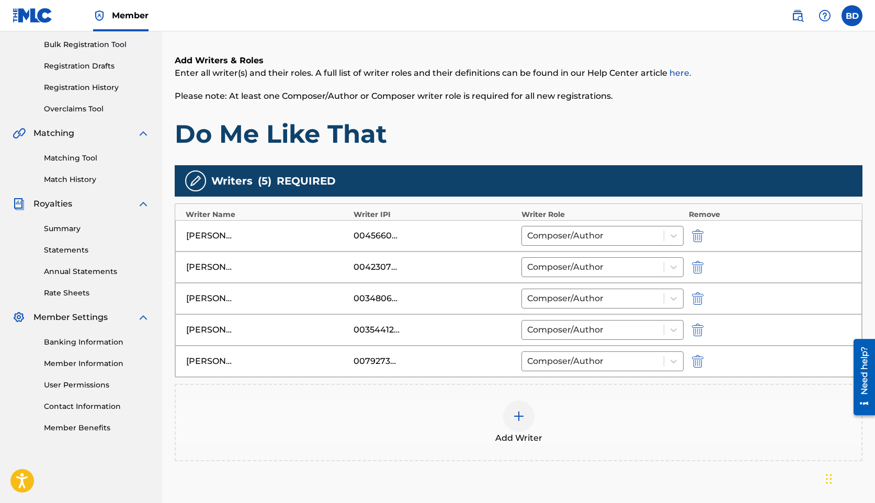
click at [509, 417] on div at bounding box center [518, 416] width 31 height 31
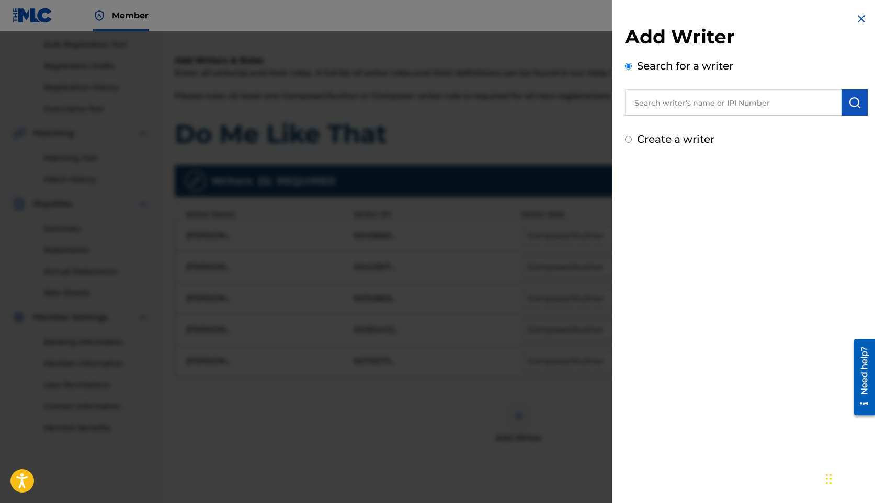
click at [656, 105] on input "text" at bounding box center [733, 102] width 217 height 26
type input "[PERSON_NAME] [PERSON_NAME]"
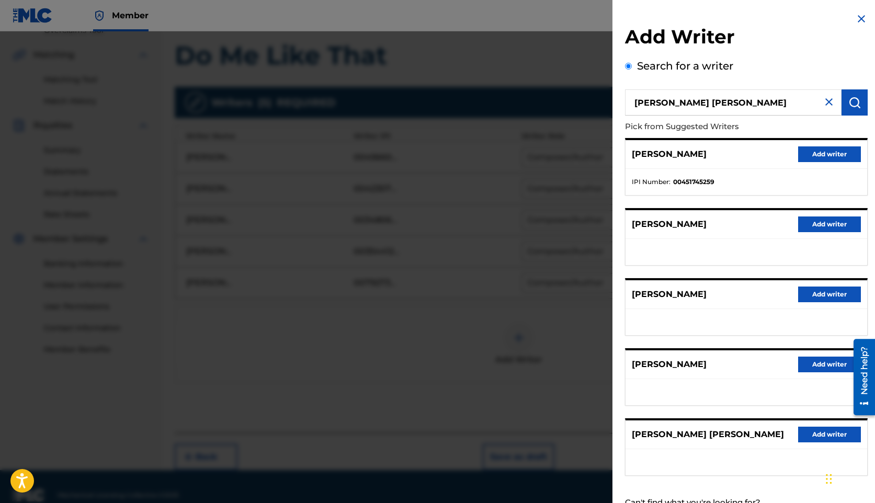
scroll to position [39, 0]
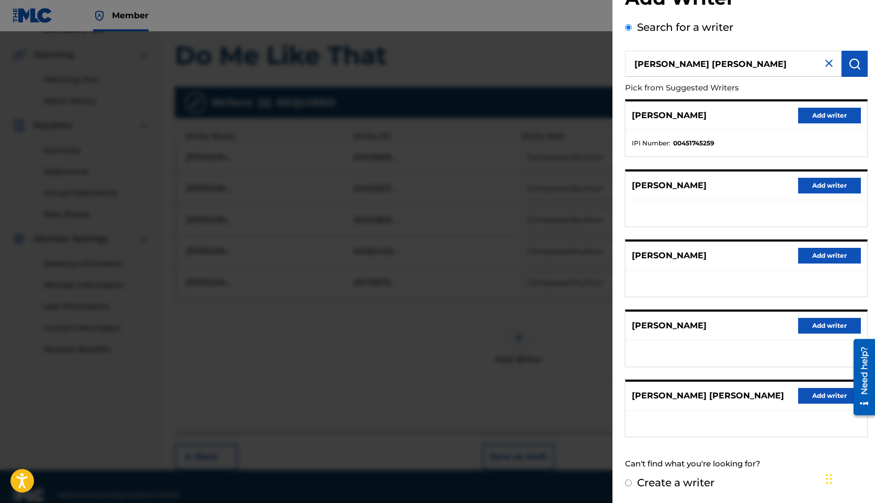
click at [627, 483] on input "Create a writer" at bounding box center [628, 483] width 7 height 7
radio input "false"
radio input "true"
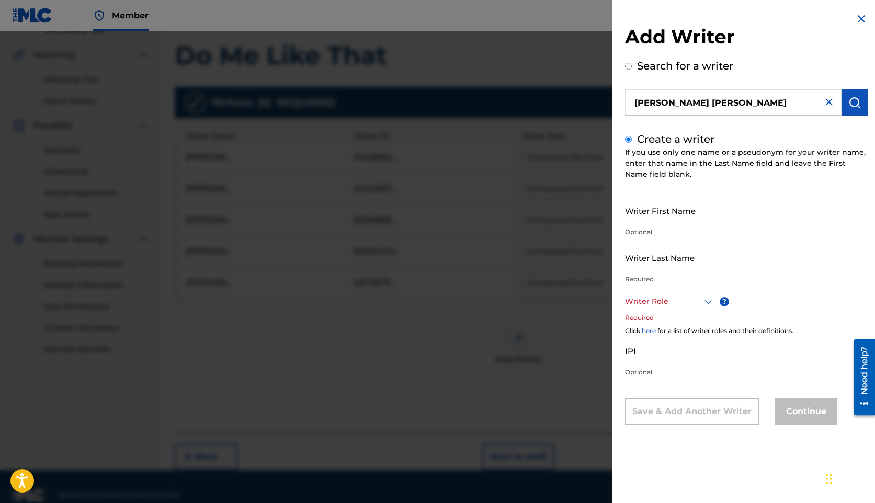
click at [670, 223] on input "Writer First Name" at bounding box center [717, 211] width 184 height 30
type input "b"
type input "[PERSON_NAME]"
click at [676, 300] on div at bounding box center [669, 301] width 89 height 13
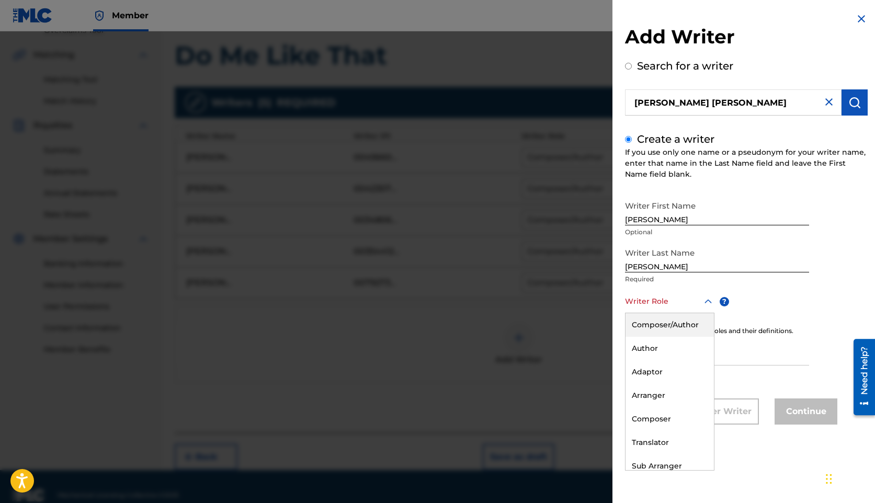
click at [669, 325] on div "Composer/Author" at bounding box center [669, 325] width 88 height 24
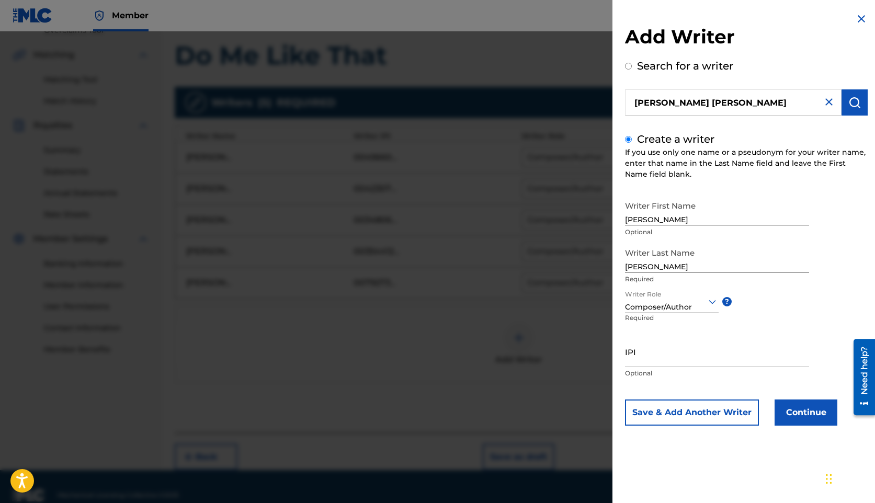
click at [681, 361] on input "IPI" at bounding box center [717, 352] width 184 height 30
paste input "00768099192"
type input "00768099192"
click at [800, 413] on button "Continue" at bounding box center [806, 413] width 63 height 26
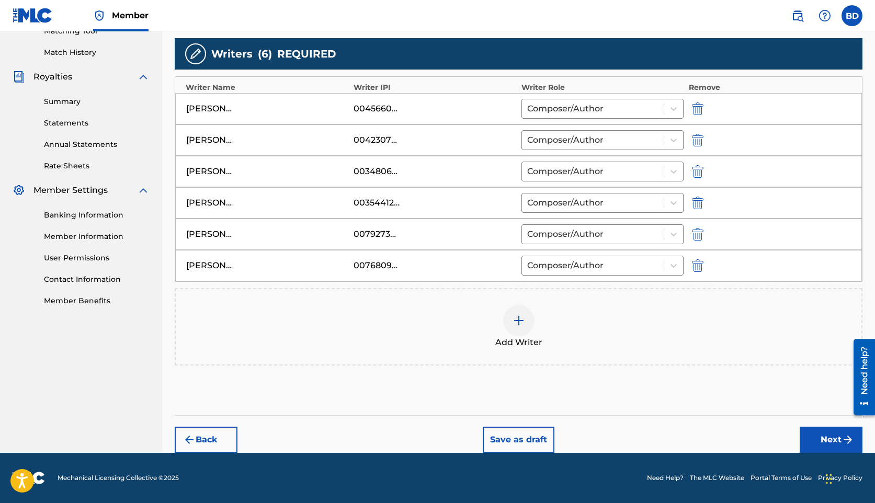
click at [816, 432] on button "Next" at bounding box center [831, 440] width 63 height 26
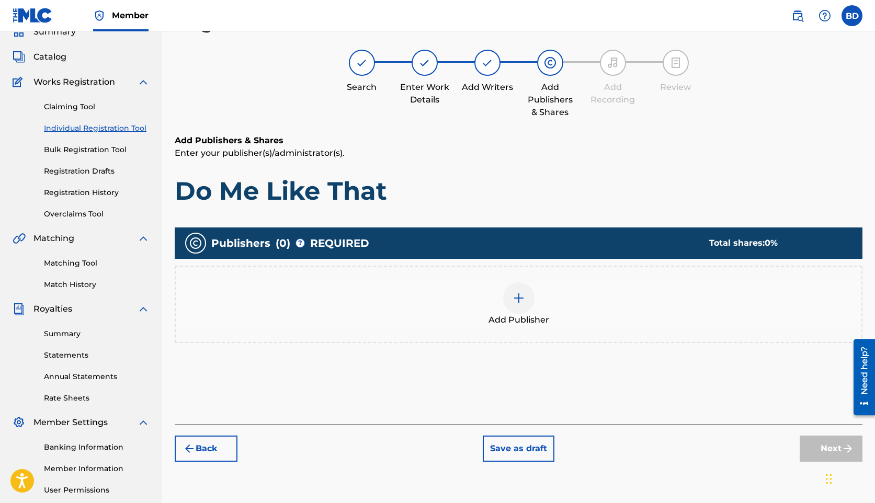
scroll to position [47, 0]
click at [514, 300] on img at bounding box center [518, 298] width 13 height 13
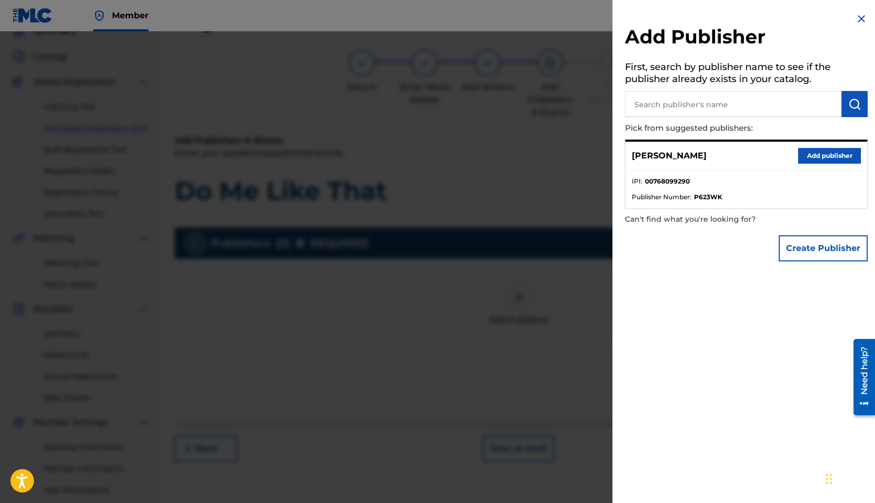
click at [811, 157] on button "Add publisher" at bounding box center [829, 156] width 63 height 16
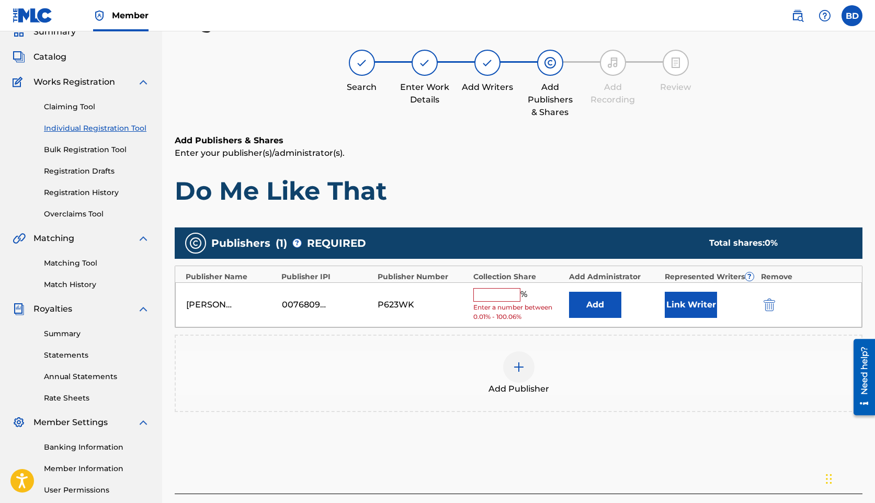
click at [498, 297] on input "text" at bounding box center [496, 295] width 47 height 14
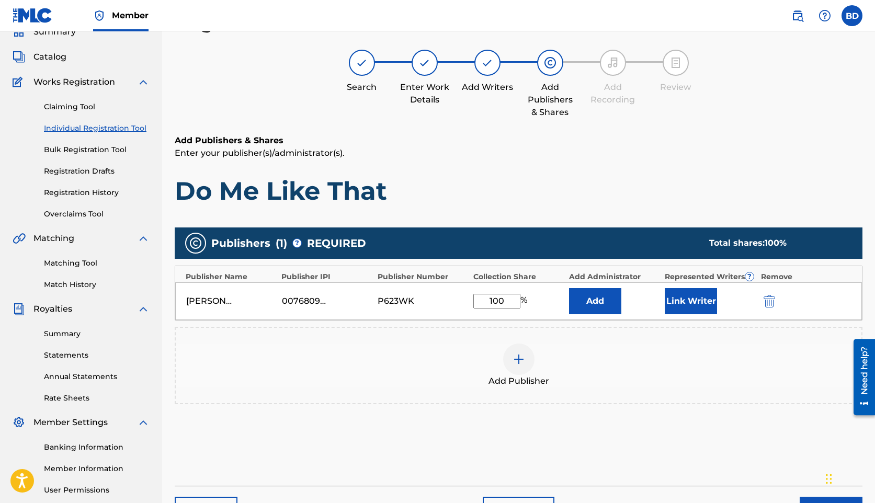
type input "100"
click at [478, 336] on div "Add Publisher" at bounding box center [519, 365] width 688 height 77
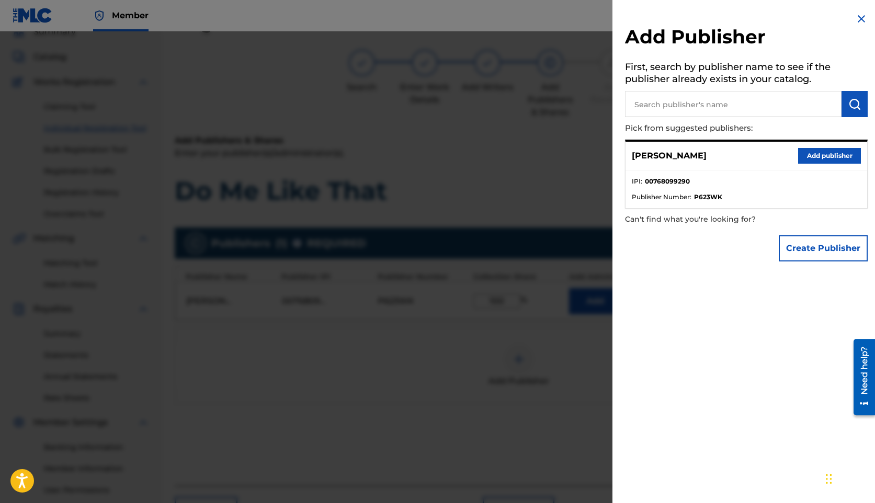
click at [855, 15] on img at bounding box center [861, 19] width 13 height 13
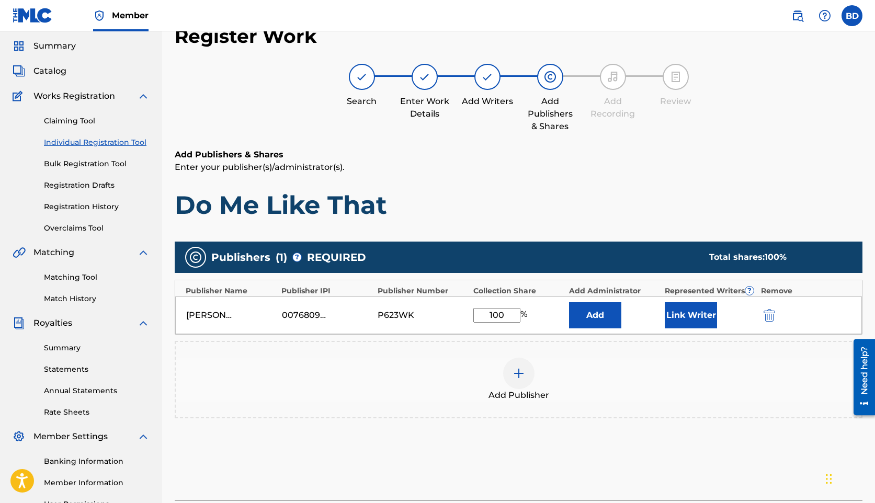
scroll to position [33, 0]
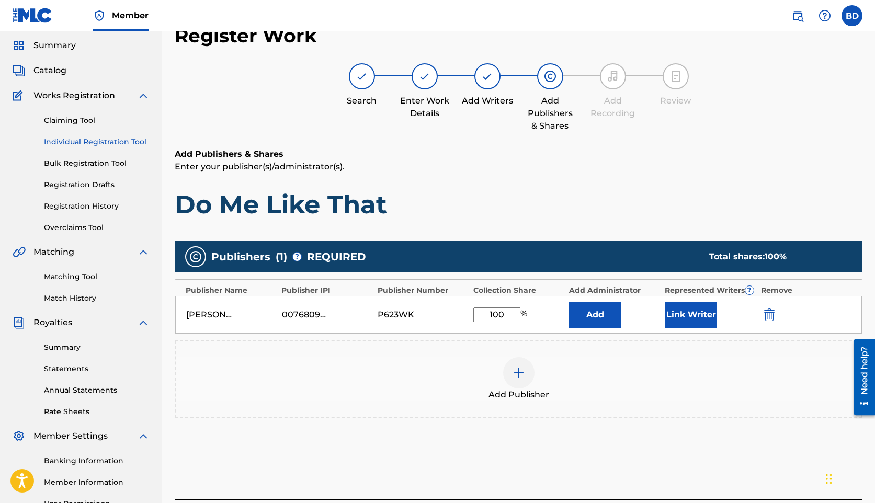
click at [648, 340] on div "Publishers ( 1 ) ? REQUIRED Total shares: 100 % Publisher Name Publisher IPI Pu…" at bounding box center [519, 329] width 688 height 177
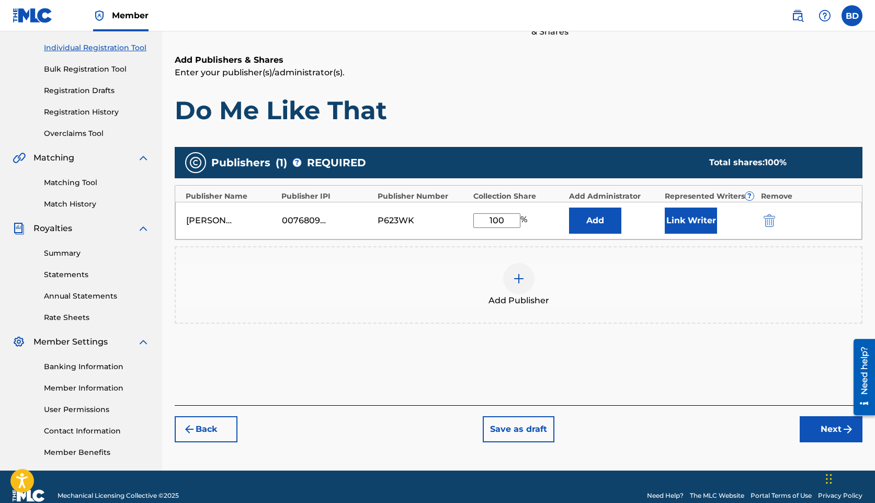
click at [830, 431] on button "Next" at bounding box center [831, 429] width 63 height 26
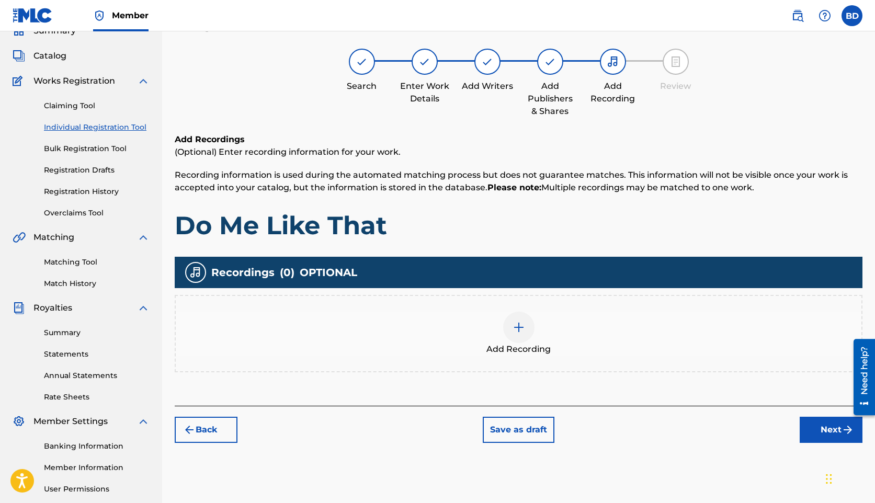
scroll to position [47, 0]
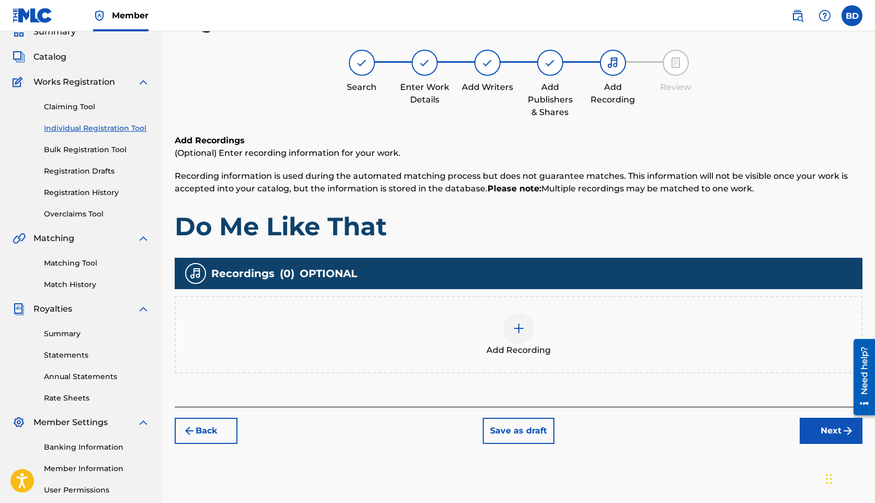
click at [523, 329] on img at bounding box center [518, 328] width 13 height 13
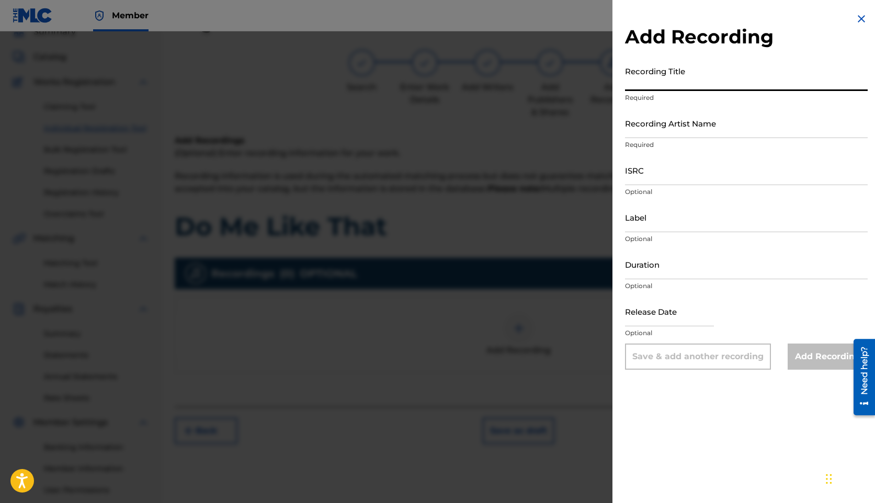
click at [648, 78] on input "Recording Title" at bounding box center [746, 76] width 243 height 30
type input "Do Me Like That"
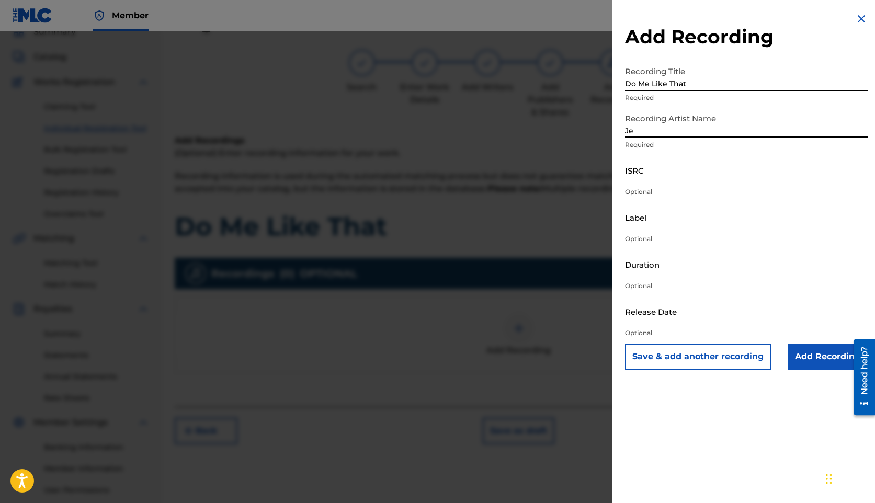
type input "J"
type input "Trendsetter Sense, [PERSON_NAME], Yo Gotti"
click at [802, 360] on input "Add Recording" at bounding box center [828, 357] width 80 height 26
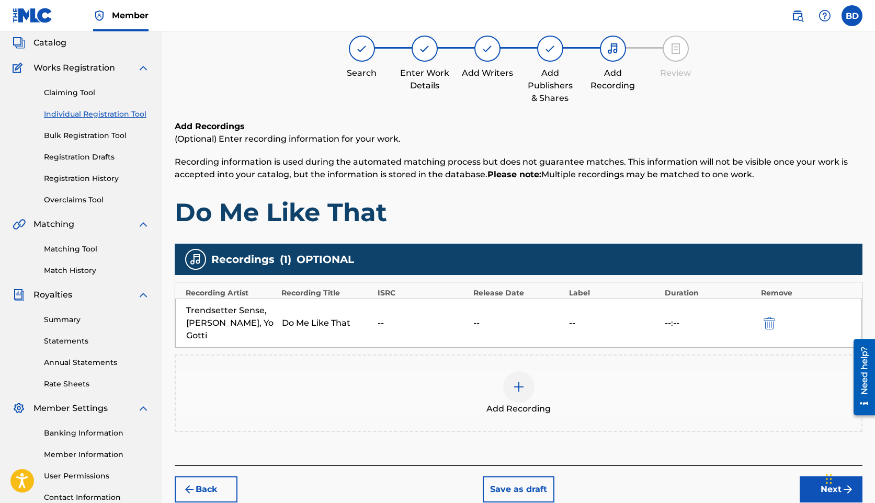
scroll to position [41, 0]
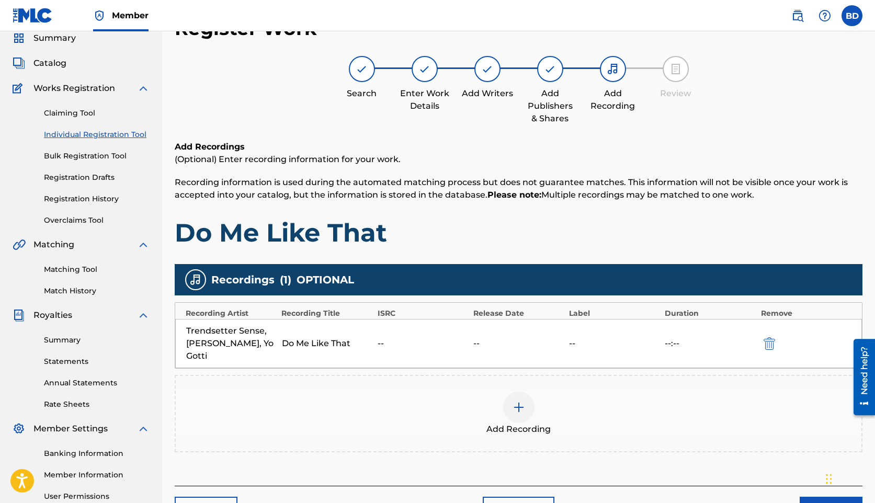
click at [344, 329] on div "Trendsetter Sense, [PERSON_NAME], Yo Gotti Do Me Like That -- -- -- --:--" at bounding box center [518, 343] width 687 height 49
click at [336, 339] on div "Do Me Like That" at bounding box center [327, 343] width 90 height 13
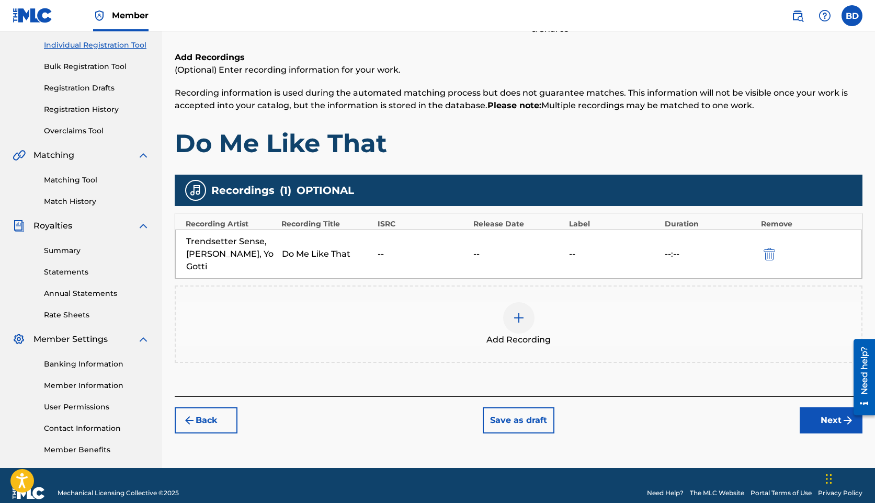
scroll to position [145, 0]
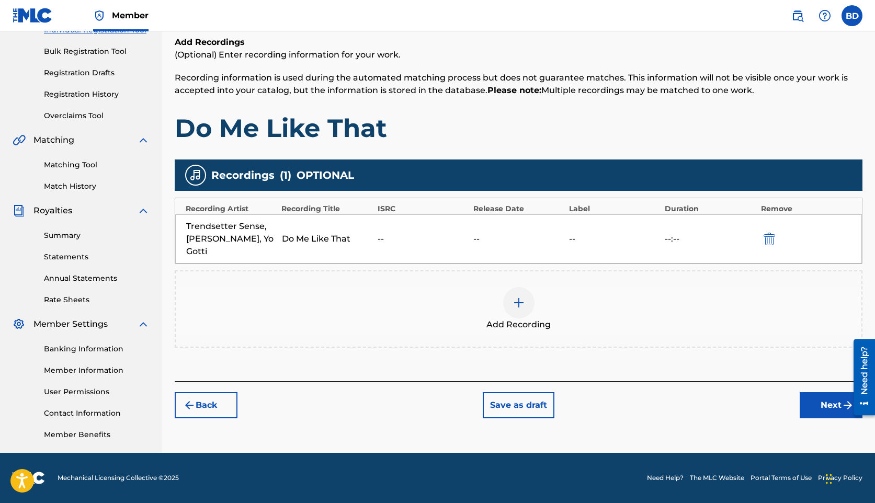
click at [768, 233] on img "submit" at bounding box center [770, 239] width 12 height 13
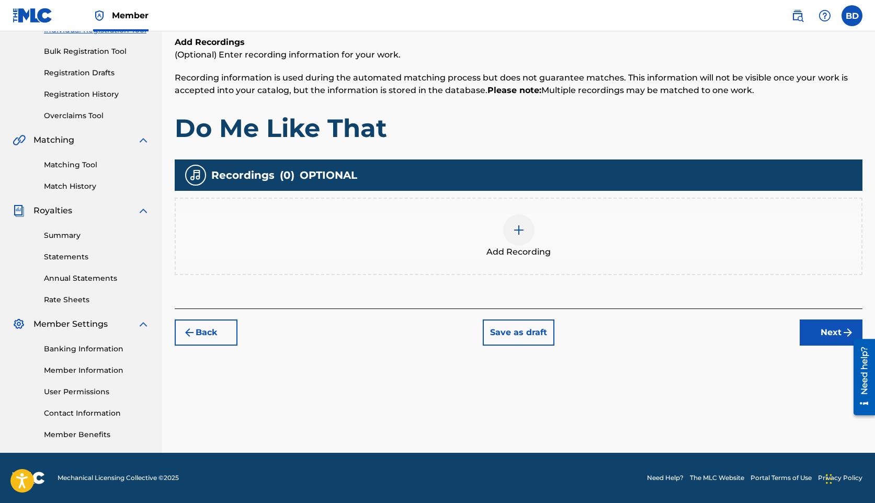
click at [512, 215] on div at bounding box center [518, 229] width 31 height 31
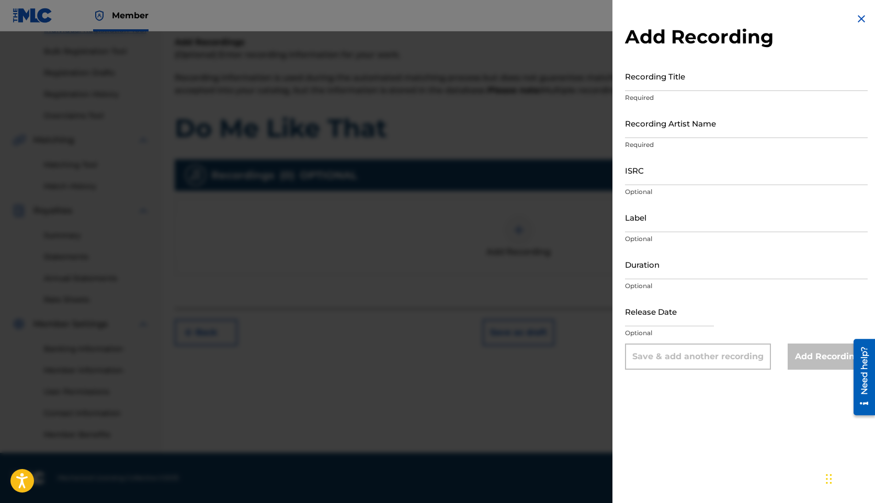
click at [645, 81] on input "Recording Title" at bounding box center [746, 76] width 243 height 30
type input "Do Me Like That"
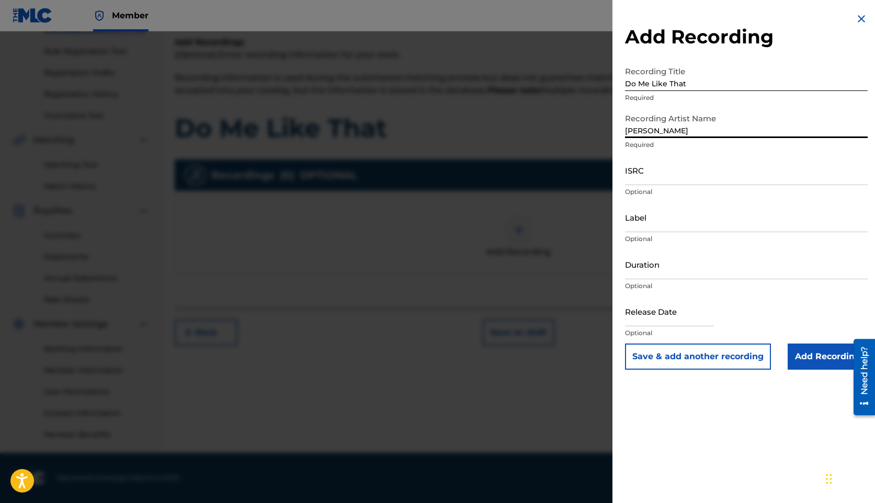
click at [668, 132] on input "[PERSON_NAME]" at bounding box center [746, 123] width 243 height 30
type input "Trendsetter Sense, [PERSON_NAME], [PERSON_NAME] and [PERSON_NAME]"
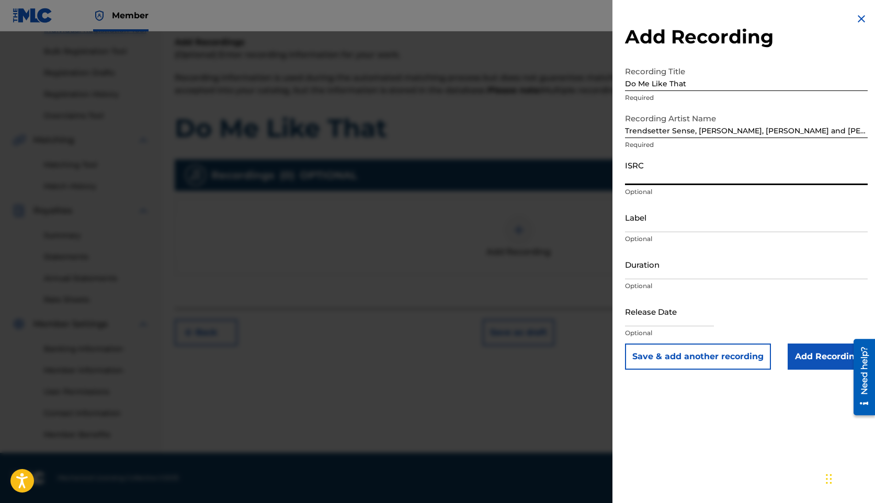
click at [670, 174] on input "ISRC" at bounding box center [746, 170] width 243 height 30
paste input "QMQTM1500158"
type input "QMQTM1500158"
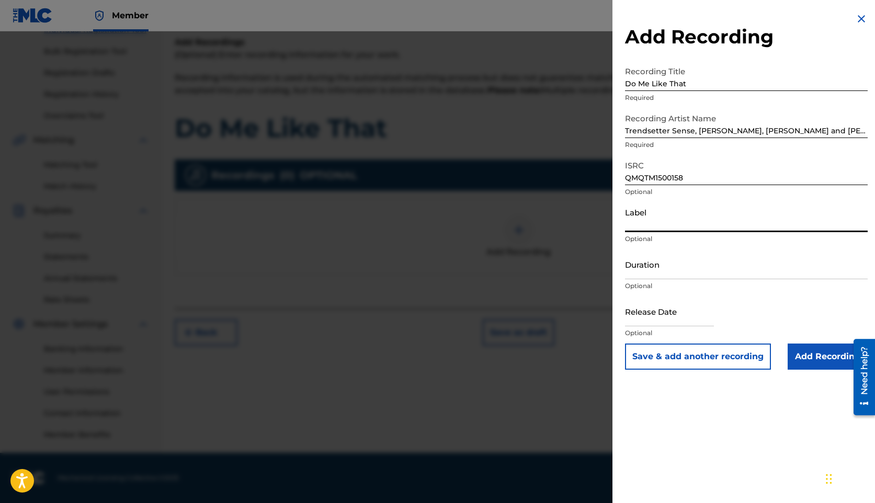
click at [655, 214] on input "Label" at bounding box center [746, 217] width 243 height 30
type input "Rhythm & Streets Entertainment"
click at [801, 359] on input "Add Recording" at bounding box center [828, 357] width 80 height 26
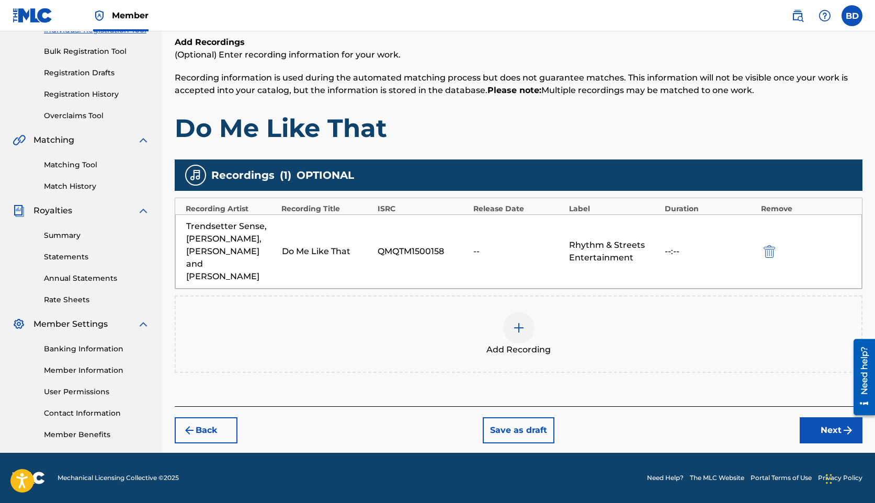
click at [819, 417] on button "Next" at bounding box center [831, 430] width 63 height 26
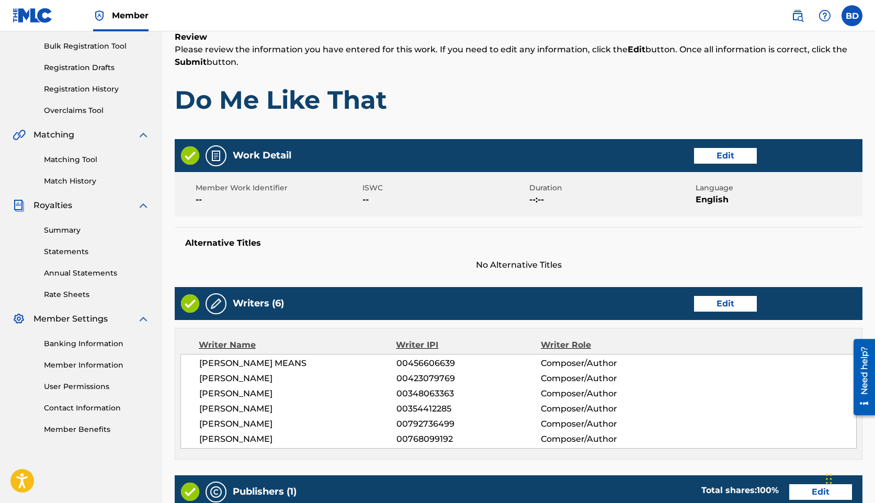
scroll to position [152, 0]
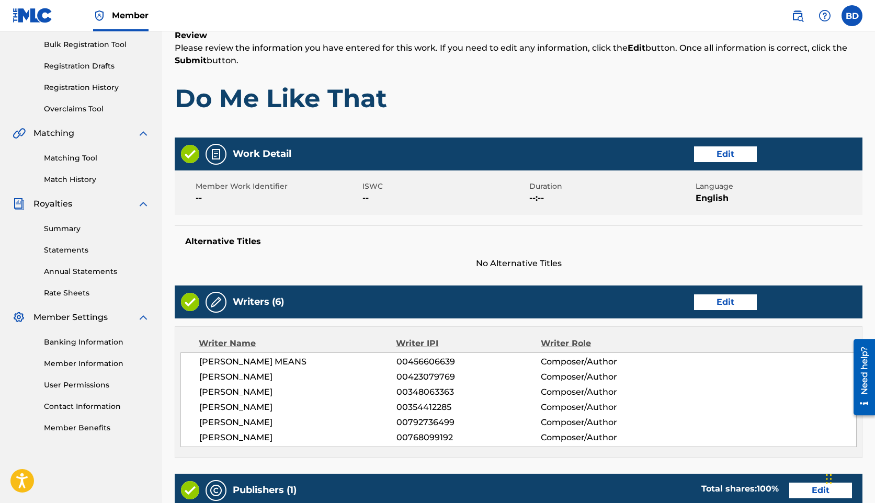
click at [721, 155] on button "Edit" at bounding box center [725, 154] width 63 height 16
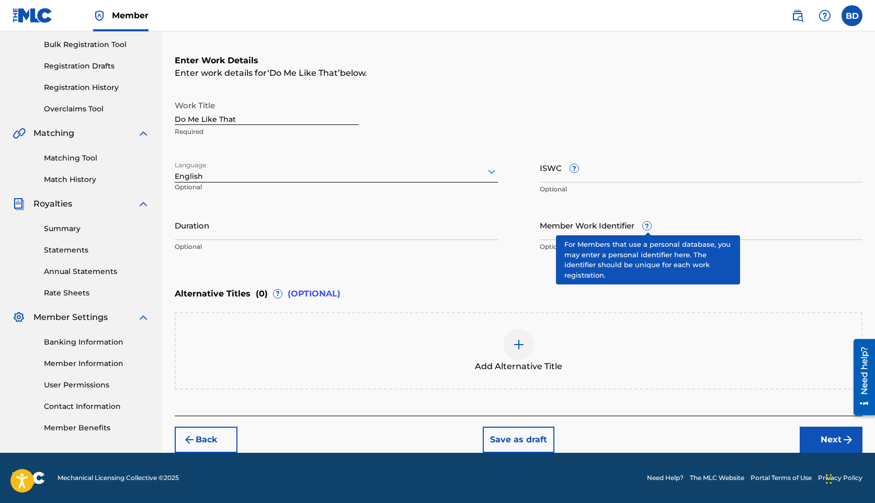
scroll to position [152, 0]
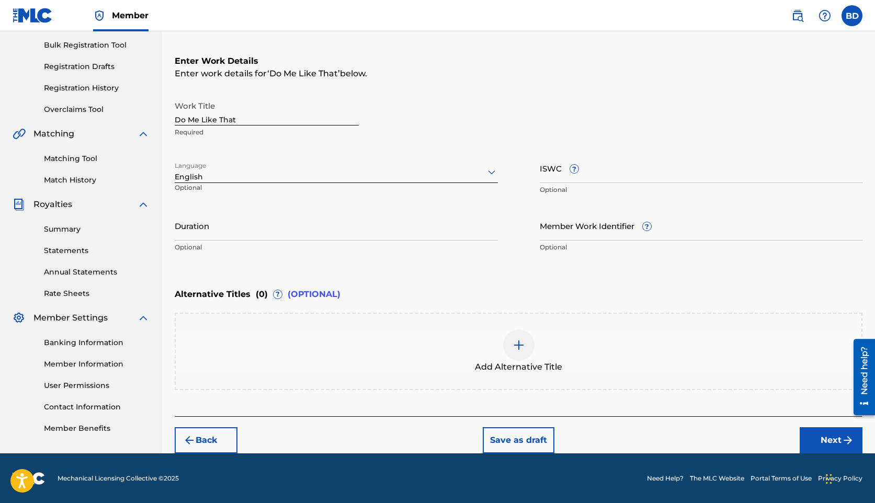
click at [822, 443] on button "Next" at bounding box center [831, 440] width 63 height 26
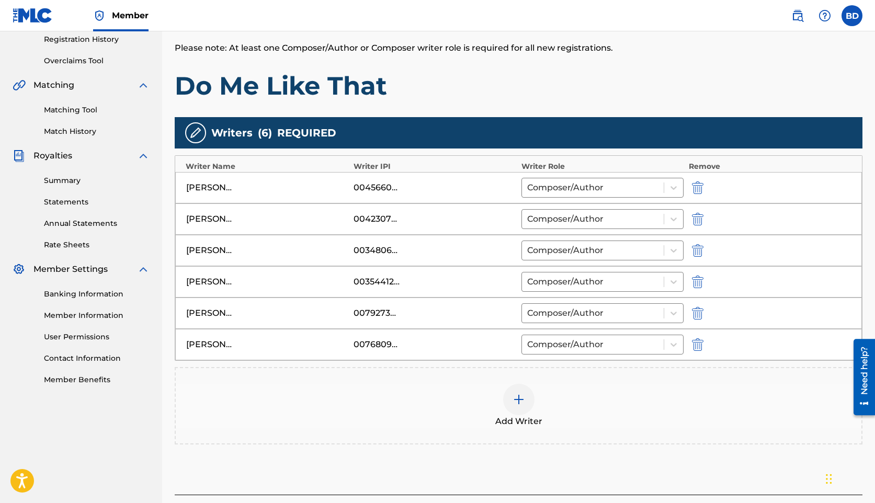
scroll to position [279, 0]
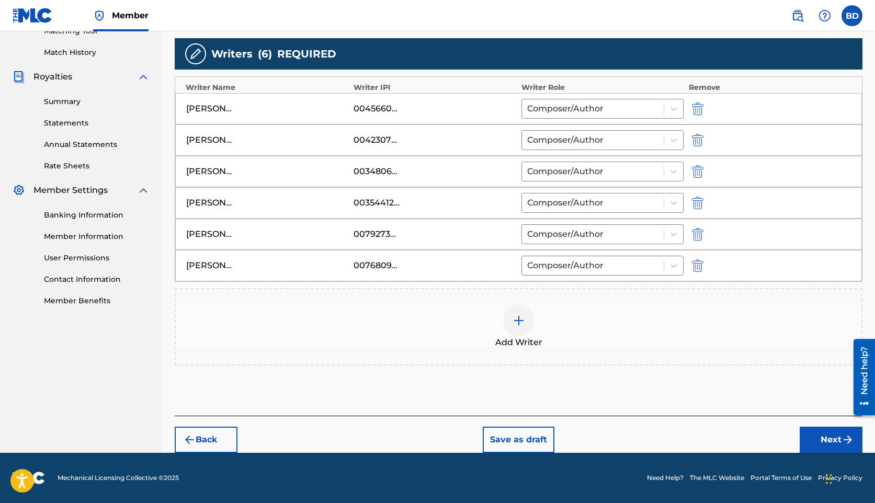
click at [814, 436] on button "Next" at bounding box center [831, 440] width 63 height 26
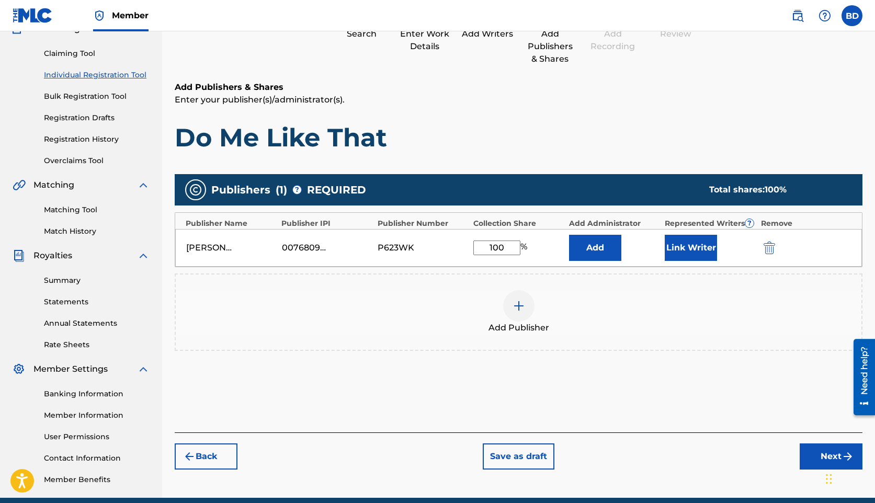
scroll to position [101, 0]
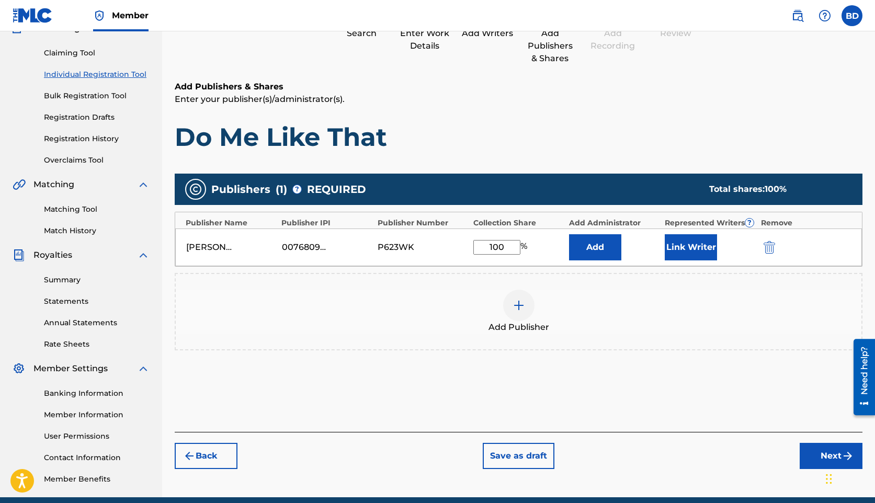
click at [820, 452] on button "Next" at bounding box center [831, 456] width 63 height 26
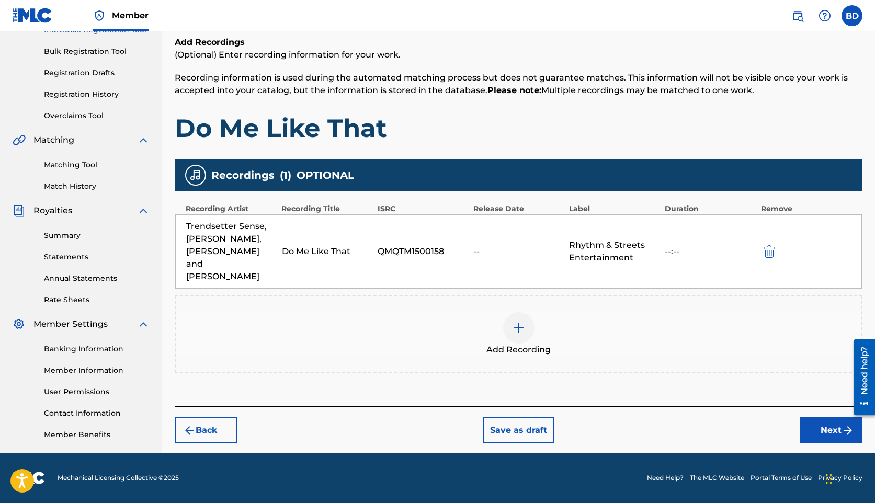
click at [814, 417] on button "Next" at bounding box center [831, 430] width 63 height 26
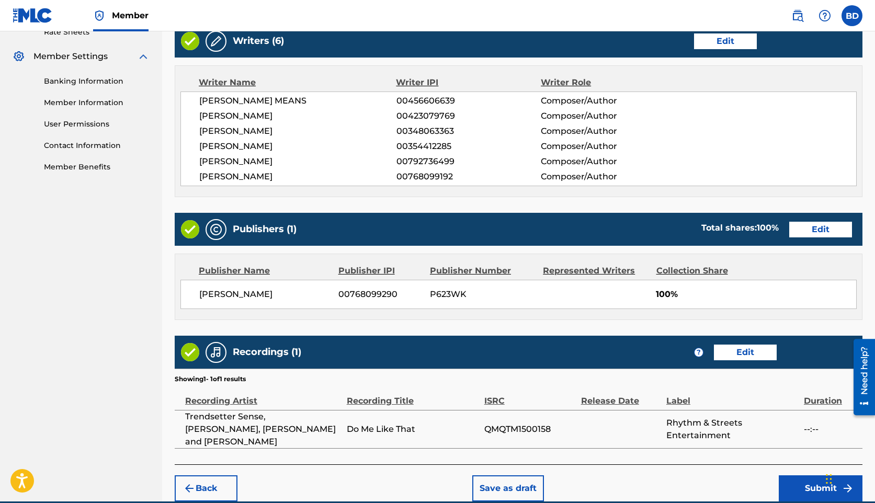
scroll to position [448, 0]
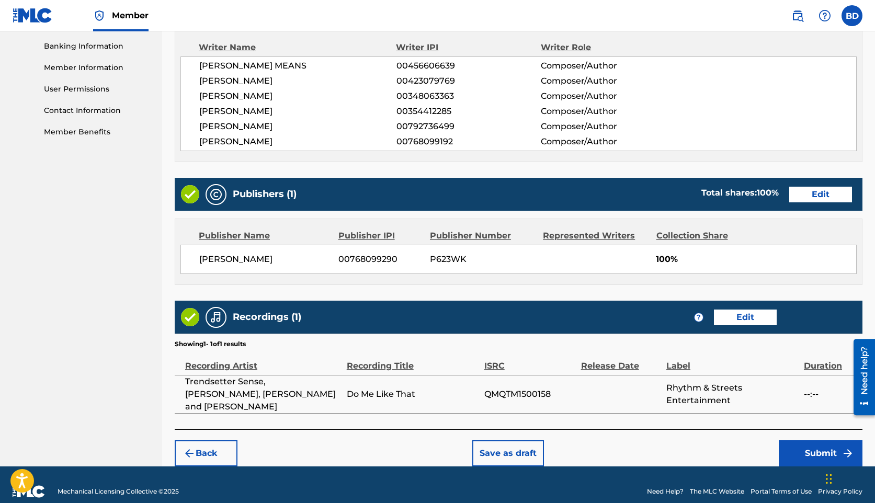
click at [834, 440] on button "Submit" at bounding box center [821, 453] width 84 height 26
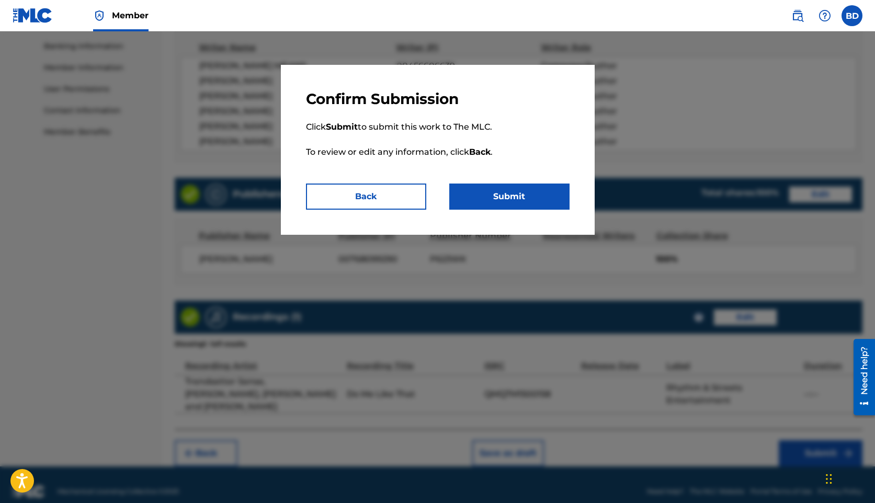
click at [509, 195] on button "Submit" at bounding box center [509, 197] width 120 height 26
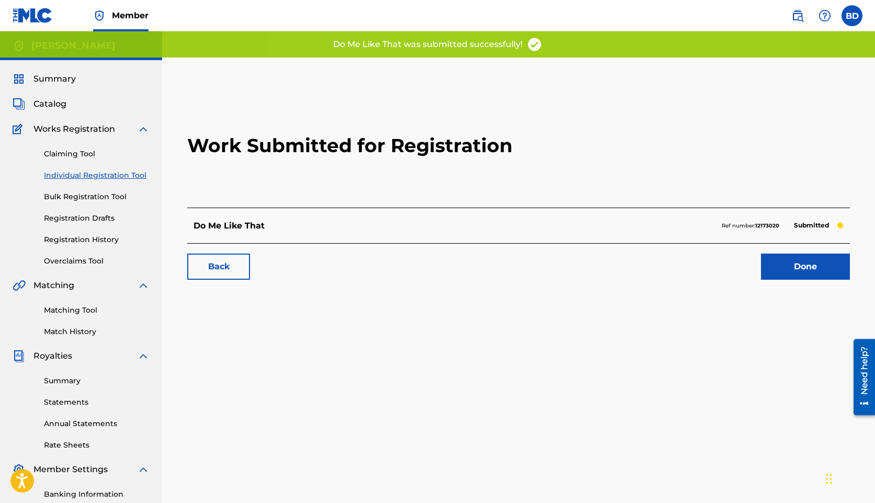
click at [803, 269] on link "Done" at bounding box center [805, 267] width 89 height 26
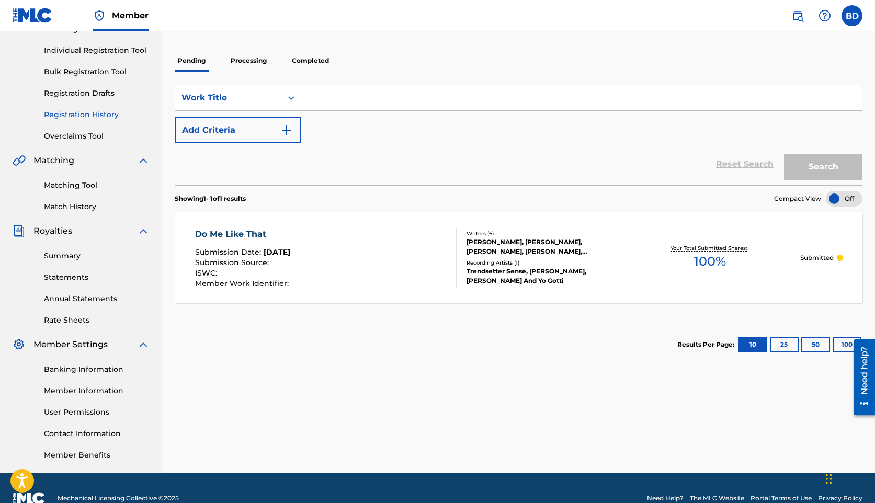
scroll to position [123, 0]
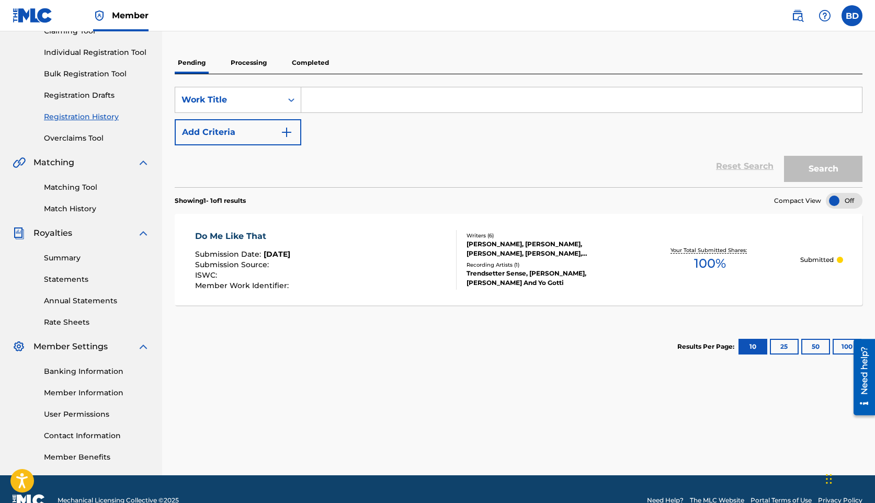
click at [59, 253] on link "Summary" at bounding box center [97, 258] width 106 height 11
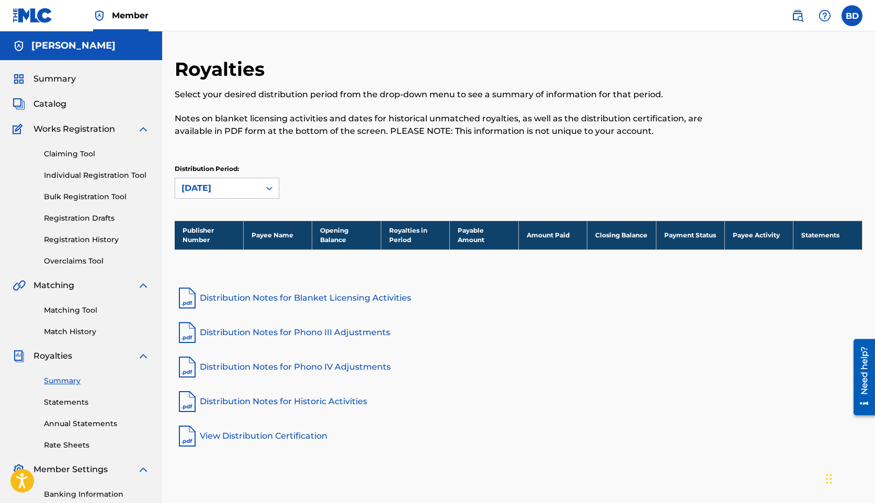
click at [77, 408] on div "Summary Statements Annual Statements Rate Sheets" at bounding box center [81, 406] width 137 height 88
click at [77, 400] on link "Statements" at bounding box center [97, 402] width 106 height 11
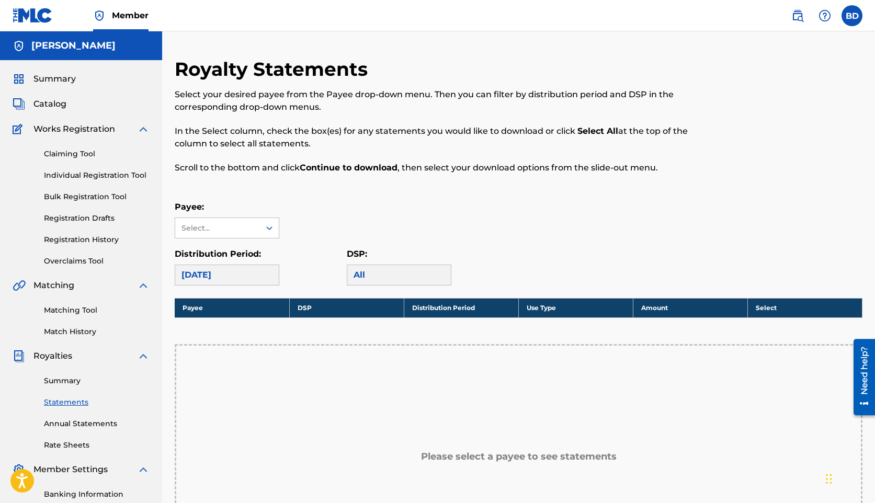
click at [78, 375] on div "Summary Statements Annual Statements Rate Sheets" at bounding box center [81, 406] width 137 height 88
click at [77, 383] on link "Summary" at bounding box center [97, 380] width 106 height 11
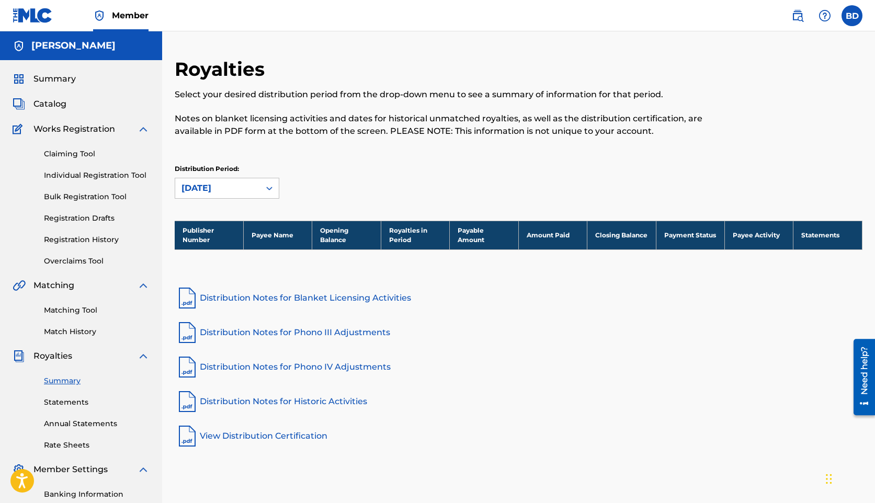
click at [63, 79] on span "Summary" at bounding box center [54, 79] width 42 height 13
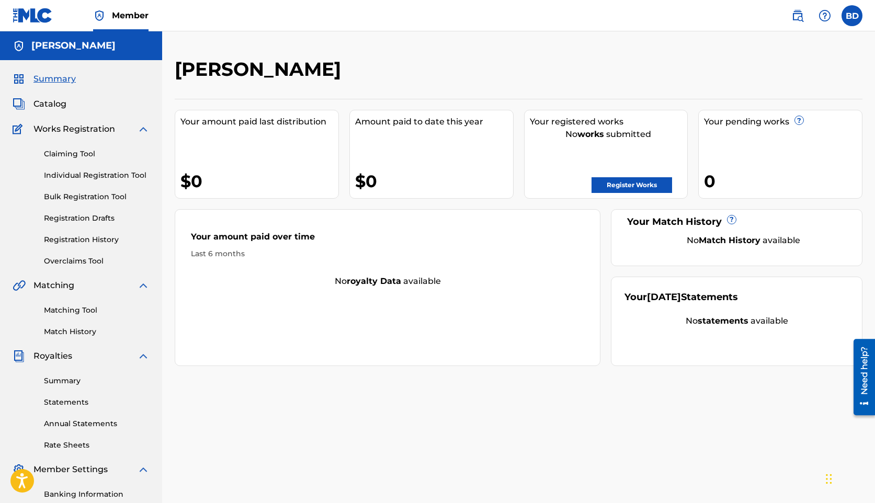
click at [627, 183] on link "Register Works" at bounding box center [631, 185] width 81 height 16
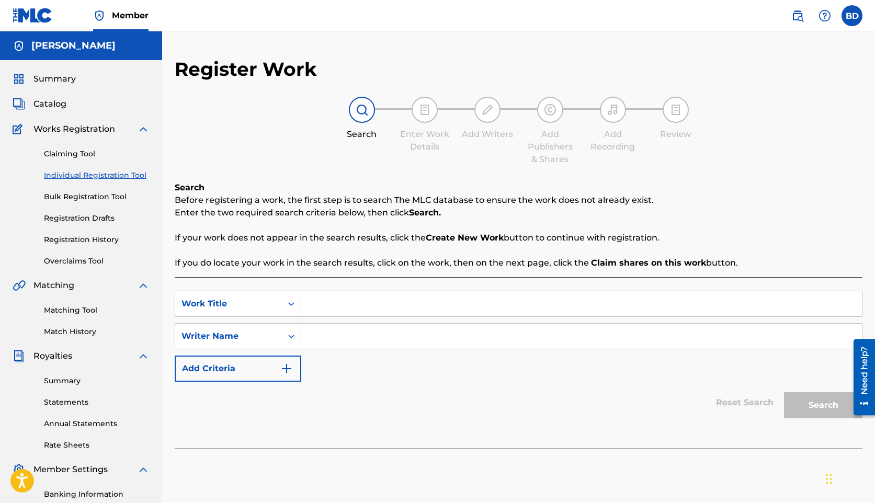
click at [333, 297] on input "Search Form" at bounding box center [581, 303] width 561 height 25
type input "what you know"
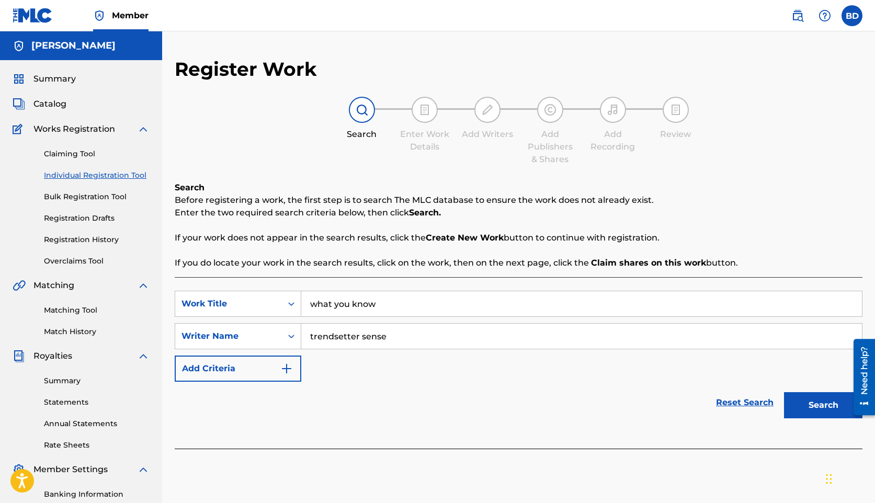
type input "trendsetter sense"
click at [784, 392] on button "Search" at bounding box center [823, 405] width 78 height 26
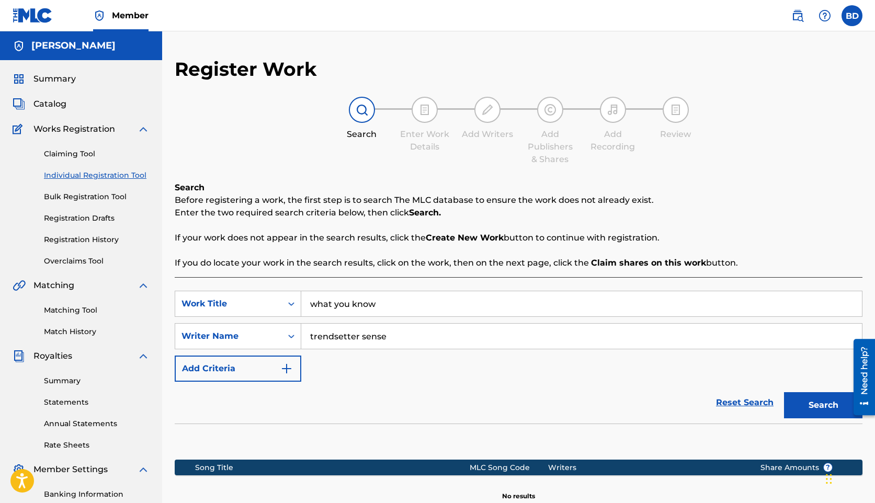
scroll to position [106, 0]
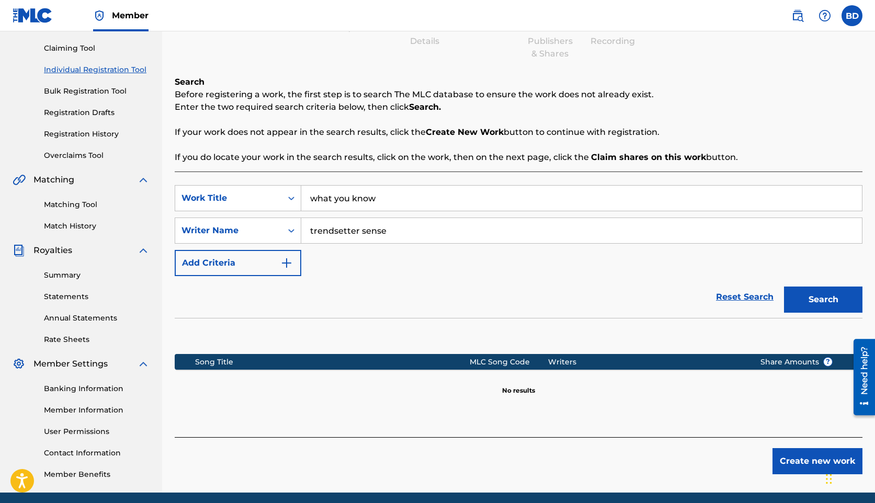
click at [791, 460] on button "Create new work" at bounding box center [817, 461] width 90 height 26
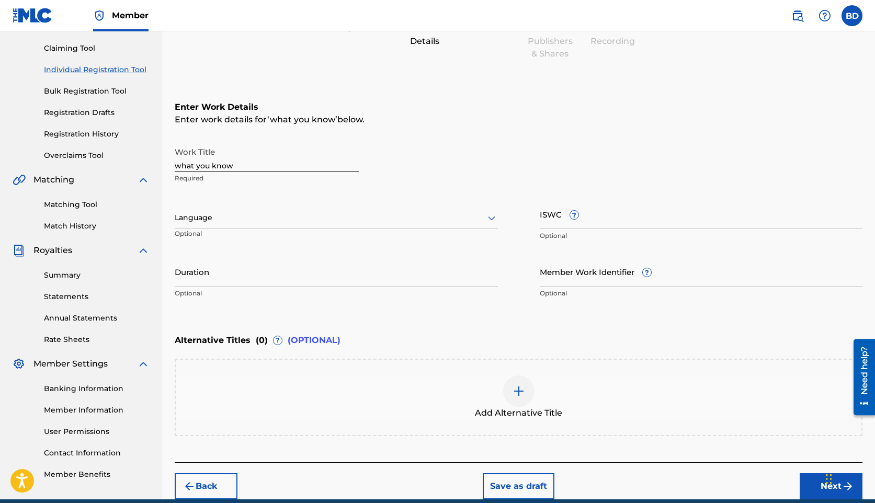
click at [268, 168] on input "what you know" at bounding box center [267, 157] width 184 height 30
type input "What You Know"
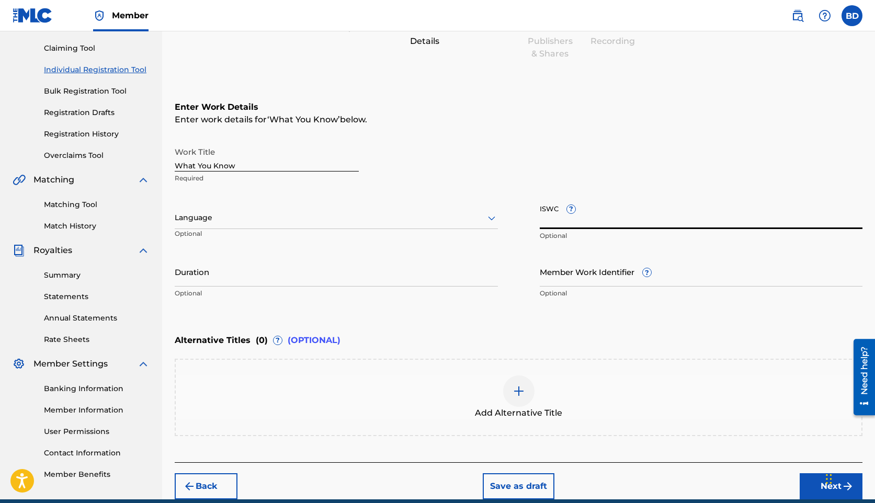
paste input "USUYG1057376"
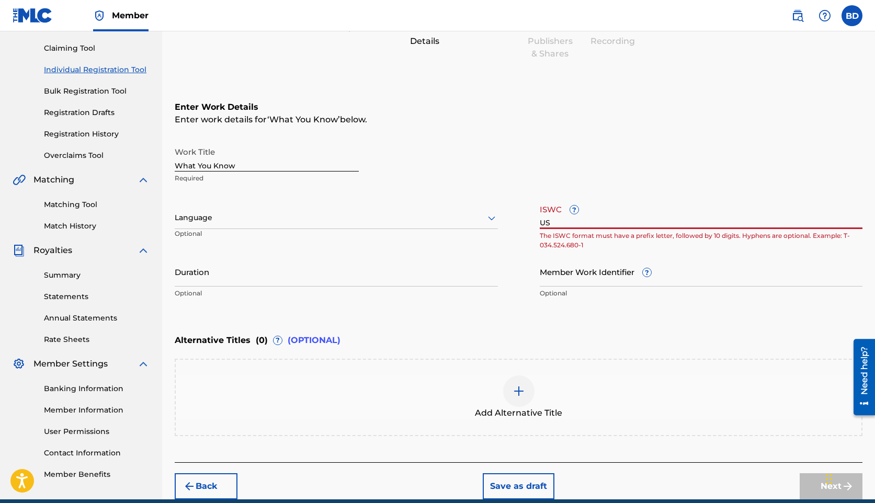
type input "U"
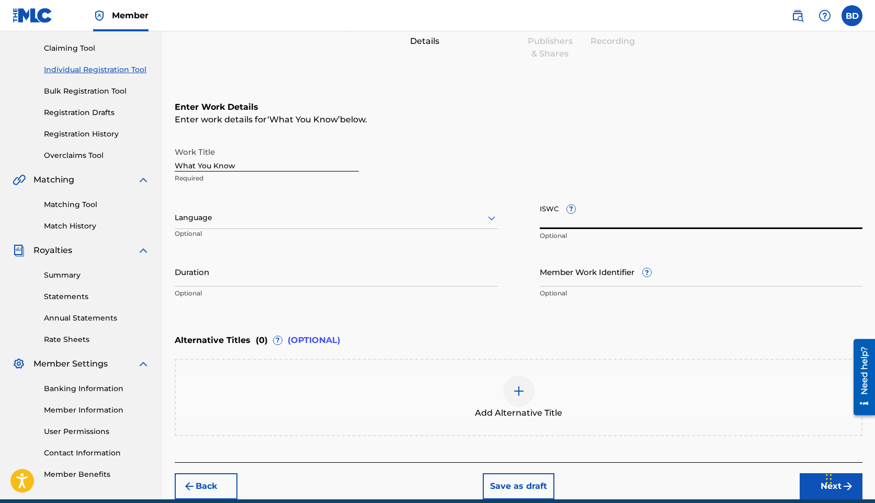
scroll to position [152, 0]
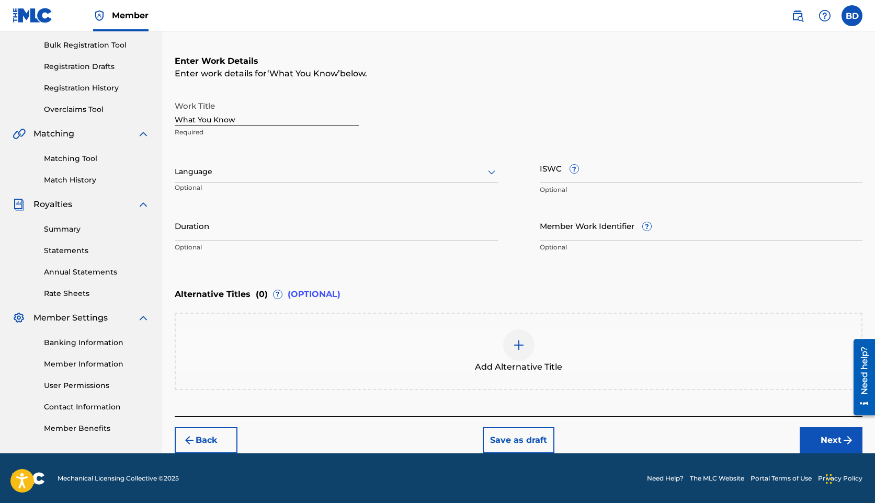
click at [819, 437] on button "Next" at bounding box center [831, 440] width 63 height 26
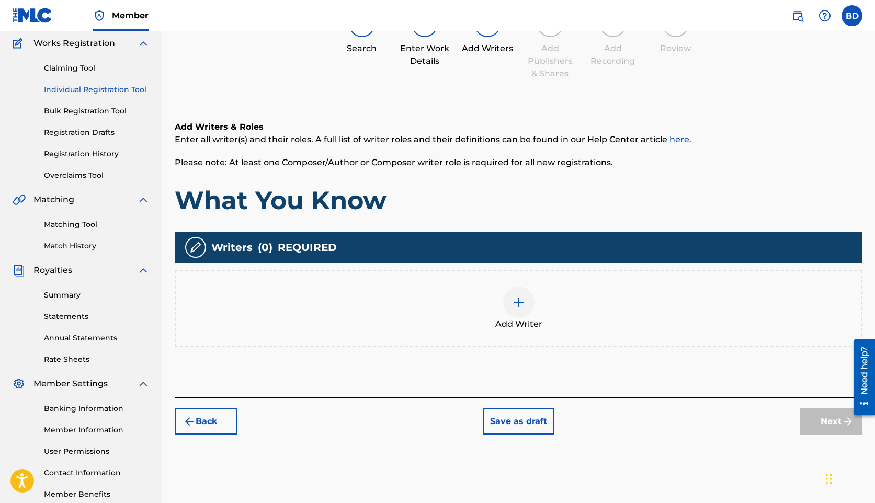
scroll to position [47, 0]
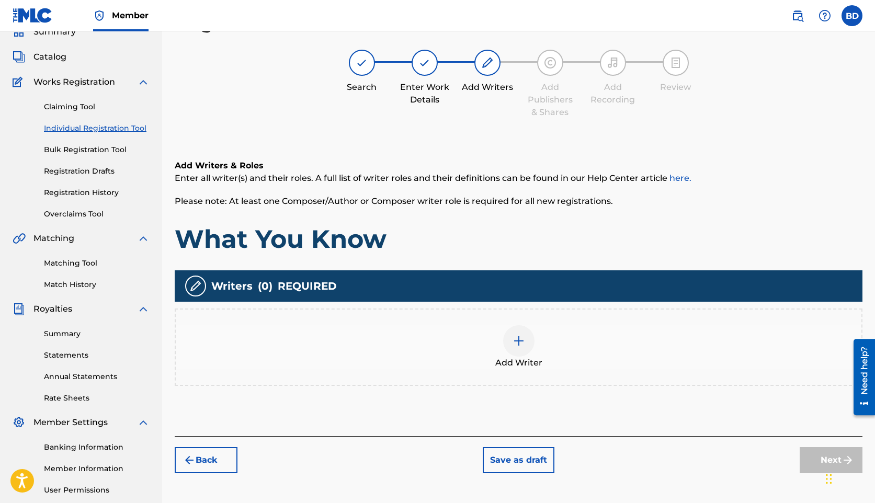
click at [216, 458] on button "Back" at bounding box center [206, 460] width 63 height 26
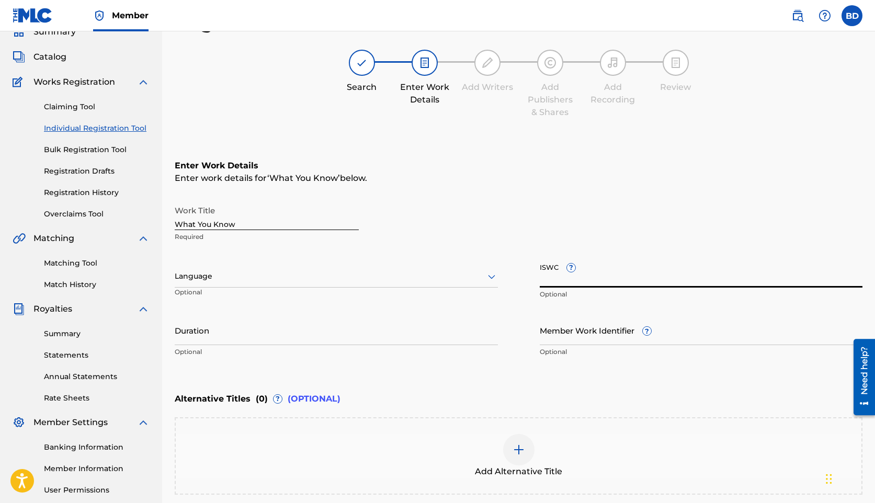
click at [580, 267] on input "ISWC ?" at bounding box center [701, 273] width 323 height 30
paste input "T-919.195.486-6"
type input "T-919.195.486-6"
click at [590, 313] on div "Work Title What You Know Required Language Optional ISWC ? T-919.195.486-6 Opti…" at bounding box center [519, 281] width 688 height 162
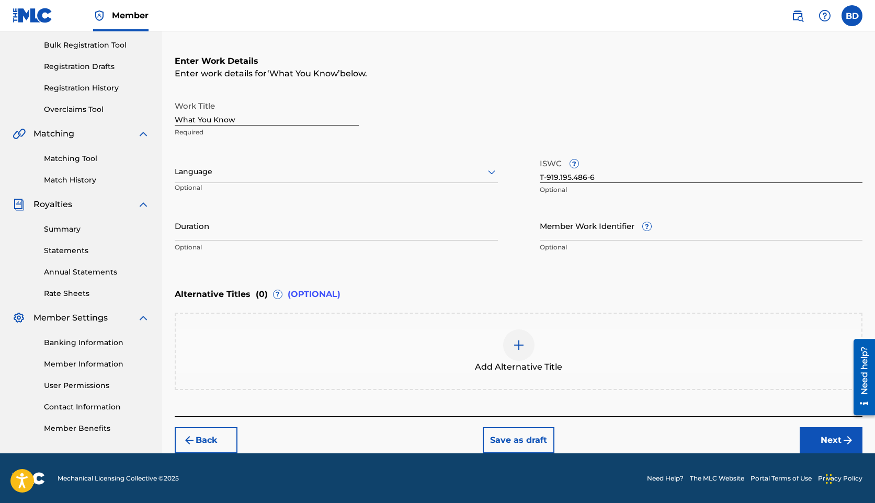
click at [824, 435] on button "Next" at bounding box center [831, 440] width 63 height 26
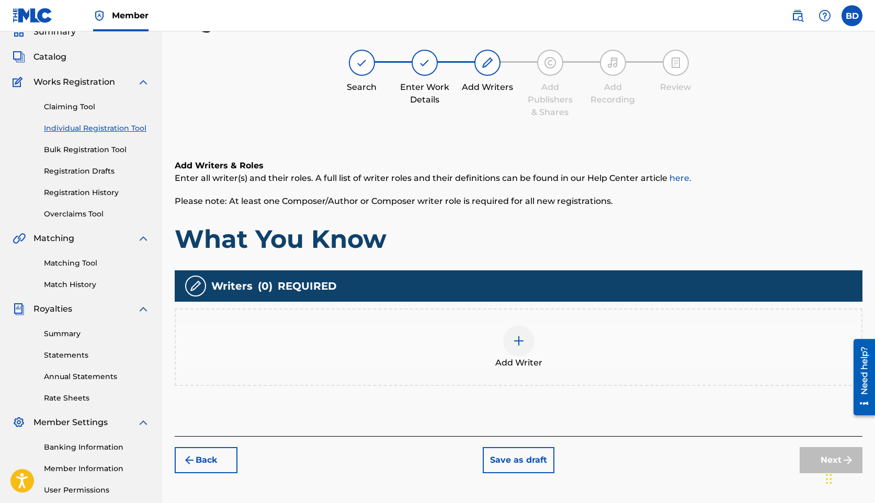
click at [519, 344] on img at bounding box center [518, 341] width 13 height 13
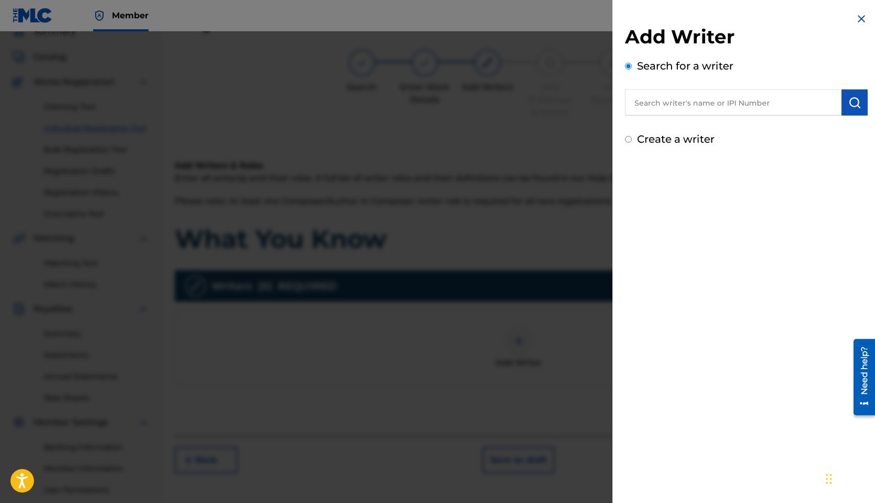
click at [650, 106] on input "text" at bounding box center [733, 102] width 217 height 26
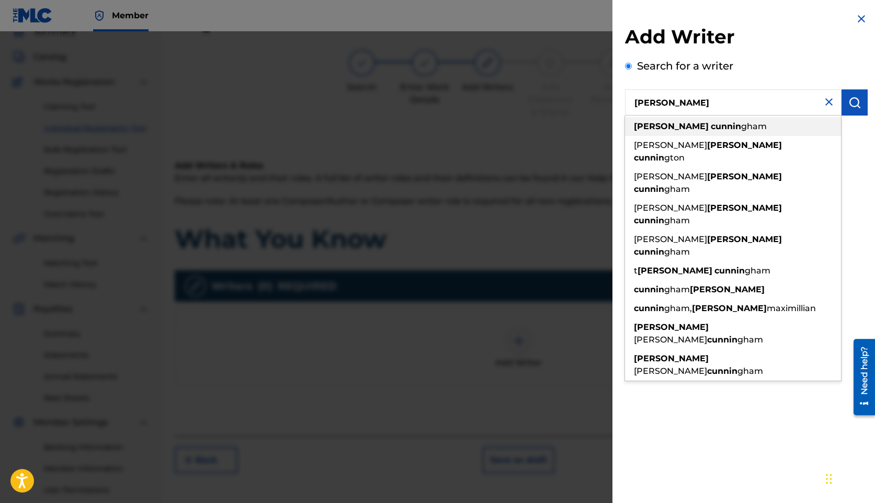
click at [711, 123] on strong "cunnin" at bounding box center [726, 126] width 30 height 10
type input "[PERSON_NAME]"
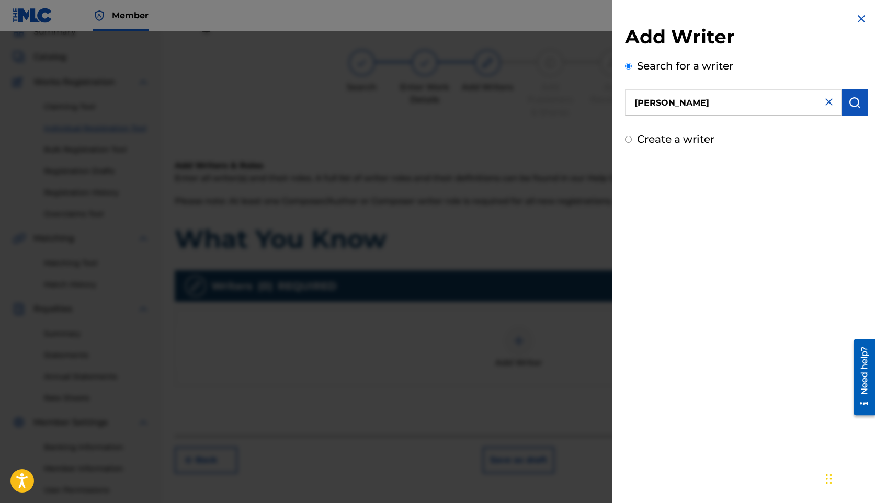
click at [855, 104] on img "submit" at bounding box center [854, 102] width 13 height 13
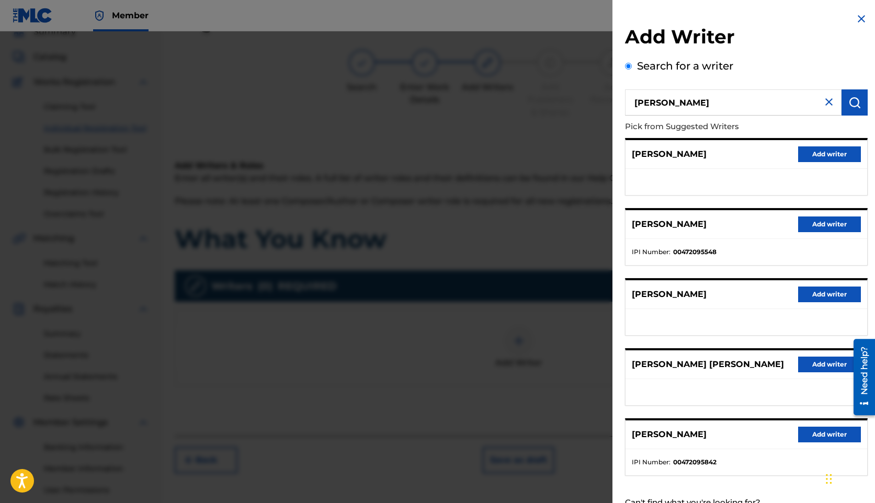
scroll to position [39, 0]
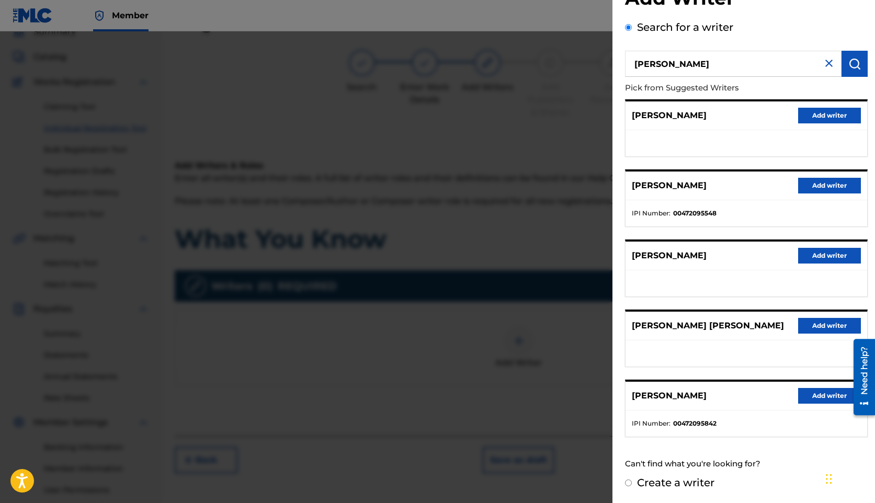
click at [811, 398] on button "Add writer" at bounding box center [829, 396] width 63 height 16
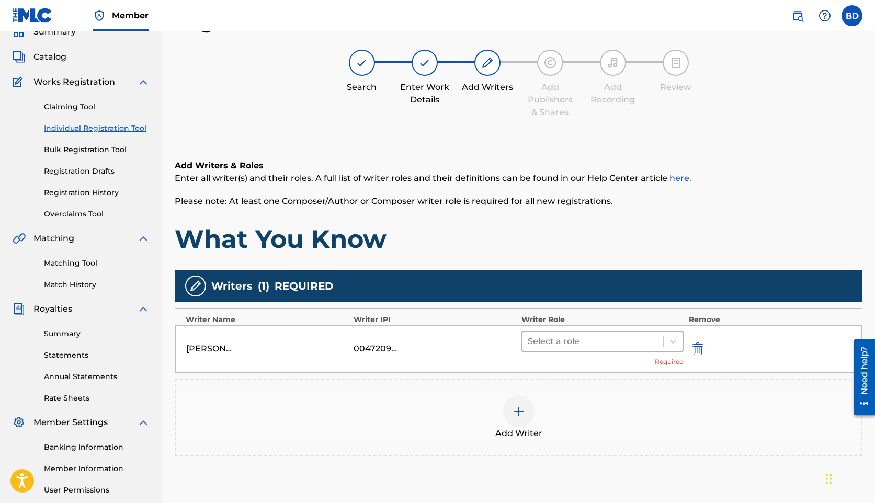
click at [568, 343] on div at bounding box center [593, 341] width 130 height 15
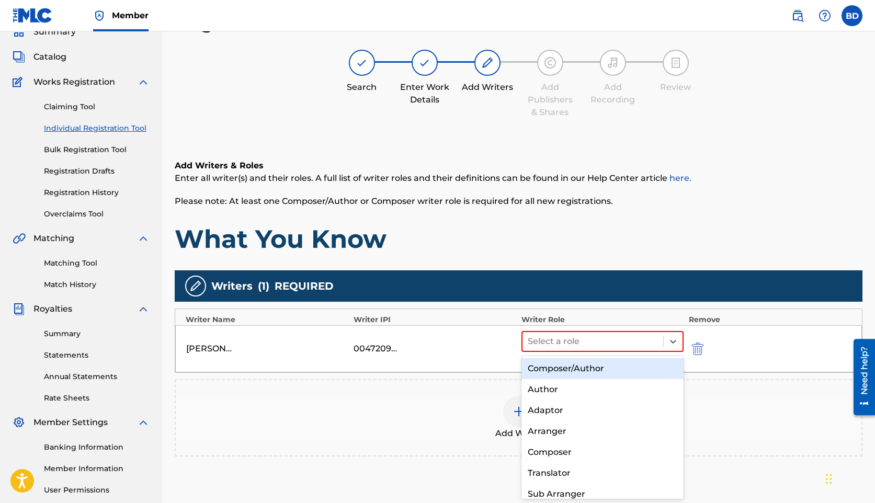
click at [560, 374] on div "Composer/Author" at bounding box center [602, 368] width 162 height 21
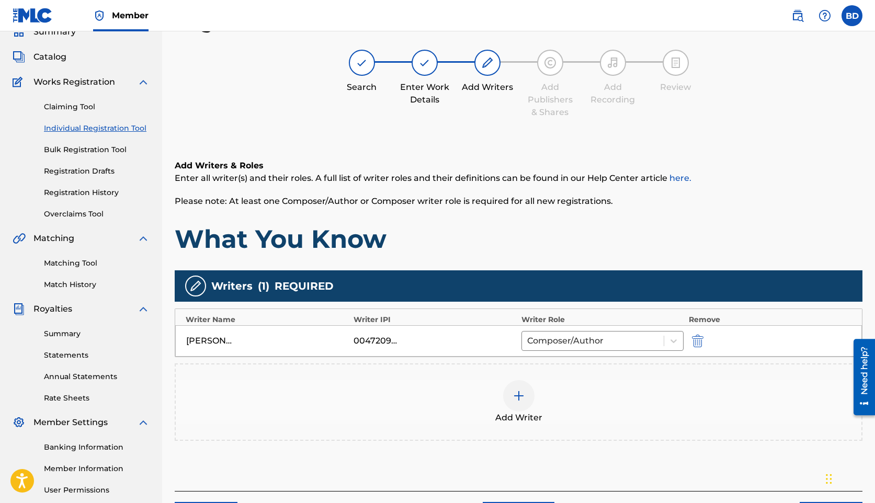
click at [506, 404] on div at bounding box center [518, 395] width 31 height 31
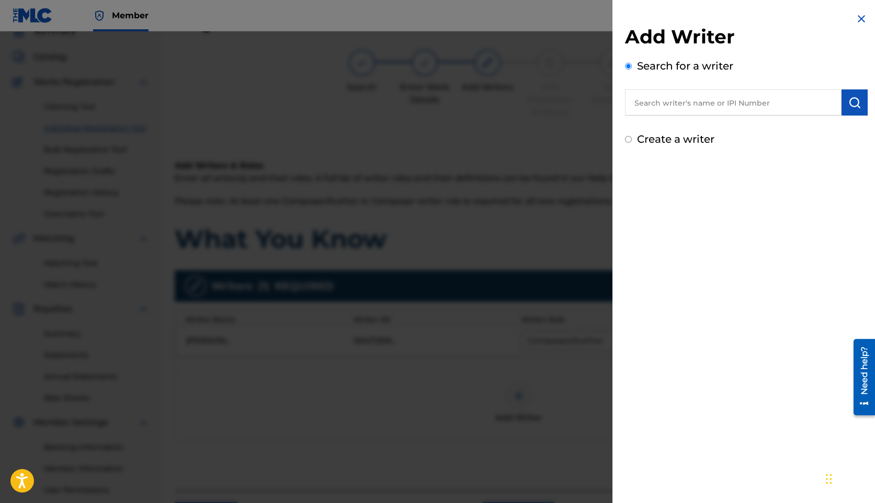
click at [662, 105] on input "text" at bounding box center [733, 102] width 217 height 26
paste input "[PERSON_NAME]"
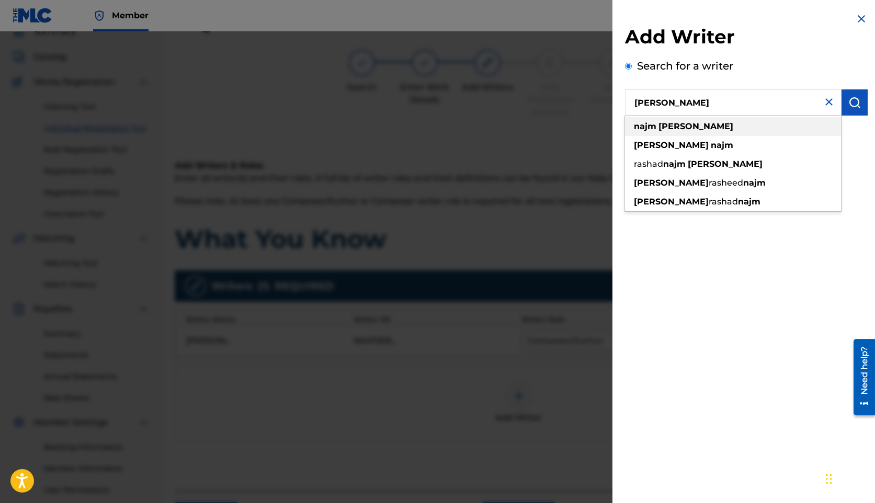
type input "[PERSON_NAME]"
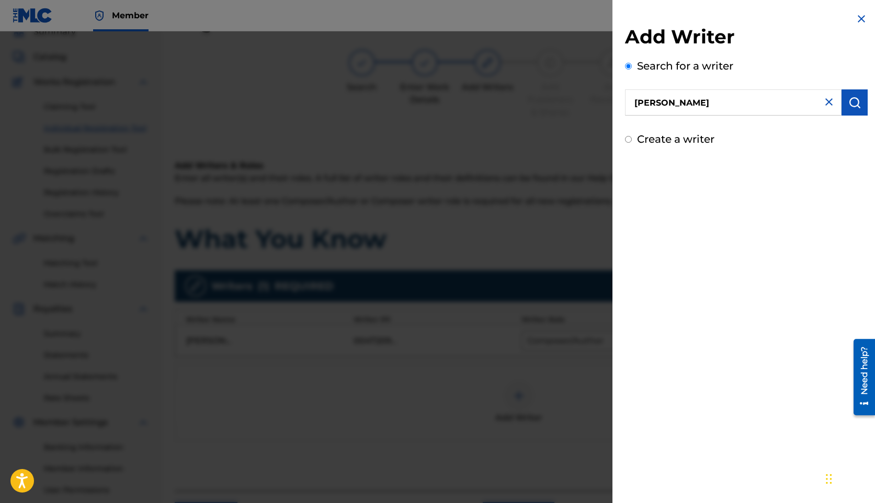
click at [852, 101] on img "submit" at bounding box center [854, 102] width 13 height 13
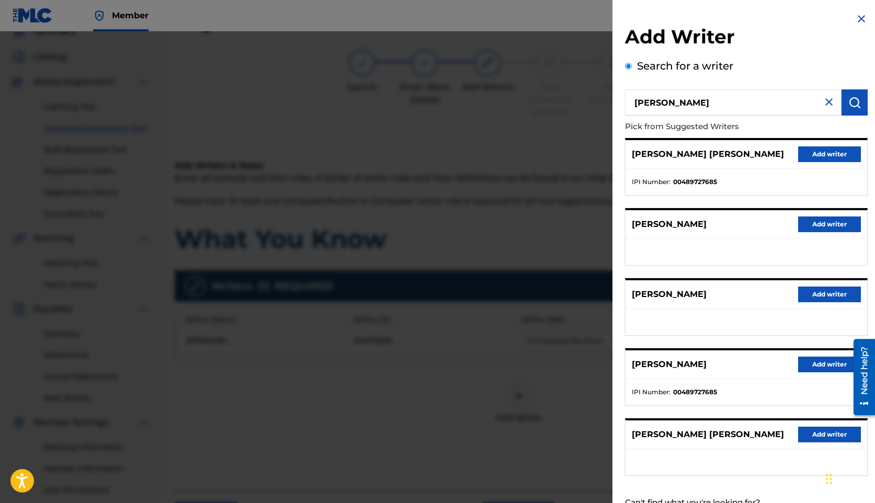
click at [812, 157] on button "Add writer" at bounding box center [829, 154] width 63 height 16
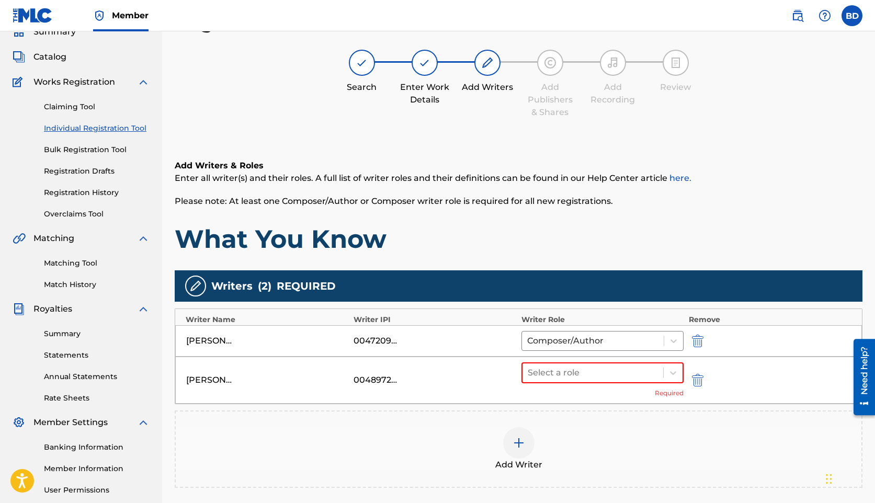
click at [565, 394] on div "Select a role Required" at bounding box center [602, 380] width 162 height 36
click at [565, 380] on div "Select a role" at bounding box center [592, 372] width 141 height 19
click at [559, 400] on div "Composer/Author" at bounding box center [602, 400] width 162 height 21
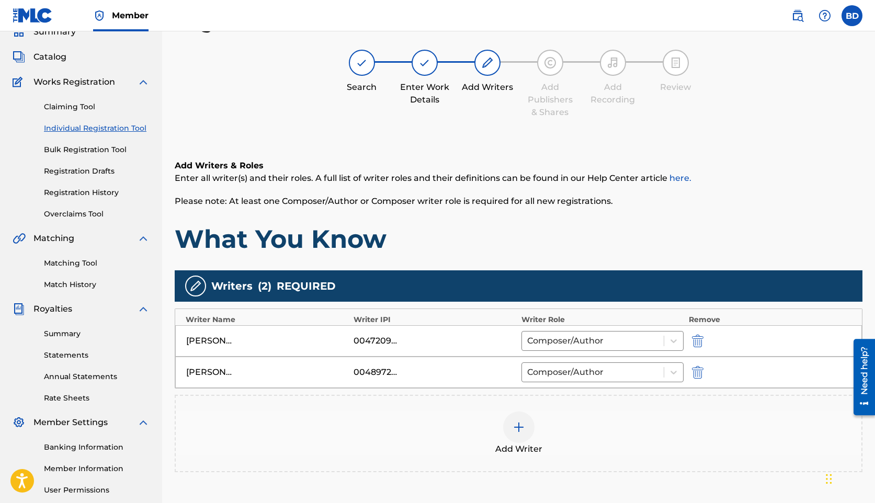
click at [512, 428] on img at bounding box center [518, 427] width 13 height 13
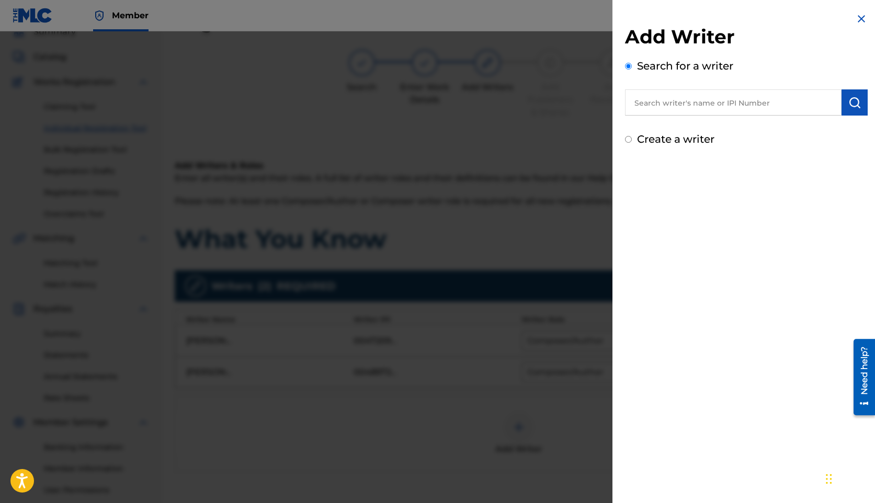
click at [698, 105] on input "text" at bounding box center [733, 102] width 217 height 26
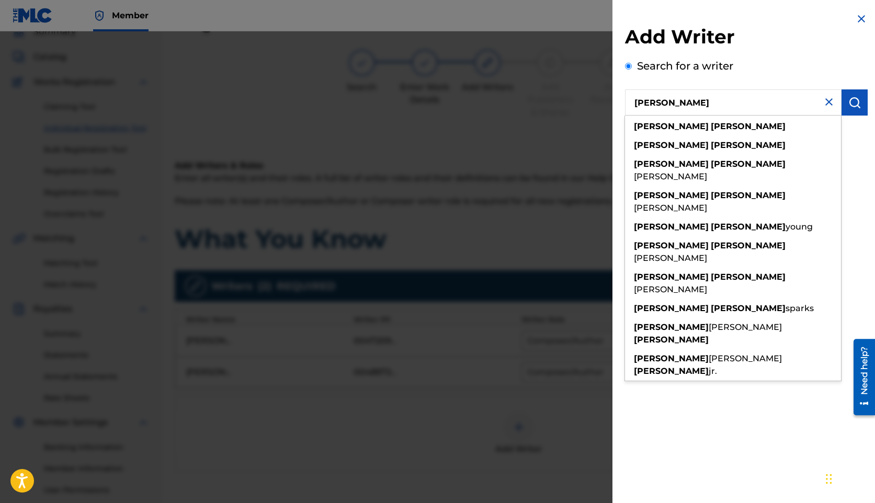
type input "[PERSON_NAME]"
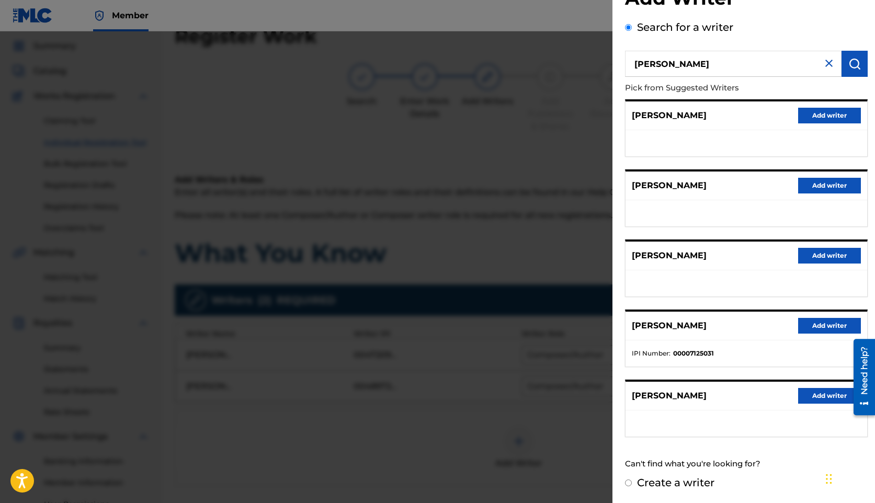
click at [630, 482] on input "Create a writer" at bounding box center [628, 483] width 7 height 7
radio input "false"
radio input "true"
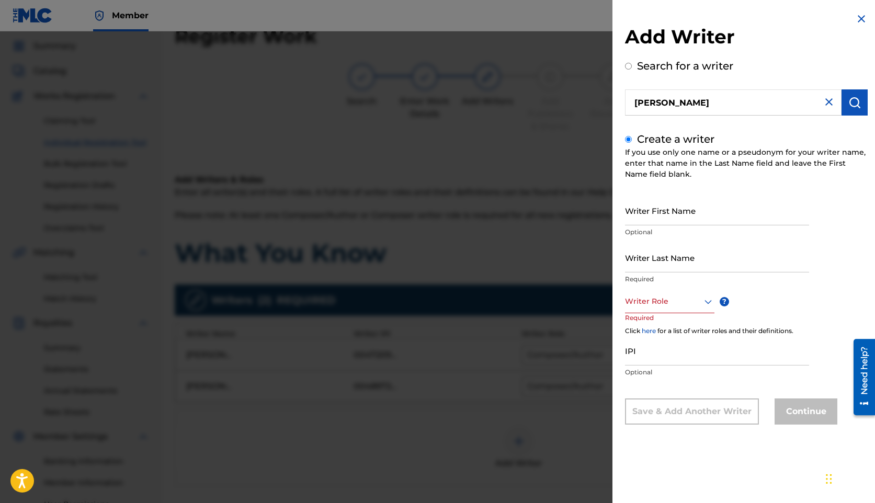
scroll to position [0, 0]
click at [777, 103] on input "[PERSON_NAME]" at bounding box center [733, 102] width 217 height 26
radio input "true"
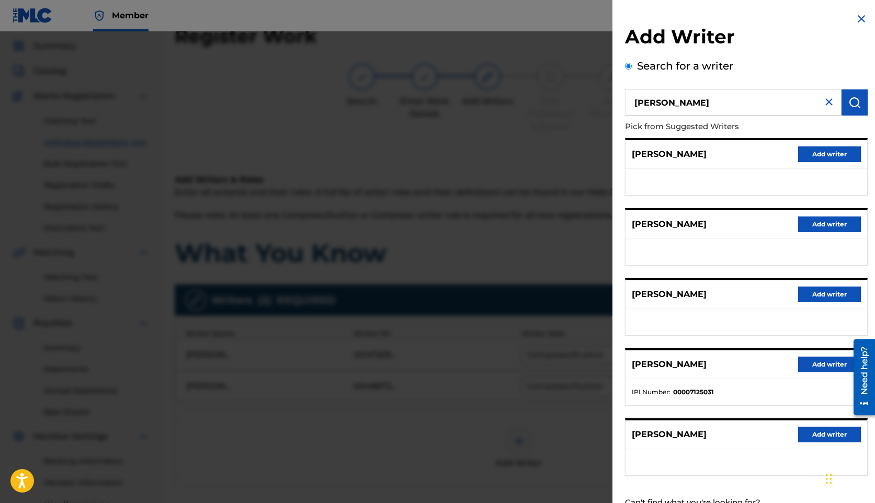
click at [777, 103] on input "[PERSON_NAME]" at bounding box center [733, 102] width 217 height 26
type input "trendsetter sense"
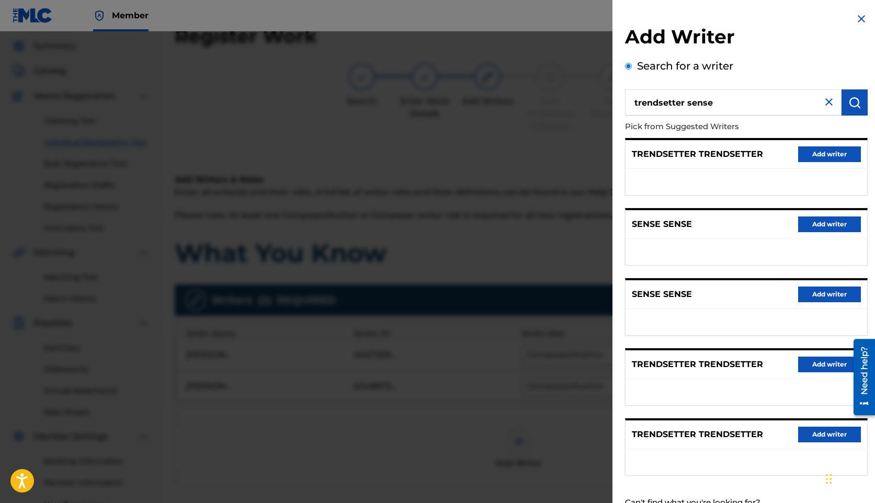
click at [721, 93] on input "trendsetter sense" at bounding box center [733, 102] width 217 height 26
click at [721, 100] on input "trendsetter sense" at bounding box center [733, 102] width 217 height 26
click at [600, 99] on div at bounding box center [437, 282] width 875 height 503
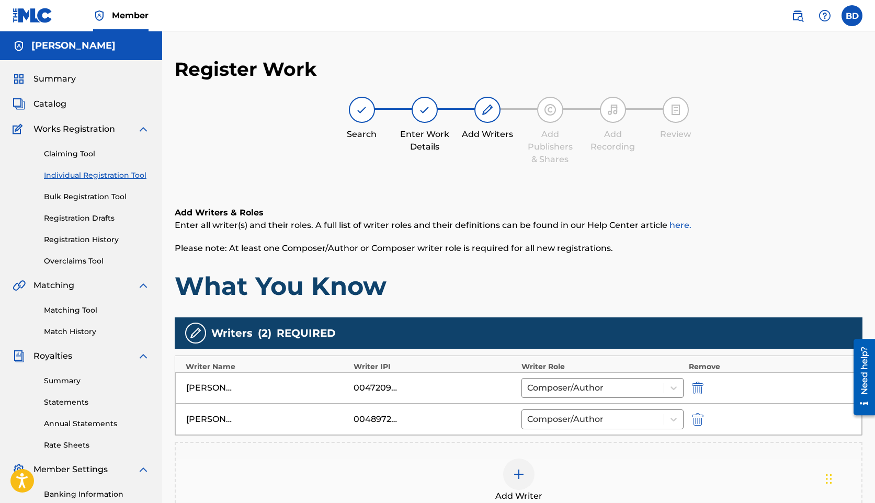
click at [77, 46] on h5 "[PERSON_NAME]" at bounding box center [73, 46] width 84 height 12
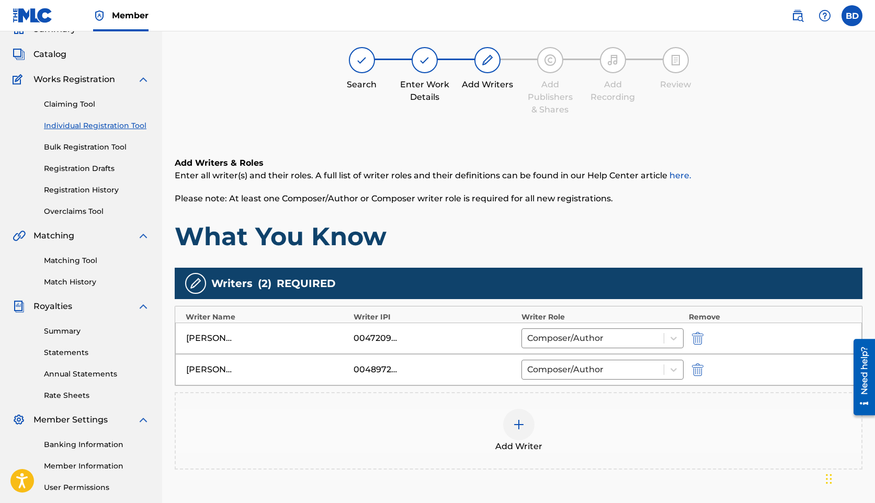
scroll to position [53, 0]
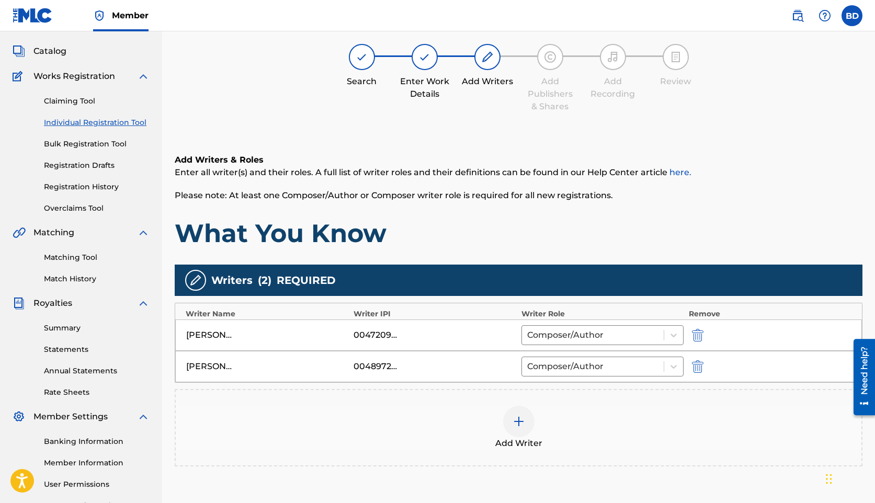
click at [142, 77] on img at bounding box center [143, 76] width 13 height 13
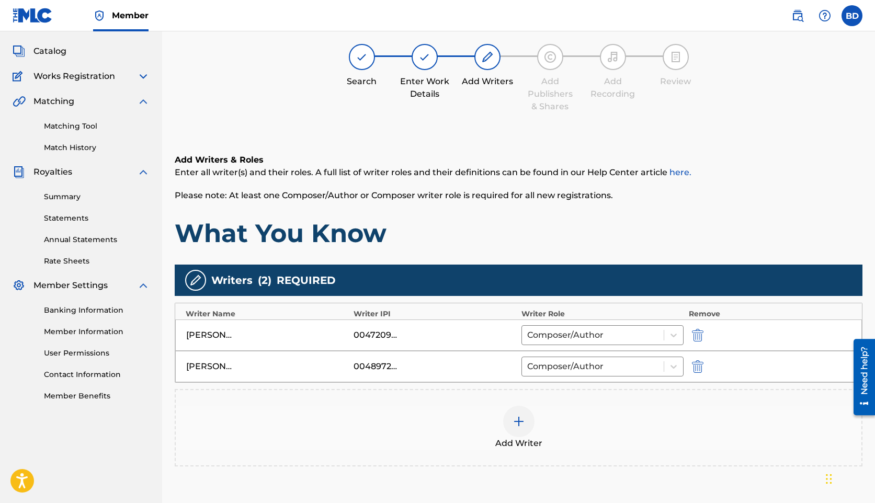
click at [142, 77] on img at bounding box center [143, 76] width 13 height 13
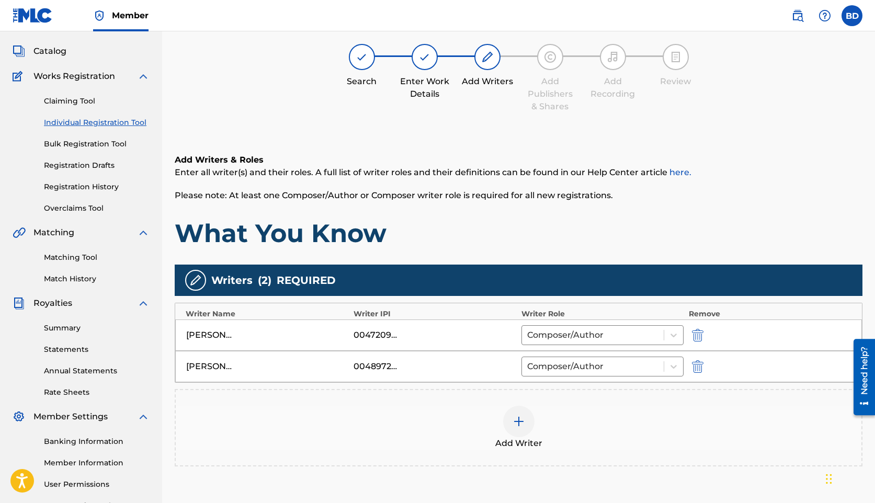
click at [523, 426] on img at bounding box center [518, 421] width 13 height 13
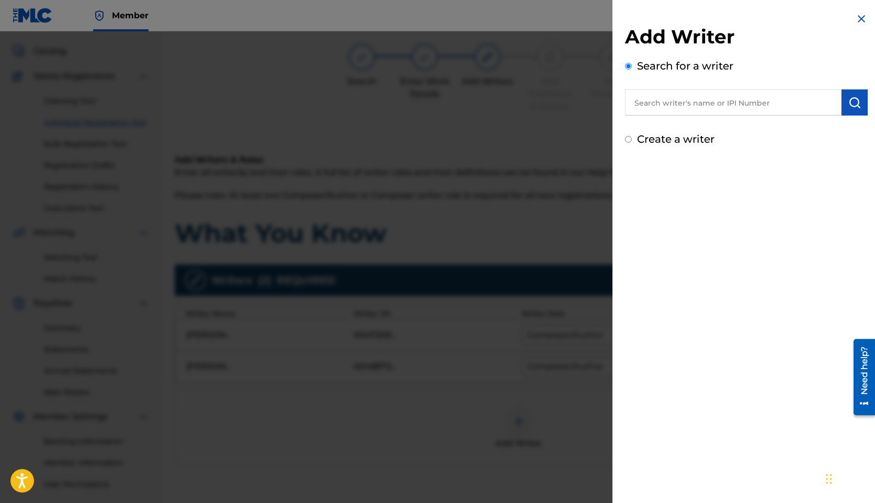
click at [652, 102] on input "text" at bounding box center [733, 102] width 217 height 26
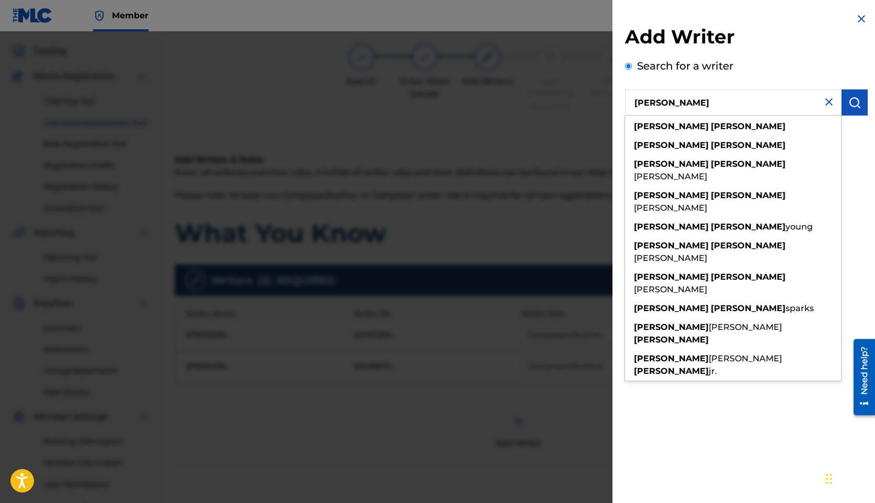
type input "[PERSON_NAME]"
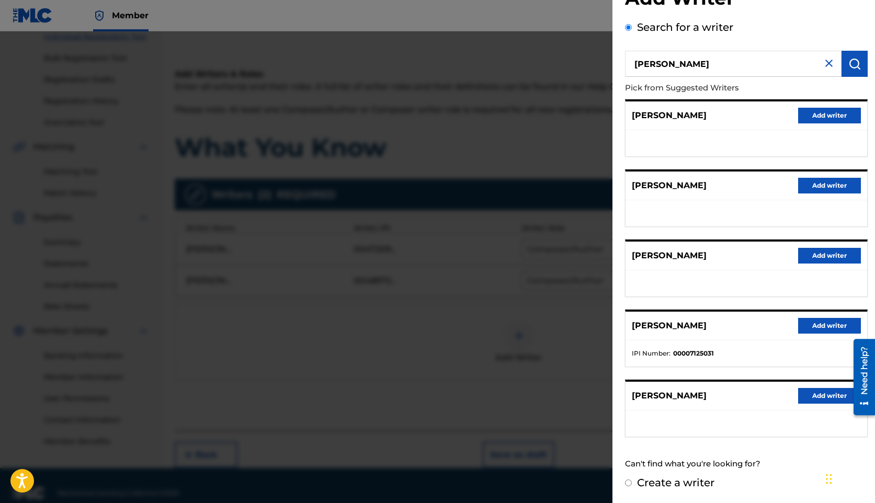
scroll to position [149, 0]
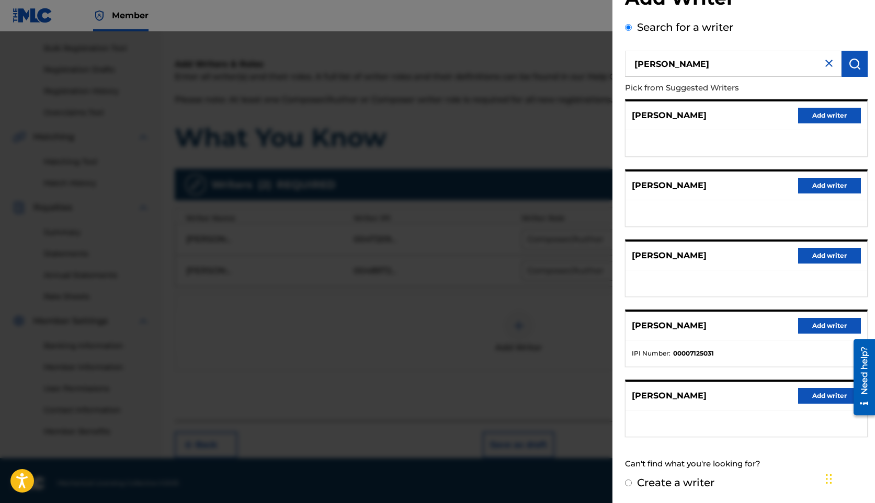
click at [635, 480] on div "Create a writer" at bounding box center [746, 483] width 243 height 16
click at [630, 482] on input "Create a writer" at bounding box center [628, 483] width 7 height 7
radio input "false"
radio input "true"
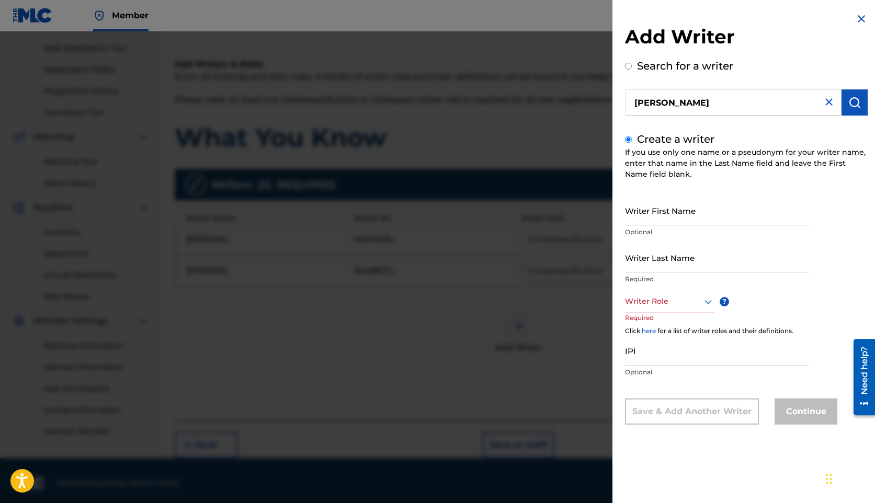
click at [681, 218] on input "Writer First Name" at bounding box center [717, 211] width 184 height 30
type input "[PERSON_NAME]"
click at [667, 305] on div at bounding box center [669, 301] width 89 height 13
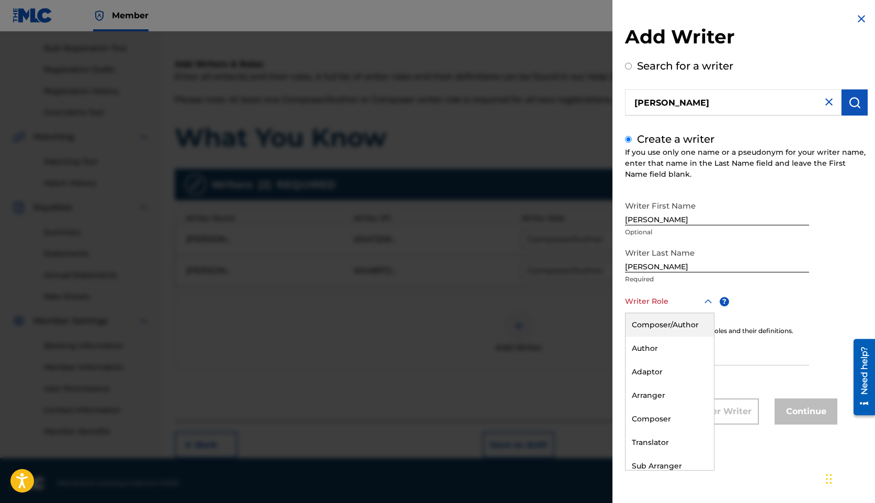
click at [663, 323] on div "Composer/Author" at bounding box center [669, 325] width 88 height 24
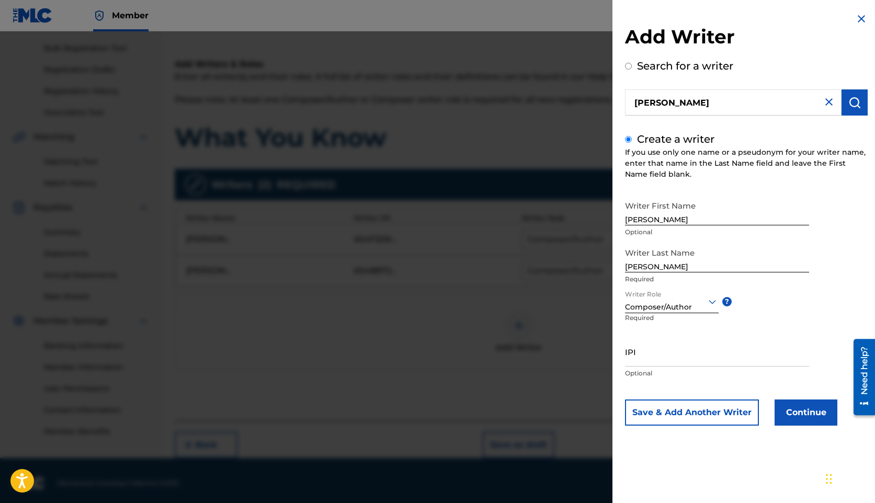
click at [658, 361] on input "IPI" at bounding box center [717, 352] width 184 height 30
paste input "00768099192"
type input "00768099192"
click at [807, 413] on button "Continue" at bounding box center [806, 413] width 63 height 26
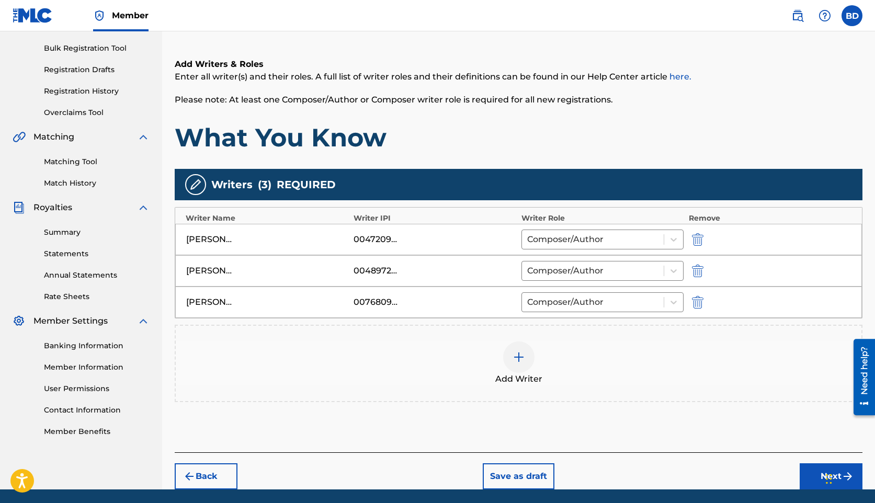
click at [516, 363] on img at bounding box center [518, 357] width 13 height 13
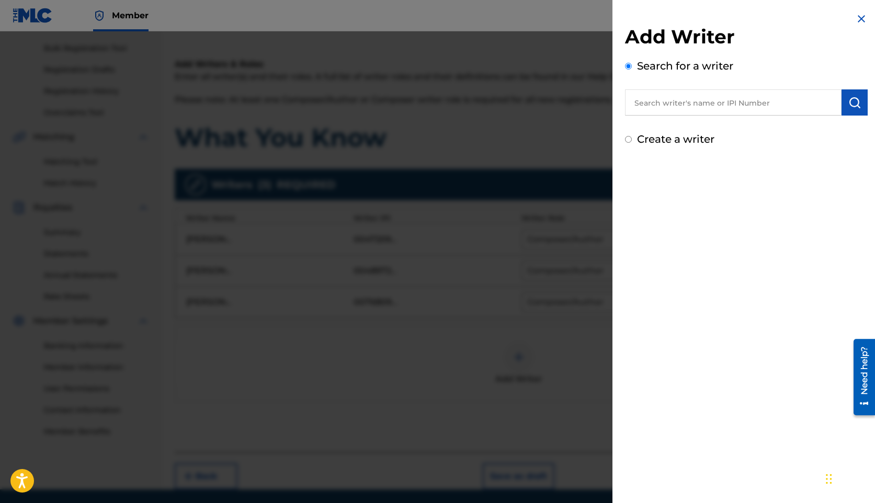
click at [691, 108] on input "text" at bounding box center [733, 102] width 217 height 26
paste input "[PERSON_NAME] [PERSON_NAME]"
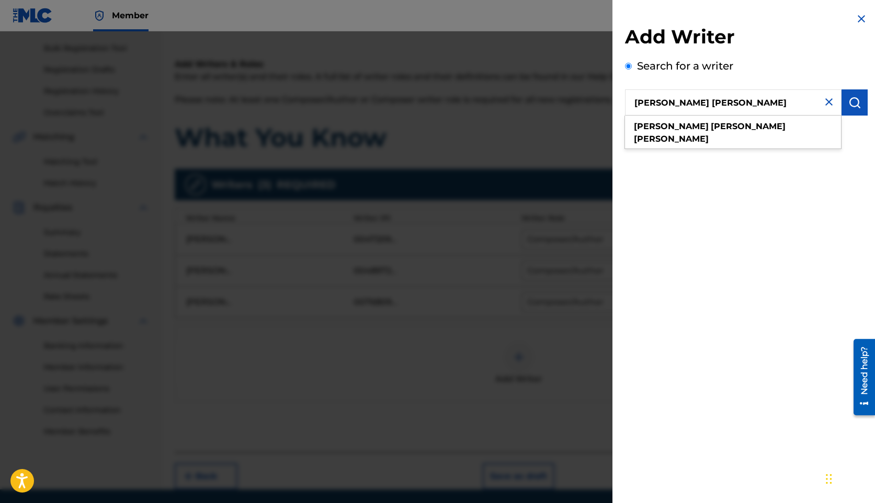
type input "[PERSON_NAME] [PERSON_NAME]"
click at [843, 105] on button "submit" at bounding box center [854, 102] width 26 height 26
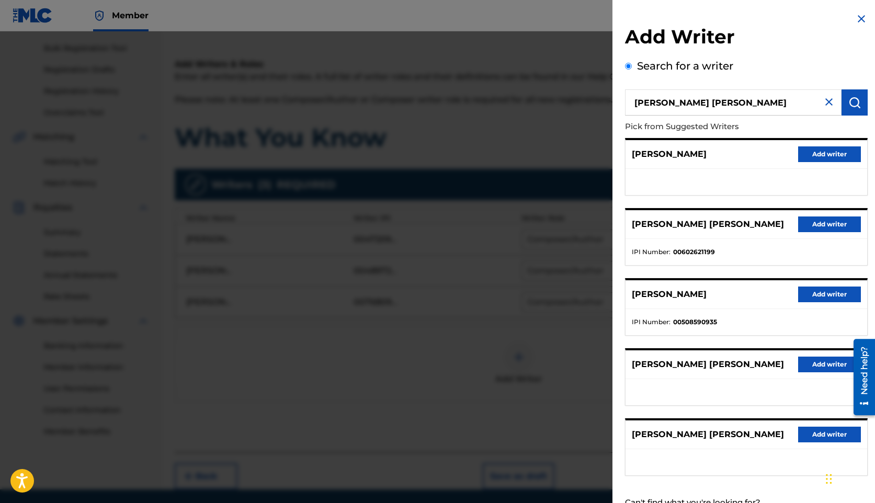
click at [830, 227] on button "Add writer" at bounding box center [829, 225] width 63 height 16
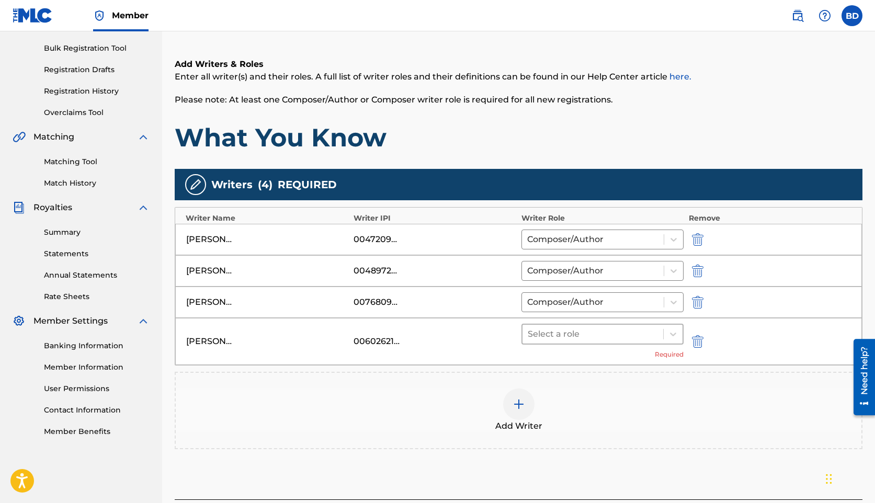
click at [577, 342] on div "Select a role" at bounding box center [592, 334] width 141 height 19
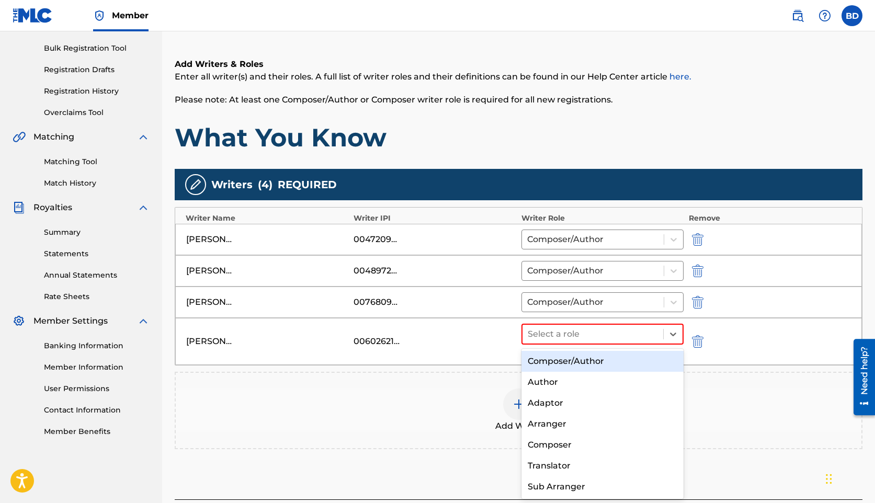
click at [570, 362] on div "Composer/Author" at bounding box center [602, 361] width 162 height 21
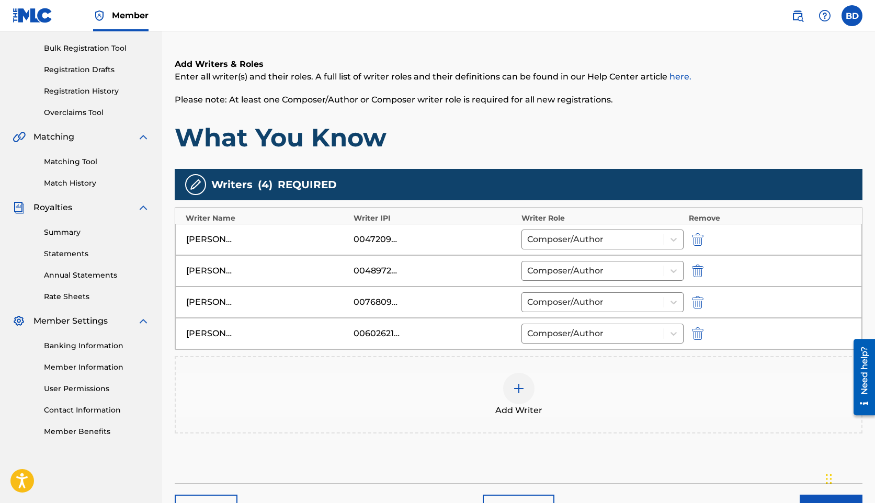
click at [521, 394] on img at bounding box center [518, 388] width 13 height 13
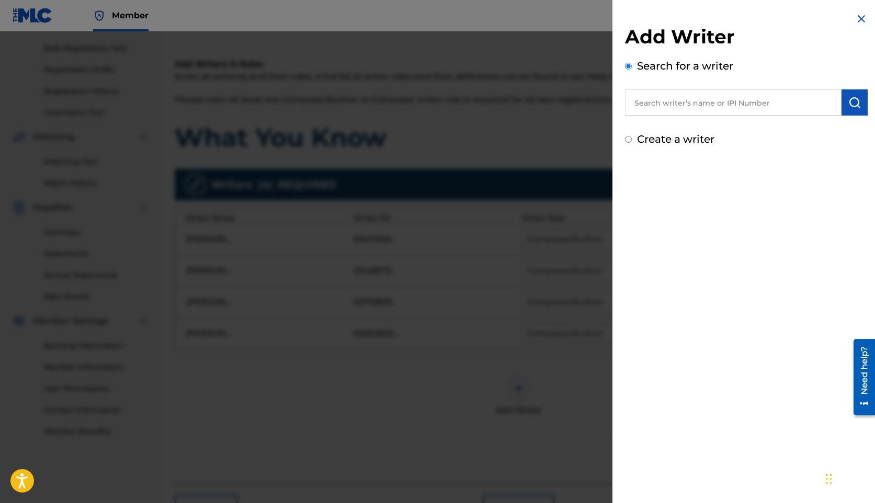
click at [702, 104] on input "text" at bounding box center [733, 102] width 217 height 26
paste input "BALL KIRSNICK KHARI"
type input "BALL KIRSNICK KHARI"
click at [851, 95] on button "submit" at bounding box center [854, 102] width 26 height 26
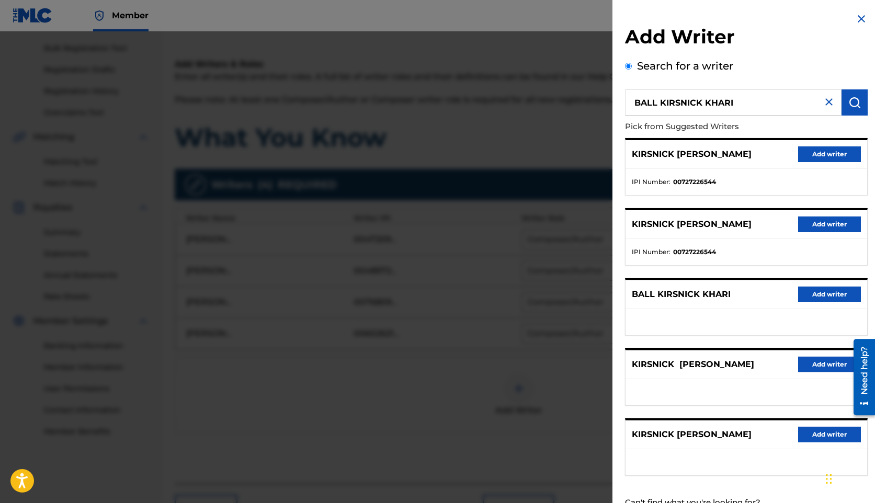
click at [807, 158] on button "Add writer" at bounding box center [829, 154] width 63 height 16
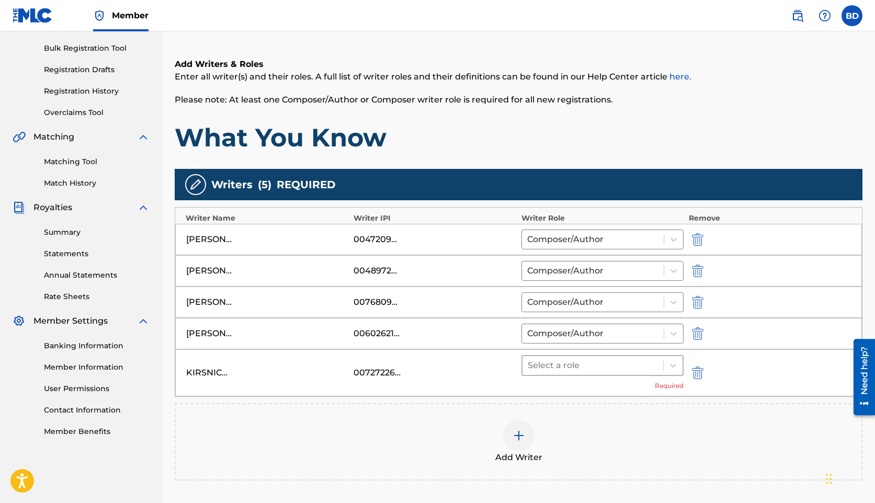
click at [581, 372] on div at bounding box center [593, 365] width 130 height 15
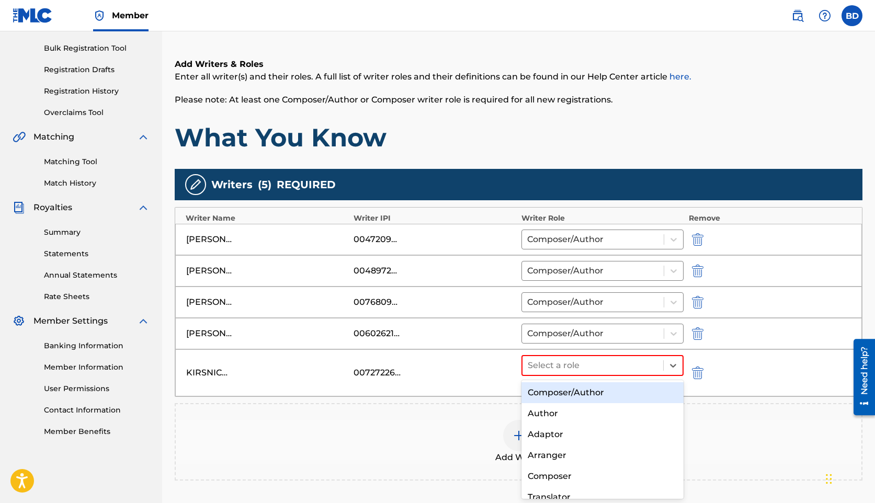
click at [573, 391] on div "Composer/Author" at bounding box center [602, 392] width 162 height 21
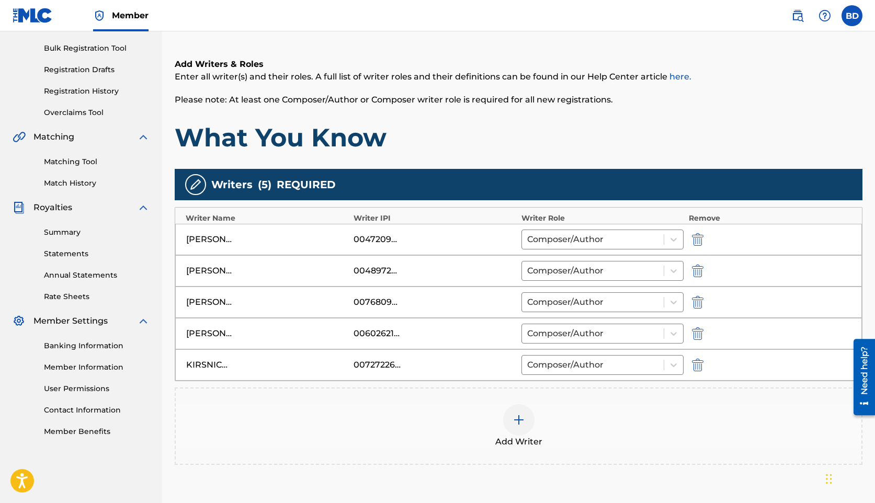
click at [514, 424] on img at bounding box center [518, 420] width 13 height 13
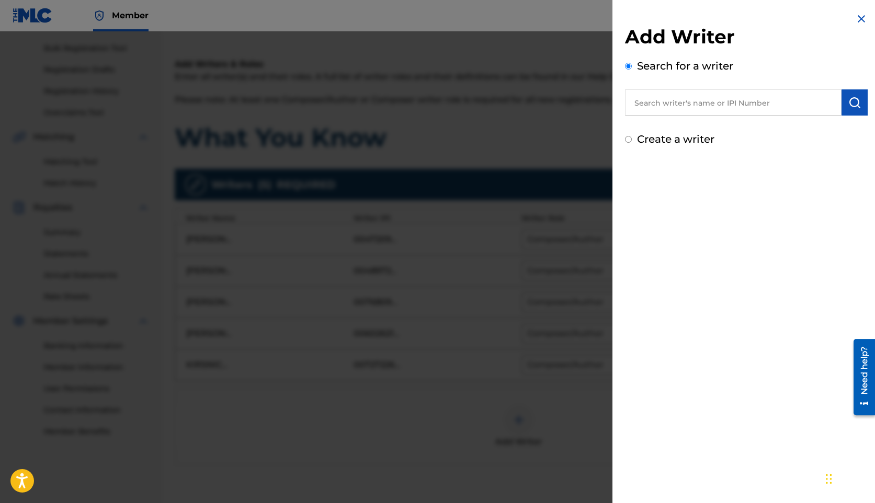
click at [669, 102] on input "text" at bounding box center [733, 102] width 217 height 26
paste input "[PERSON_NAME] KEYATE"
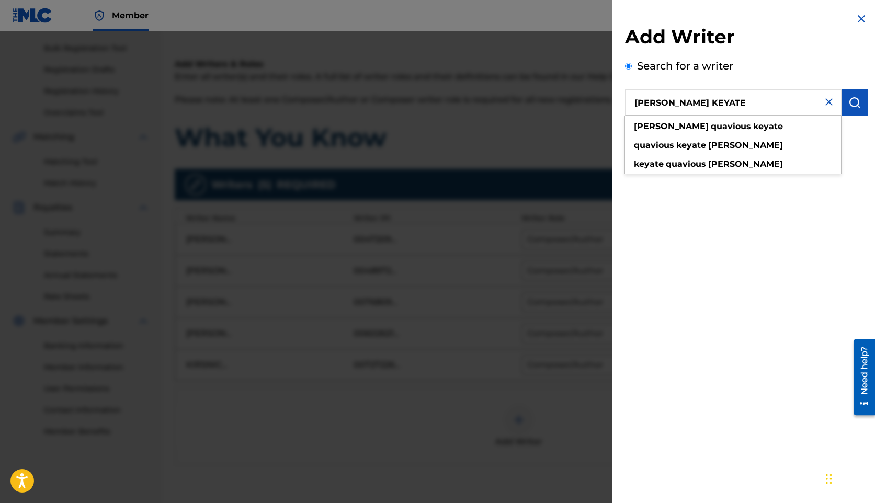
type input "[PERSON_NAME] KEYATE"
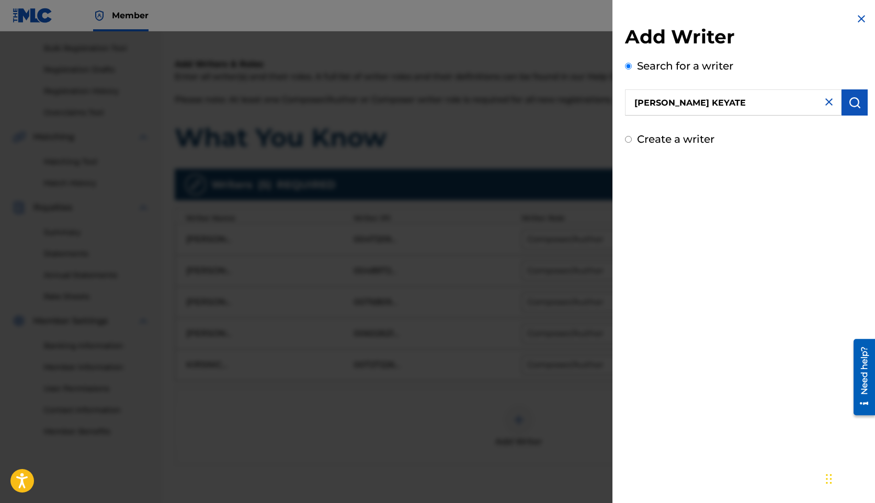
click at [858, 109] on button "submit" at bounding box center [854, 102] width 26 height 26
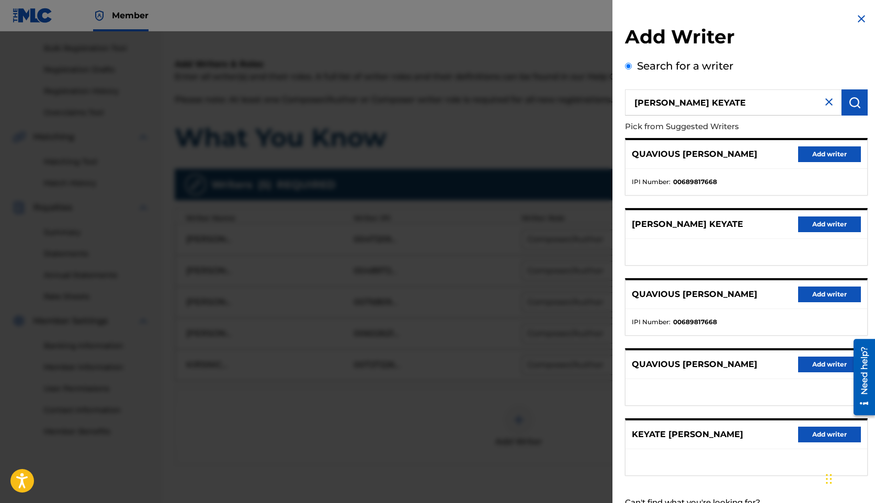
click at [812, 152] on button "Add writer" at bounding box center [829, 154] width 63 height 16
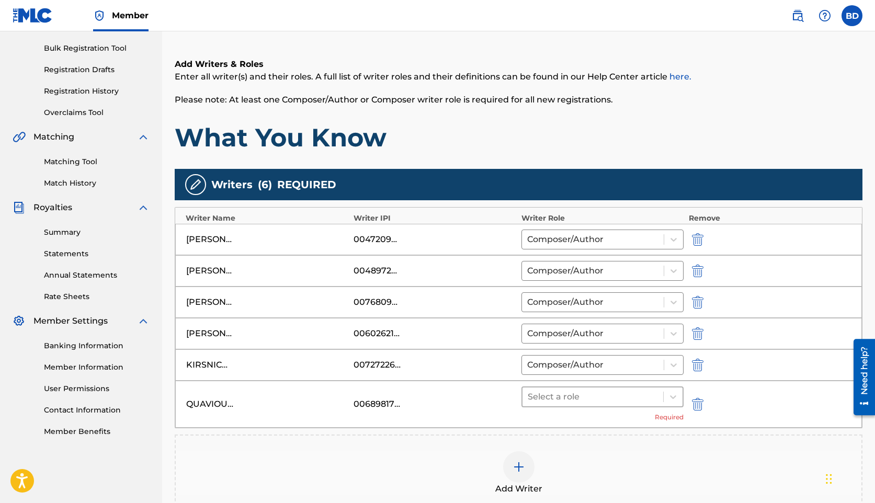
click at [543, 396] on div at bounding box center [593, 397] width 130 height 15
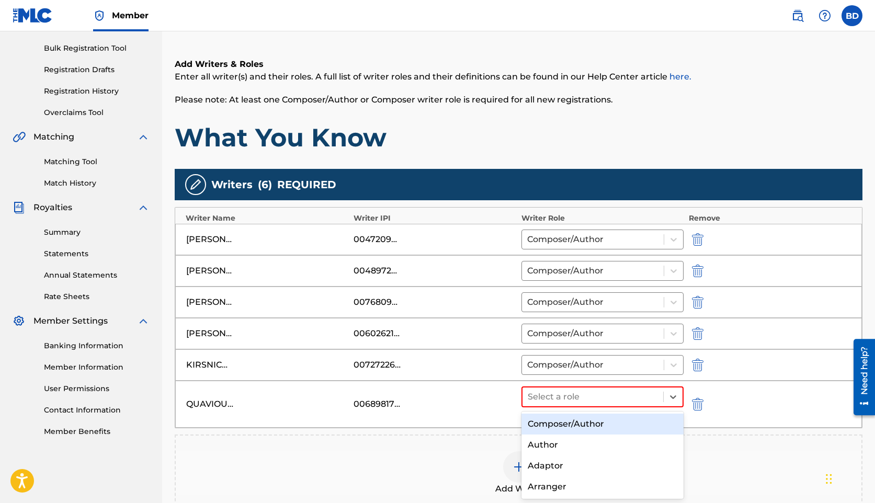
click at [544, 419] on div "Composer/Author" at bounding box center [602, 424] width 162 height 21
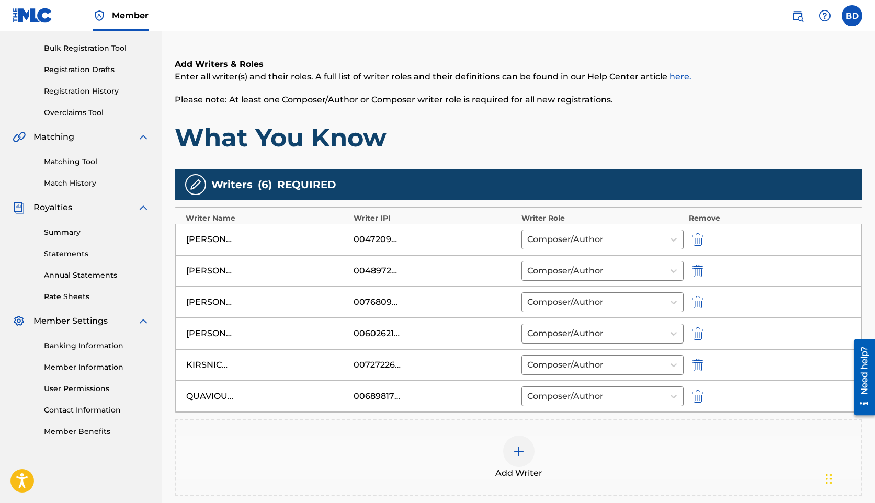
click at [519, 456] on img at bounding box center [518, 451] width 13 height 13
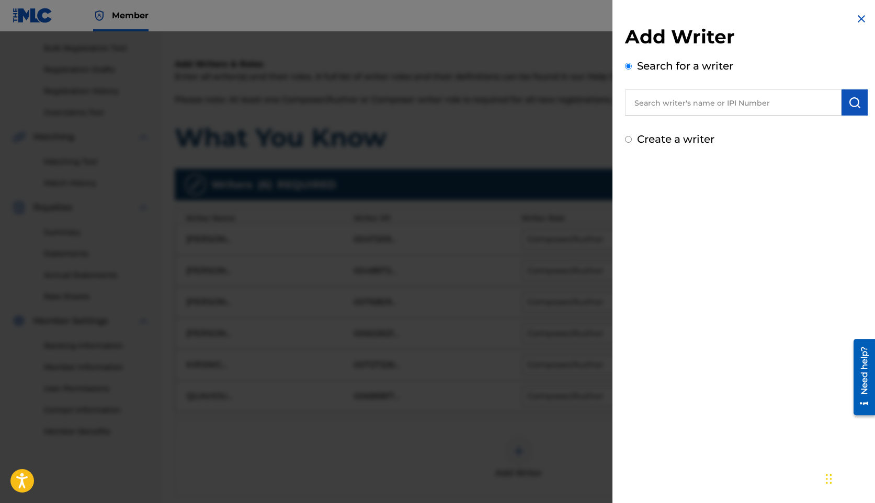
click at [690, 107] on input "text" at bounding box center [733, 102] width 217 height 26
paste input "[PERSON_NAME] [PERSON_NAME]"
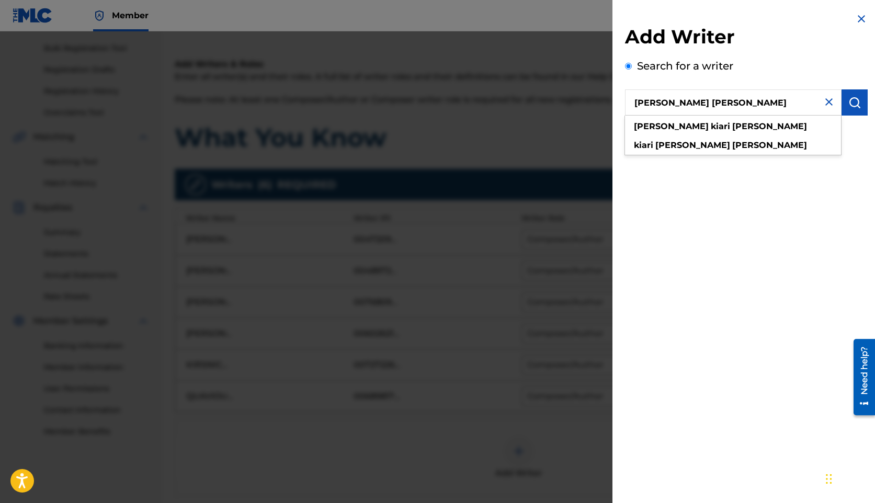
type input "[PERSON_NAME] [PERSON_NAME]"
click at [848, 107] on img "submit" at bounding box center [854, 102] width 13 height 13
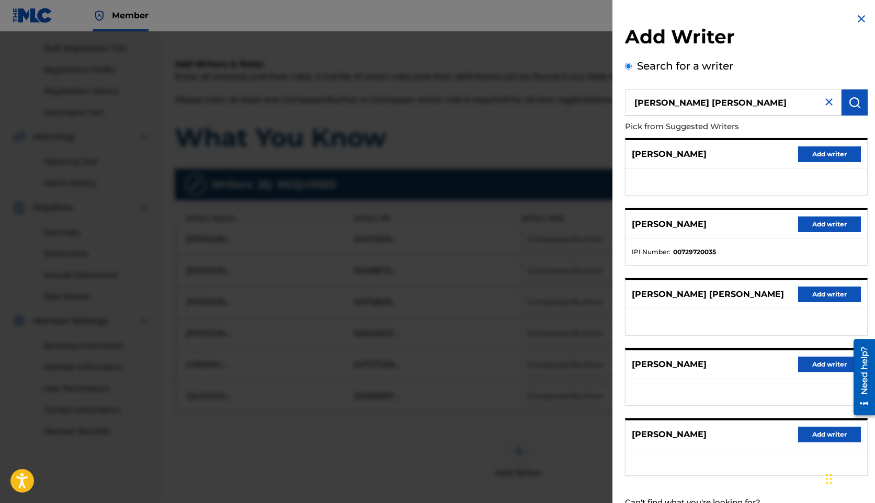
click at [825, 234] on div "[PERSON_NAME] Add writer" at bounding box center [746, 224] width 242 height 29
click at [801, 219] on button "Add writer" at bounding box center [829, 225] width 63 height 16
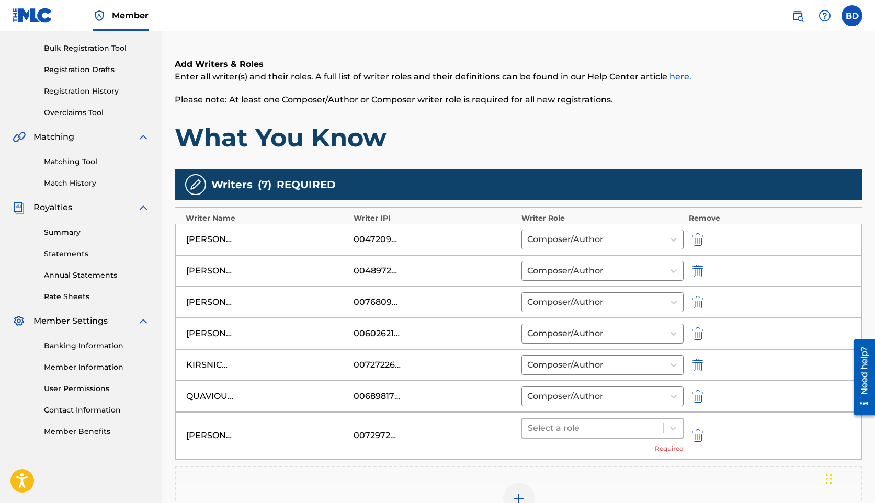
click at [578, 426] on div at bounding box center [593, 428] width 130 height 15
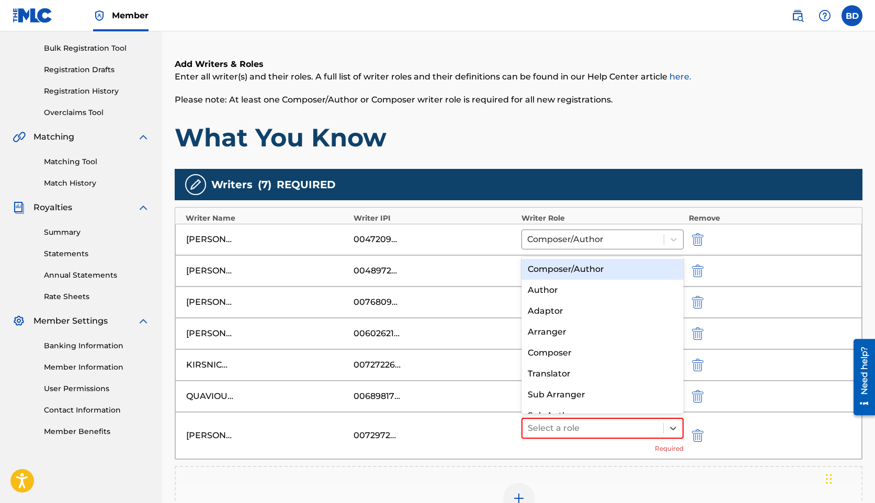
click at [550, 269] on div "Composer/Author" at bounding box center [602, 269] width 162 height 21
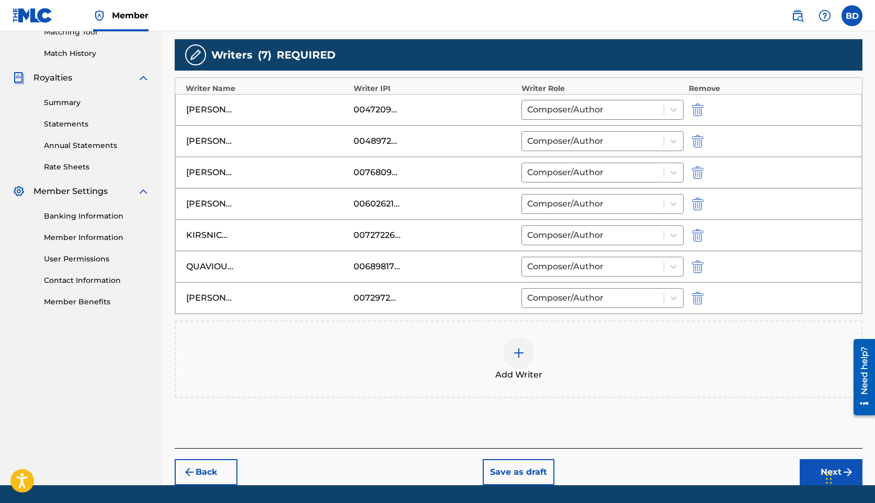
click at [817, 473] on button "Next" at bounding box center [831, 472] width 63 height 26
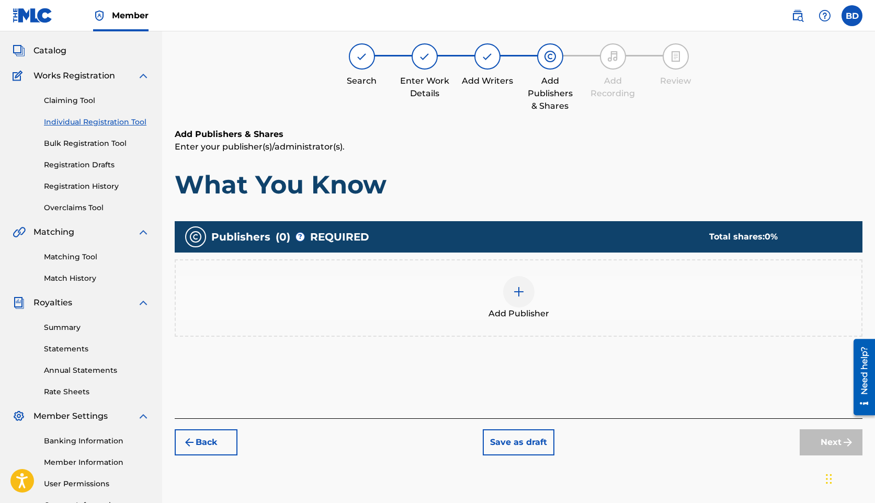
scroll to position [47, 0]
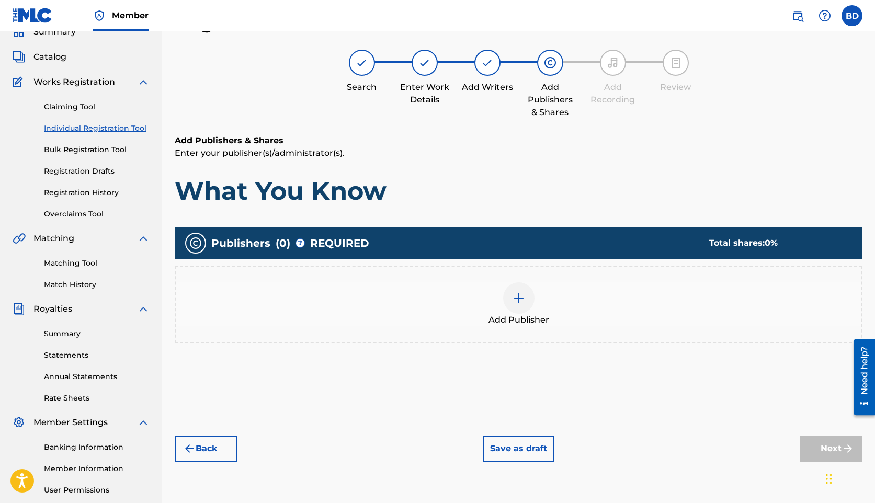
click at [517, 305] on div at bounding box center [518, 297] width 31 height 31
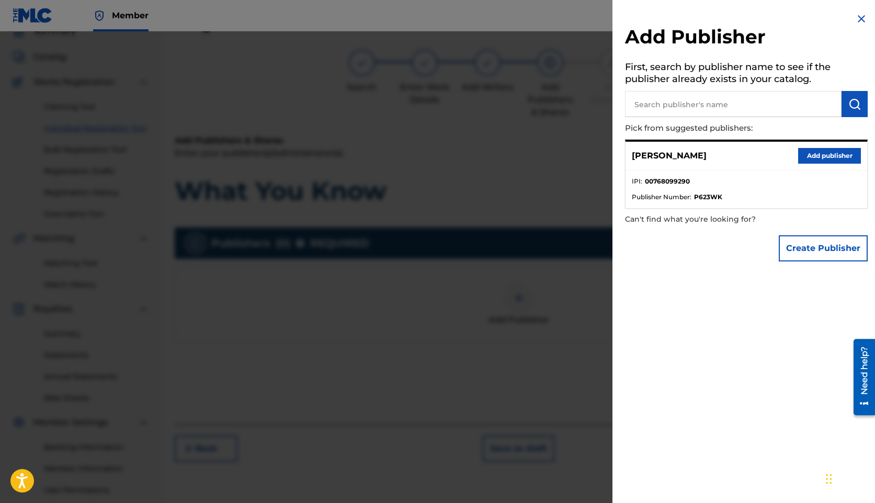
click at [660, 181] on strong "00768099290" at bounding box center [667, 181] width 45 height 9
click at [814, 164] on div "[PERSON_NAME] Add publisher" at bounding box center [746, 156] width 242 height 29
click at [815, 152] on button "Add publisher" at bounding box center [829, 156] width 63 height 16
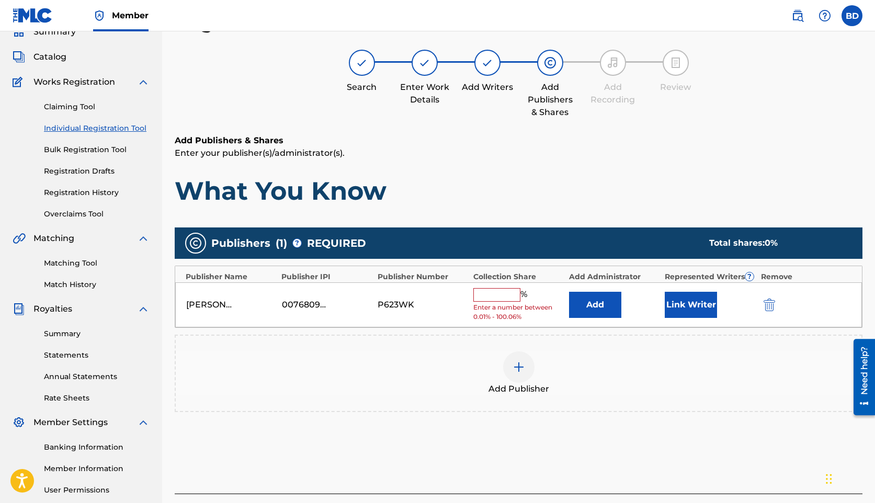
click at [482, 298] on input "text" at bounding box center [496, 295] width 47 height 14
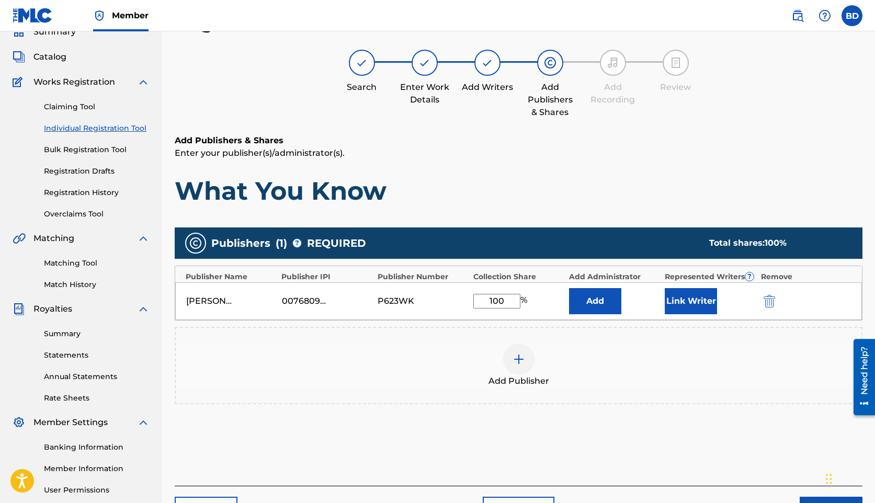
type input "100"
click at [583, 344] on div "Add Publisher" at bounding box center [519, 366] width 686 height 44
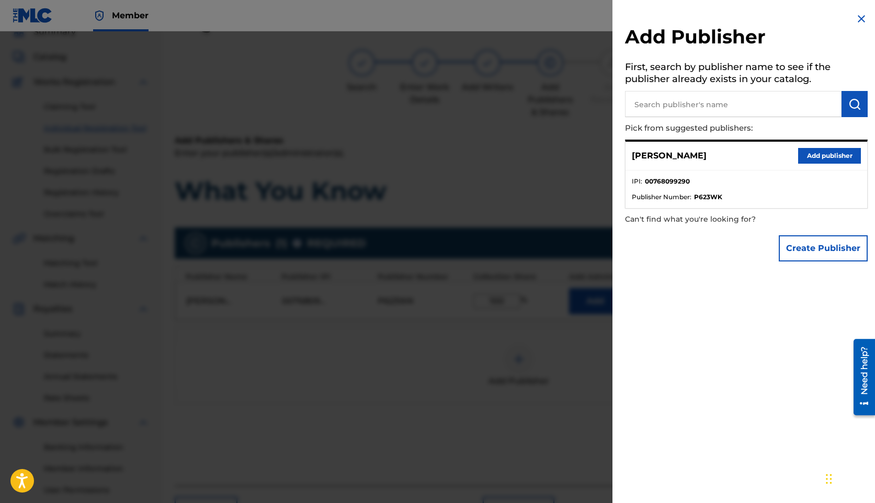
click at [858, 27] on h2 "Add Publisher" at bounding box center [746, 38] width 243 height 27
click at [855, 20] on img at bounding box center [861, 19] width 13 height 13
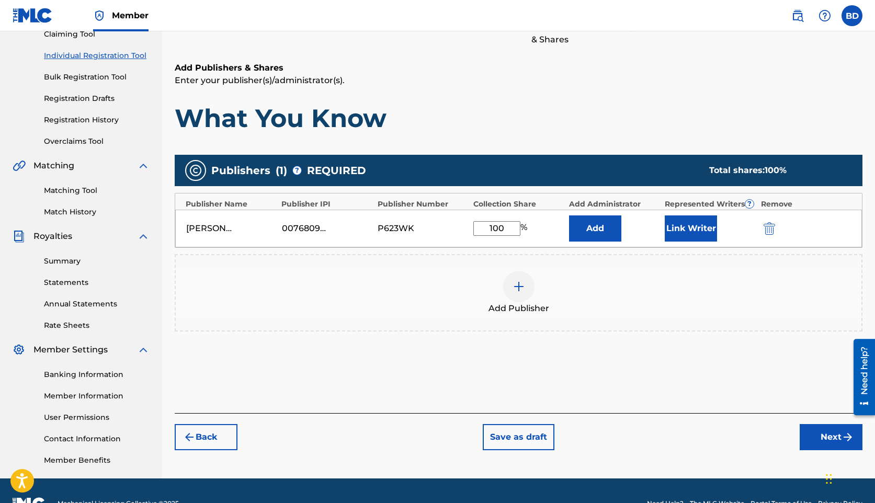
scroll to position [119, 0]
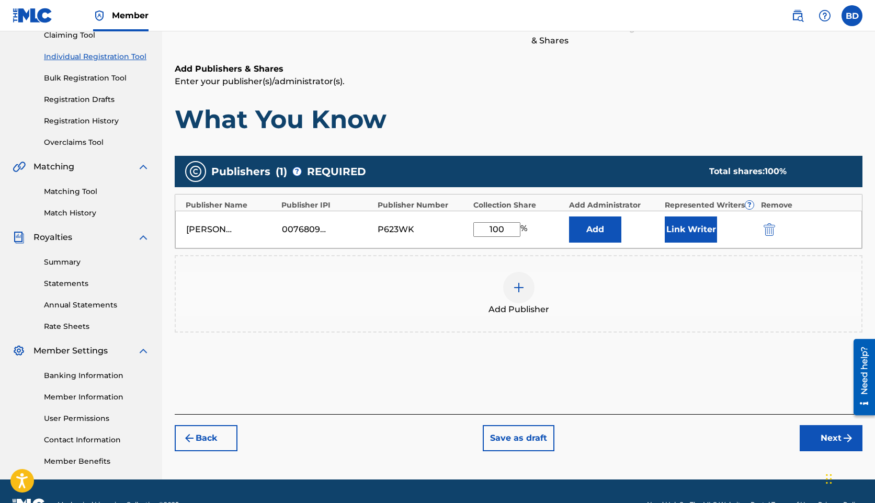
click at [517, 295] on div at bounding box center [518, 287] width 31 height 31
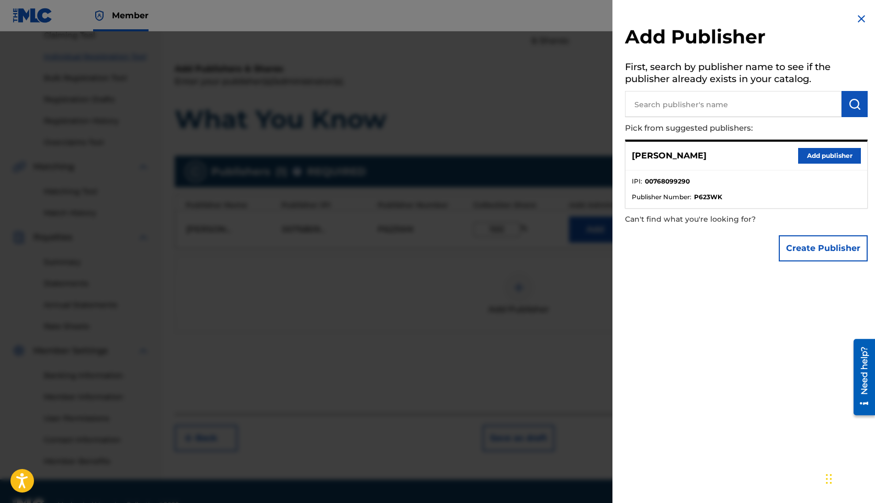
click at [663, 107] on input "text" at bounding box center [733, 104] width 217 height 26
paste input "427 ENTERTAINMENT"
type input "427 ENTERTAINMENT"
click at [853, 103] on img "submit" at bounding box center [854, 104] width 13 height 13
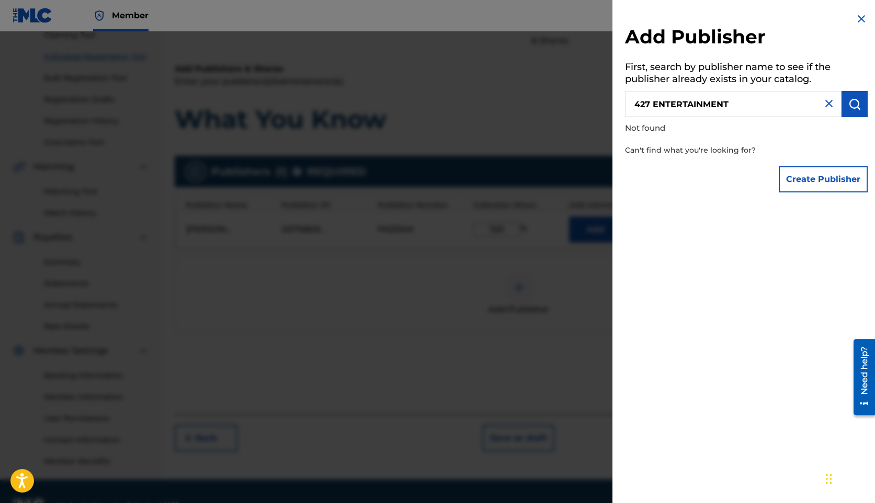
click at [825, 106] on img at bounding box center [829, 103] width 13 height 13
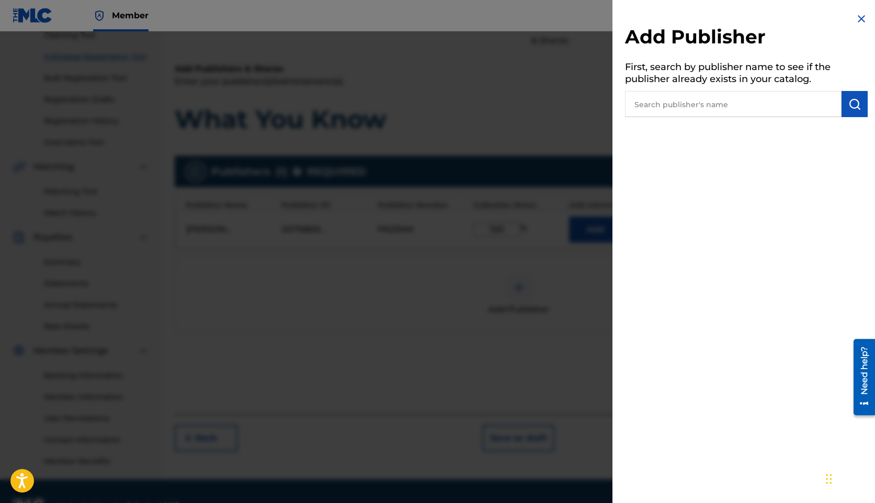
click at [861, 19] on img at bounding box center [861, 19] width 13 height 13
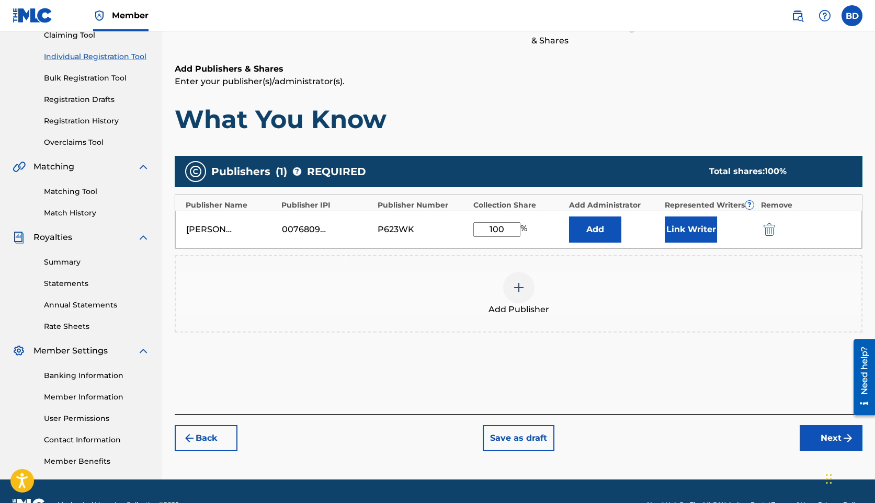
click at [842, 425] on button "Next" at bounding box center [831, 438] width 63 height 26
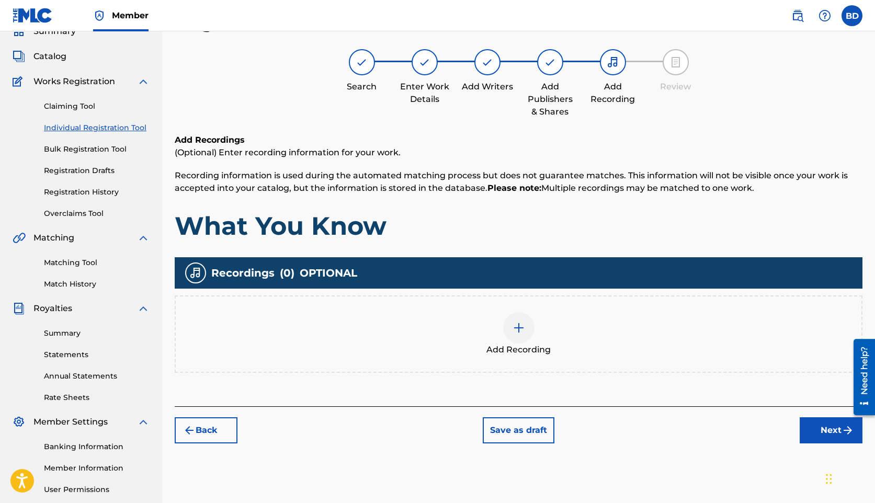
scroll to position [47, 0]
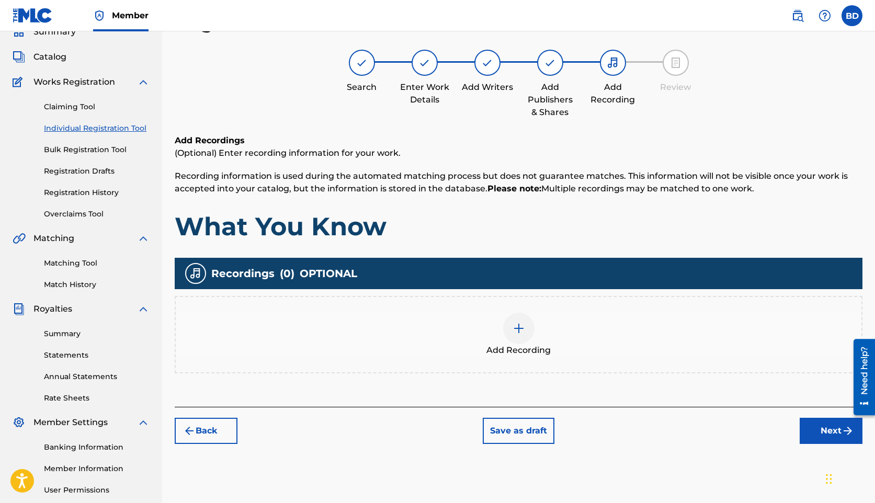
click at [829, 439] on button "Next" at bounding box center [831, 431] width 63 height 26
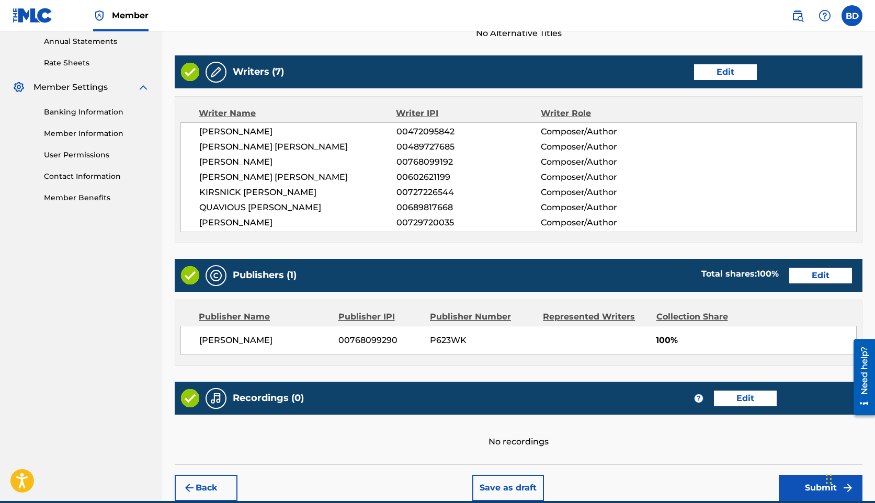
scroll to position [429, 0]
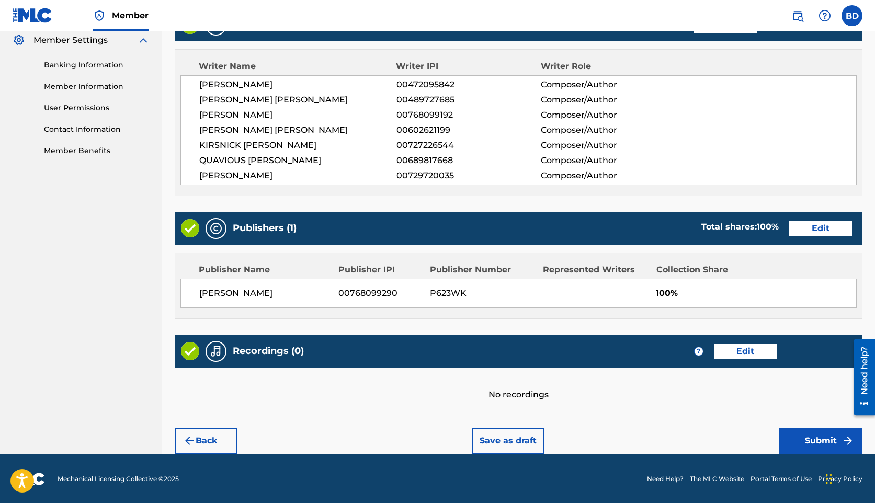
click at [807, 430] on button "Submit" at bounding box center [821, 441] width 84 height 26
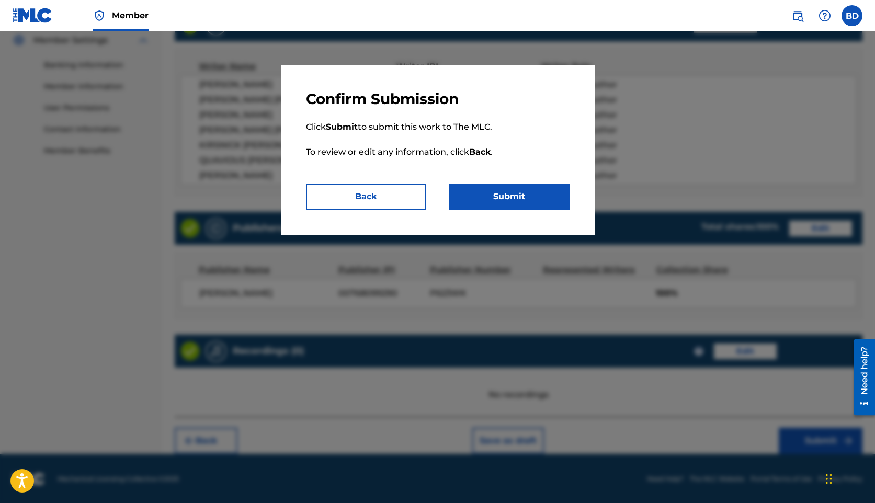
click at [521, 192] on button "Submit" at bounding box center [509, 197] width 120 height 26
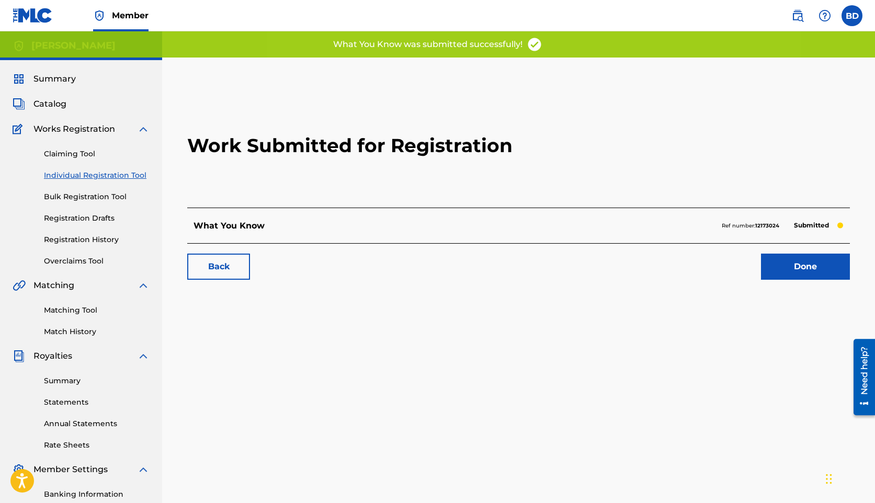
click at [810, 261] on link "Done" at bounding box center [805, 267] width 89 height 26
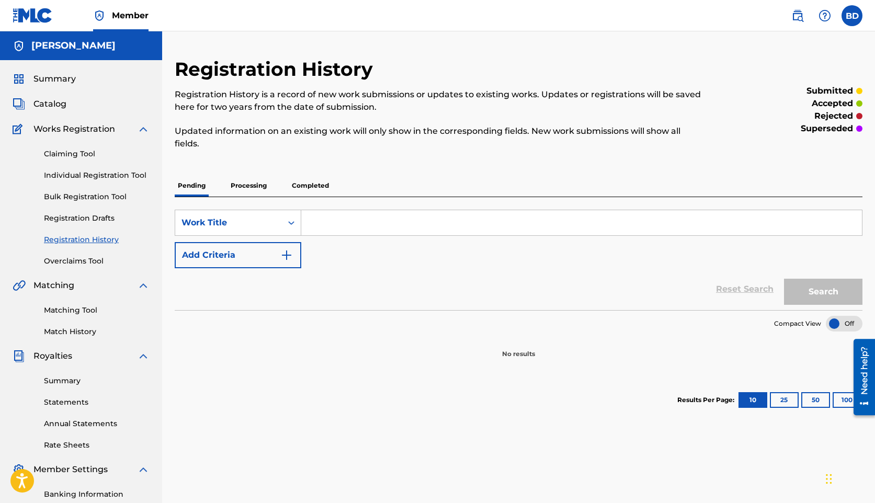
click at [246, 186] on p "Processing" at bounding box center [248, 186] width 42 height 22
click at [192, 191] on p "Pending" at bounding box center [192, 186] width 34 height 22
click at [95, 258] on link "Overclaims Tool" at bounding box center [97, 261] width 106 height 11
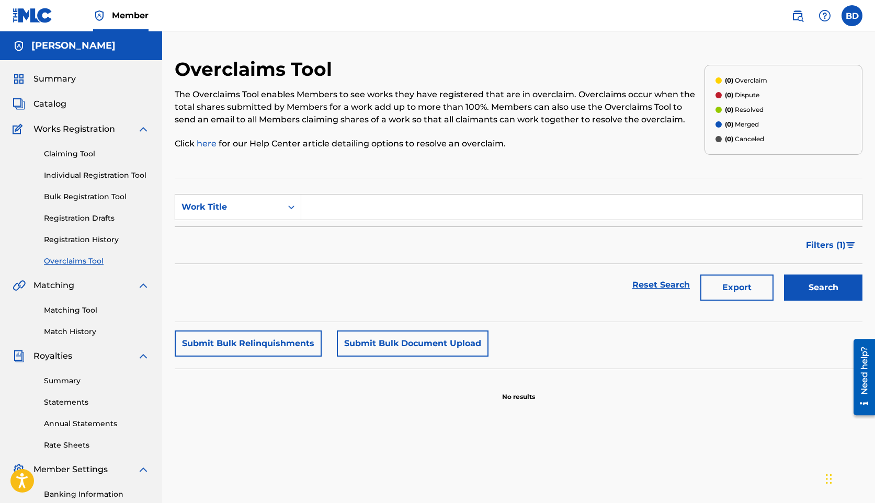
click at [59, 107] on span "Catalog" at bounding box center [49, 104] width 33 height 13
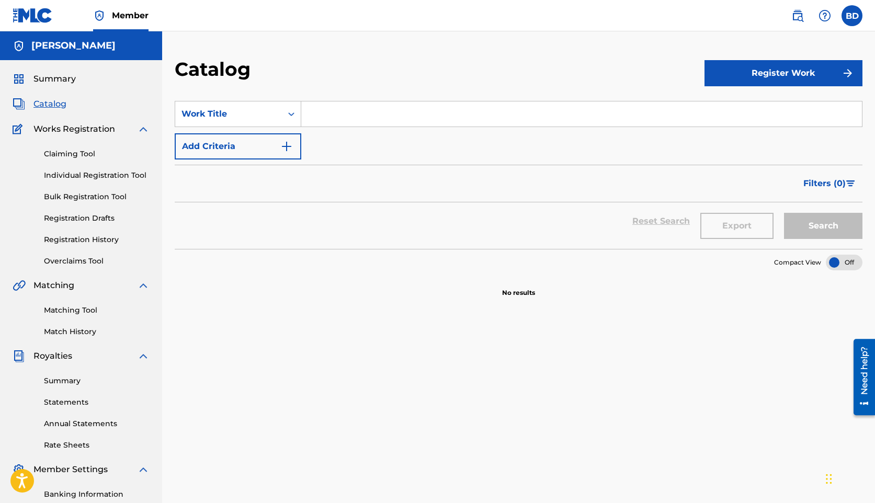
click at [64, 87] on div "Summary Catalog Works Registration Claiming Tool Individual Registration Tool B…" at bounding box center [81, 329] width 162 height 538
click at [65, 83] on span "Summary" at bounding box center [54, 79] width 42 height 13
